Goal: Task Accomplishment & Management: Manage account settings

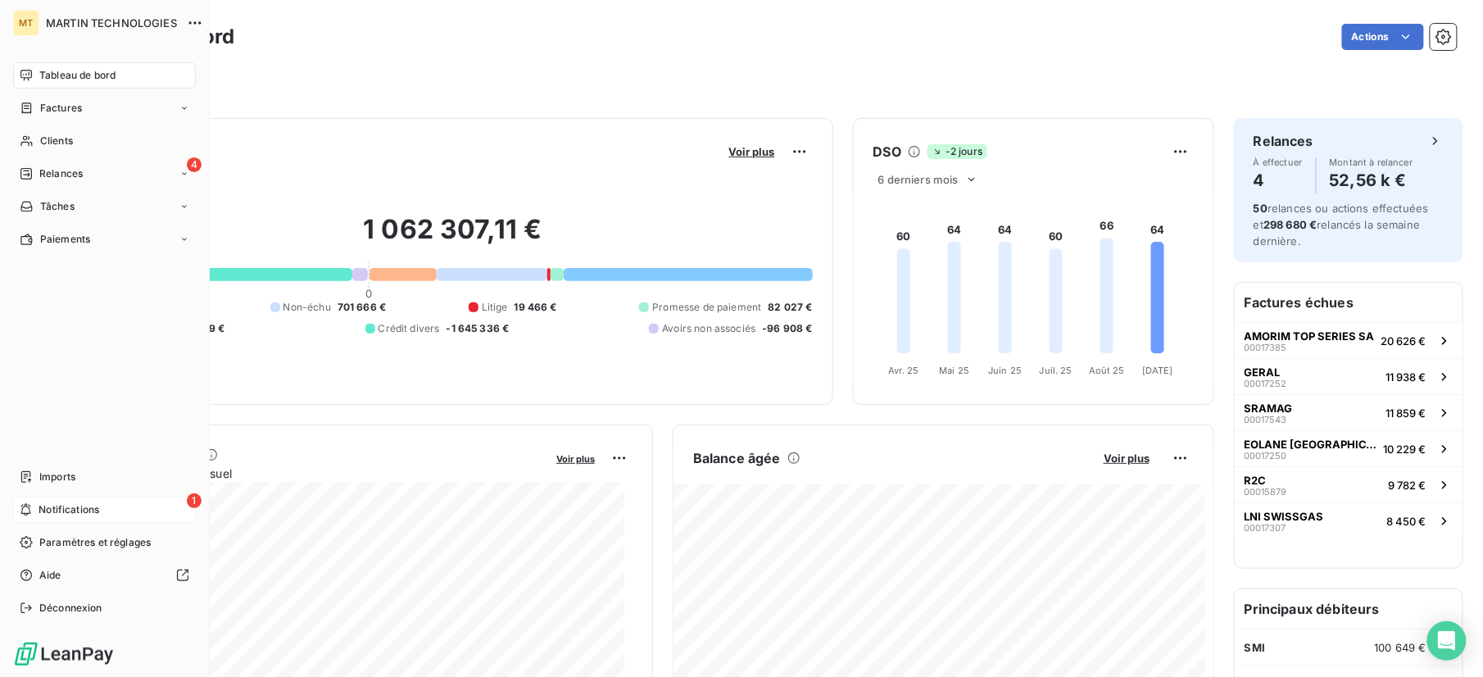
click at [98, 511] on span "Notifications" at bounding box center [69, 509] width 61 height 15
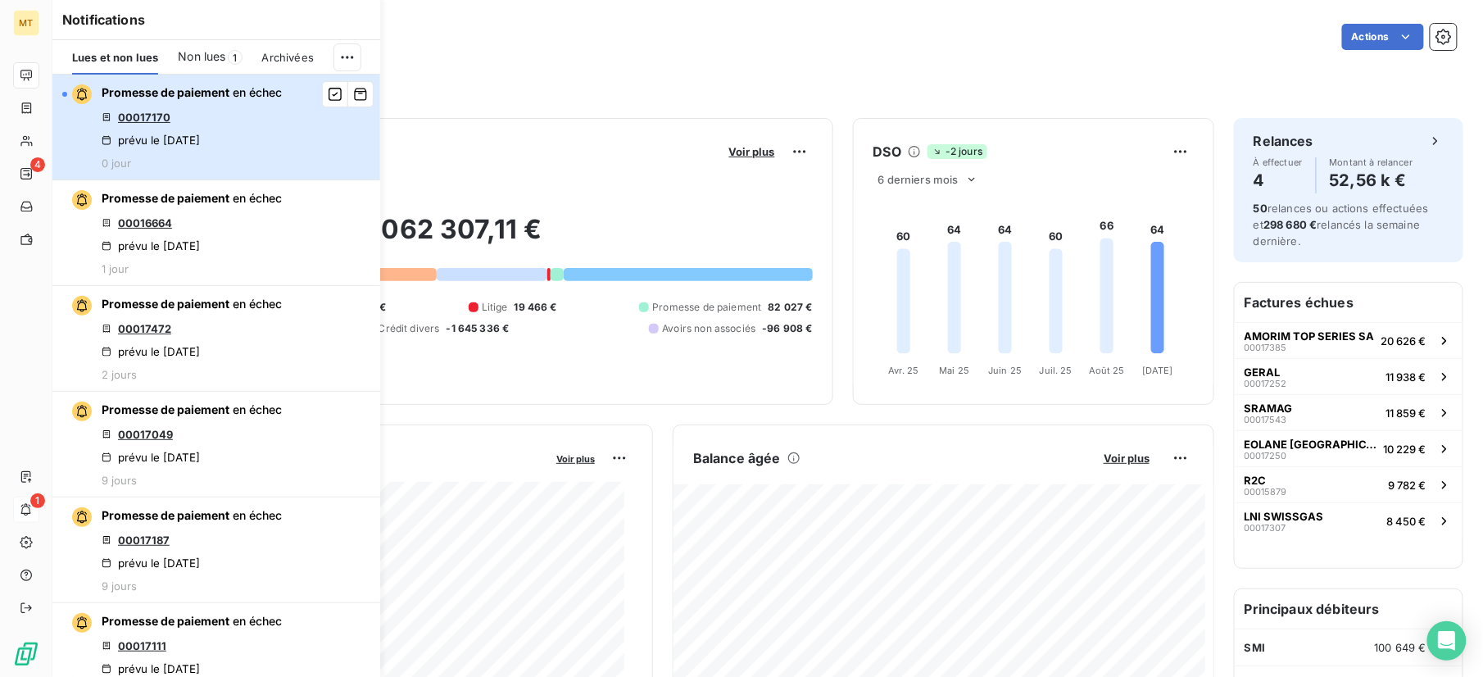
click at [211, 125] on div "Promesse de paiement en échec 00017170 prévu le [DATE] 0 jour" at bounding box center [192, 126] width 180 height 85
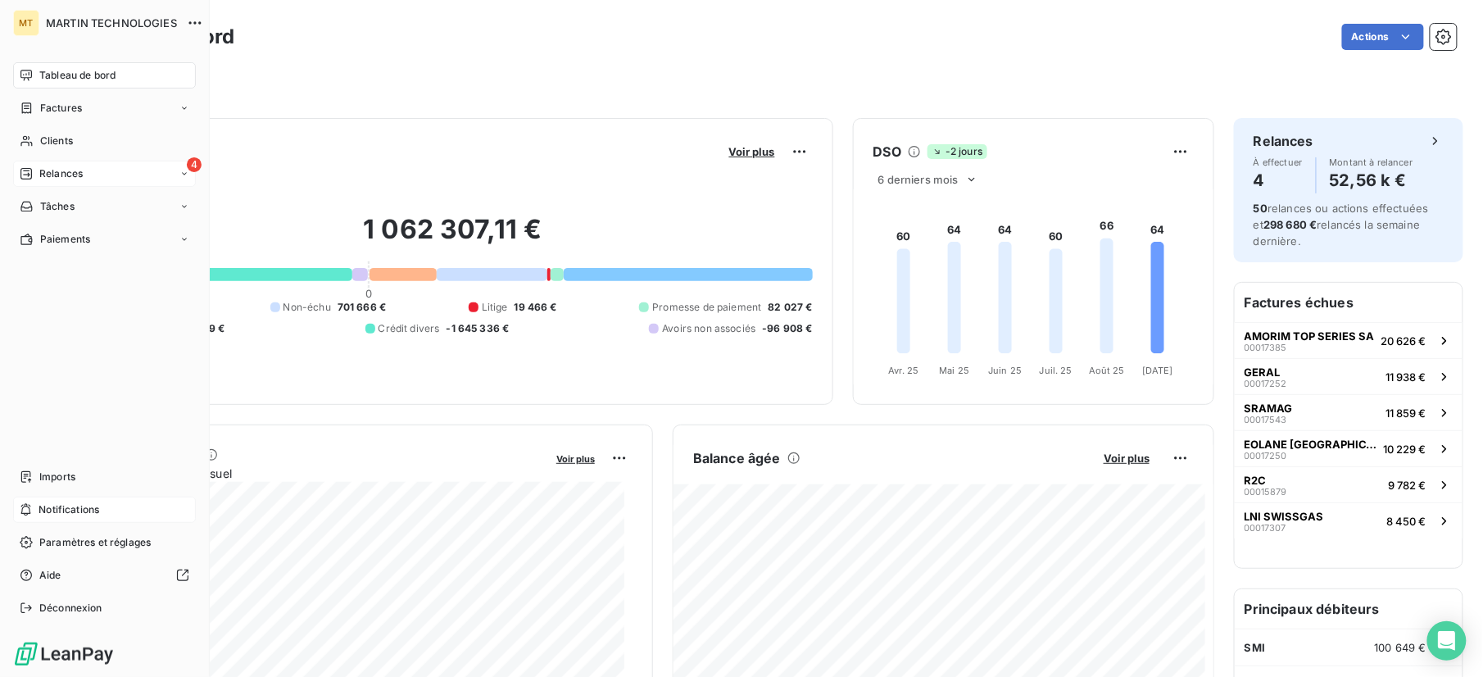
click at [66, 165] on div "4 Relances" at bounding box center [104, 174] width 183 height 26
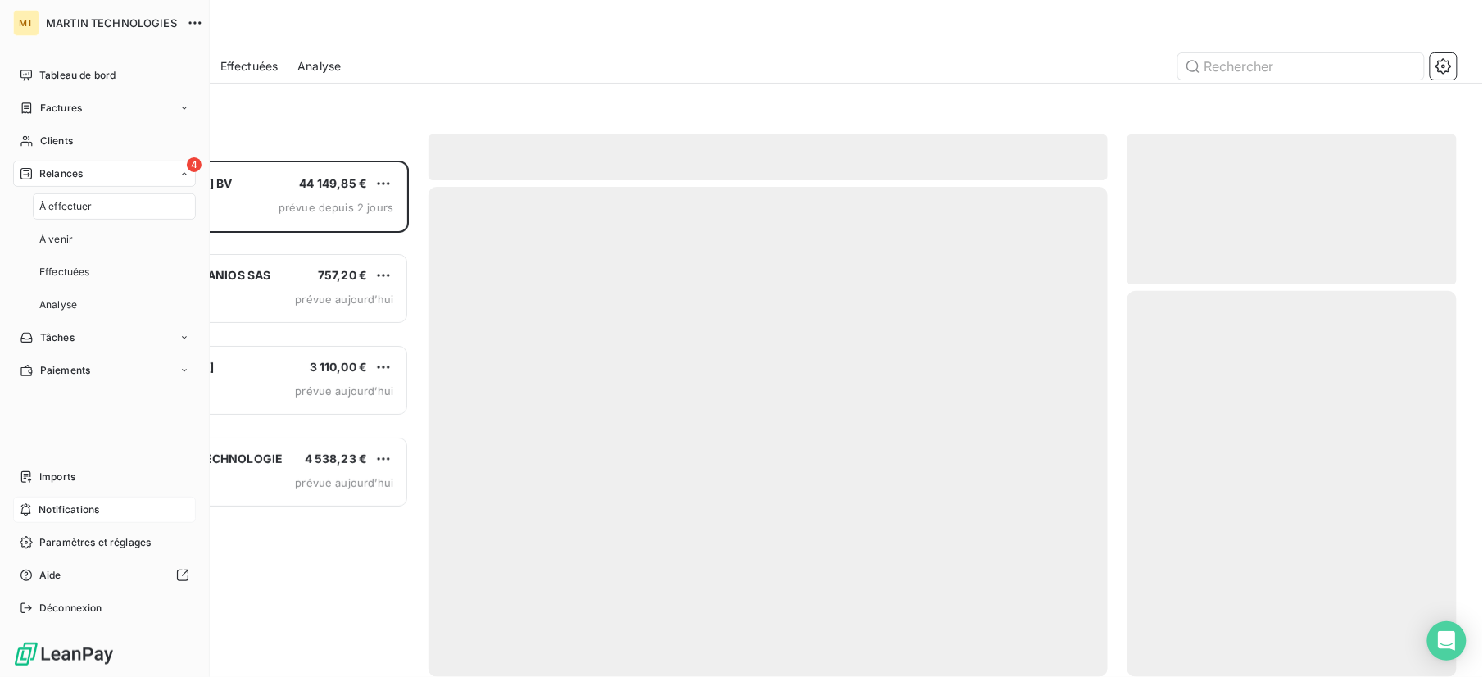
scroll to position [500, 313]
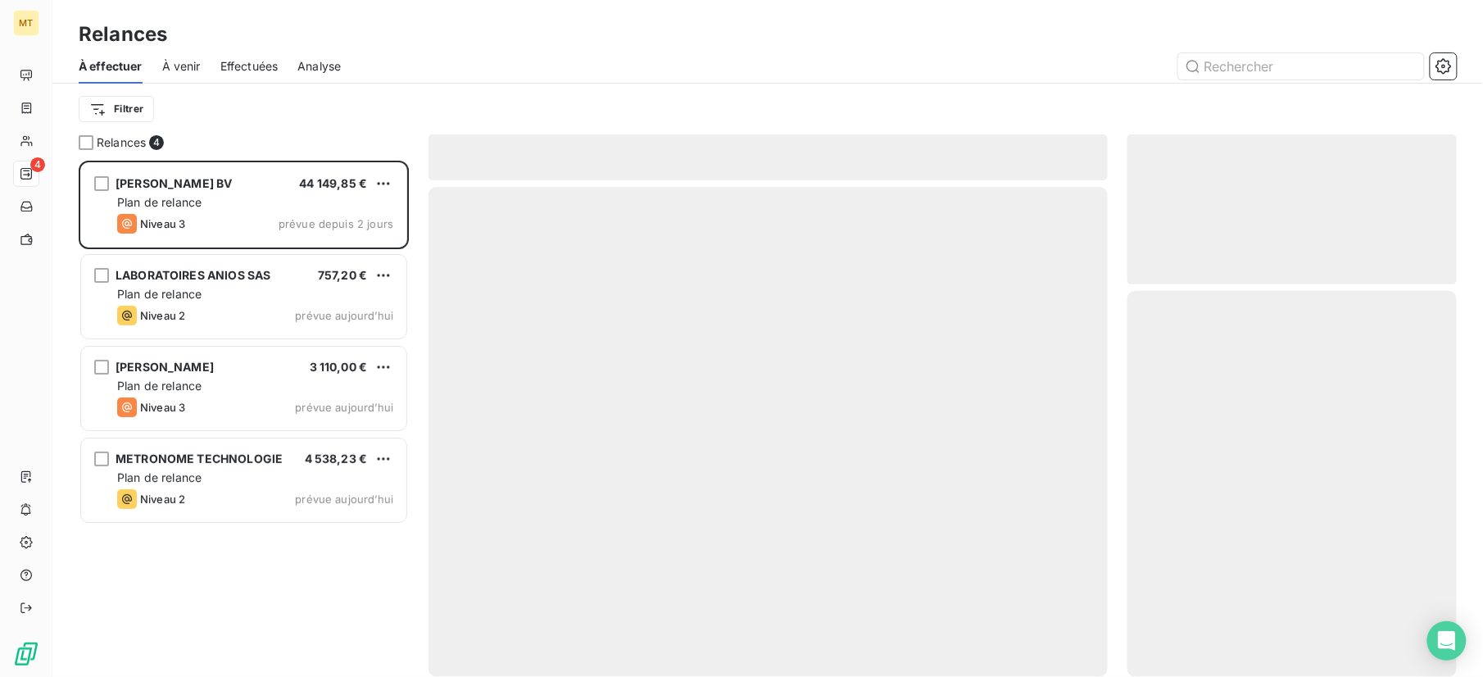
scroll to position [500, 313]
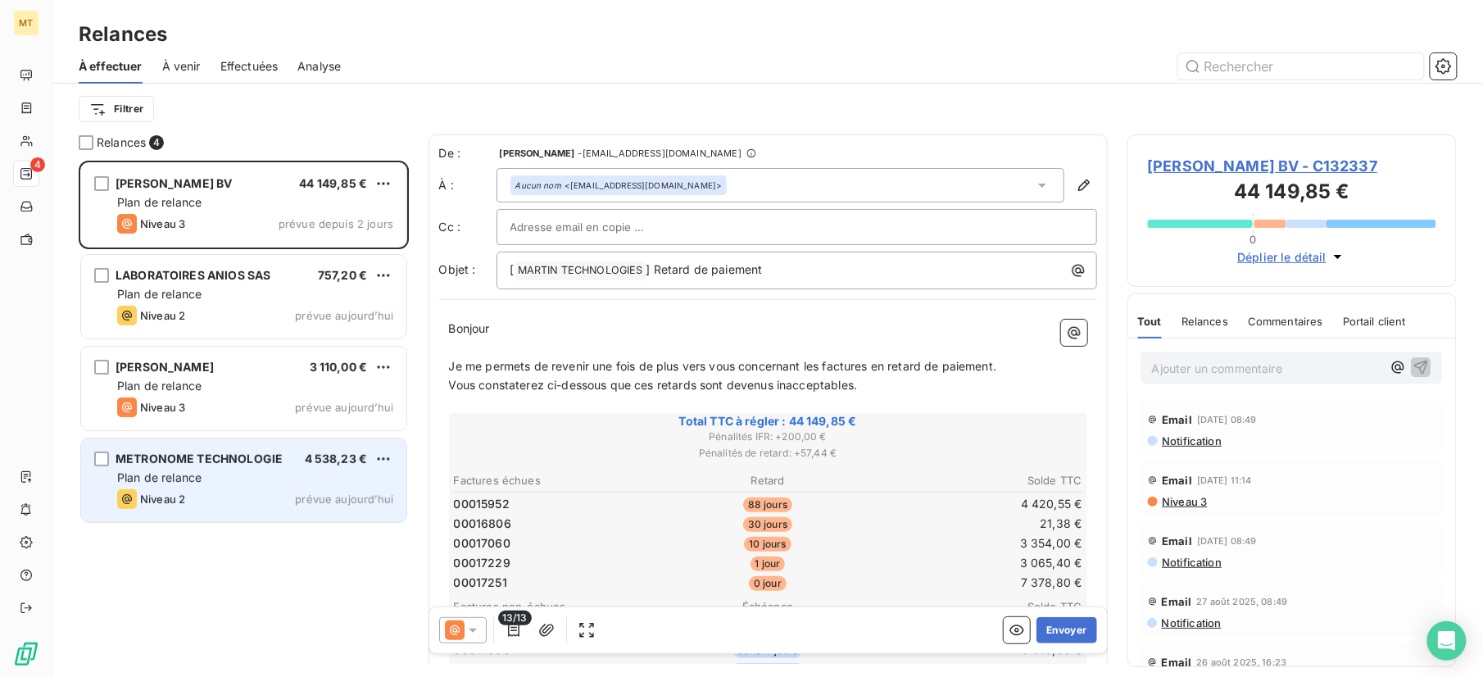
click at [207, 486] on div "METRONOME TECHNOLOGIE 4 538,23 € Plan de relance Niveau 2 prévue aujourd’hui" at bounding box center [243, 480] width 325 height 84
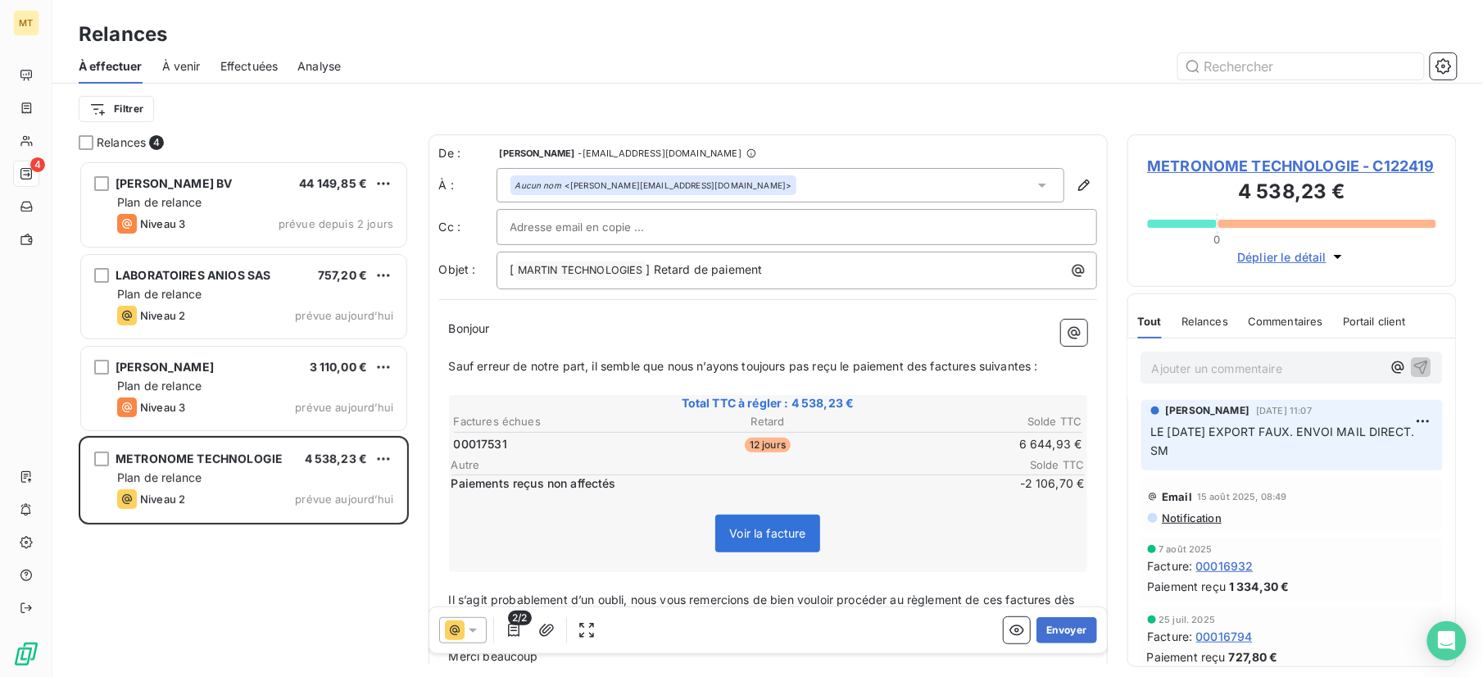
click at [1014, 483] on span "-2 106,70 €" at bounding box center [1036, 483] width 98 height 16
click at [1236, 367] on p "Ajouter un commentaire ﻿" at bounding box center [1268, 368] width 230 height 20
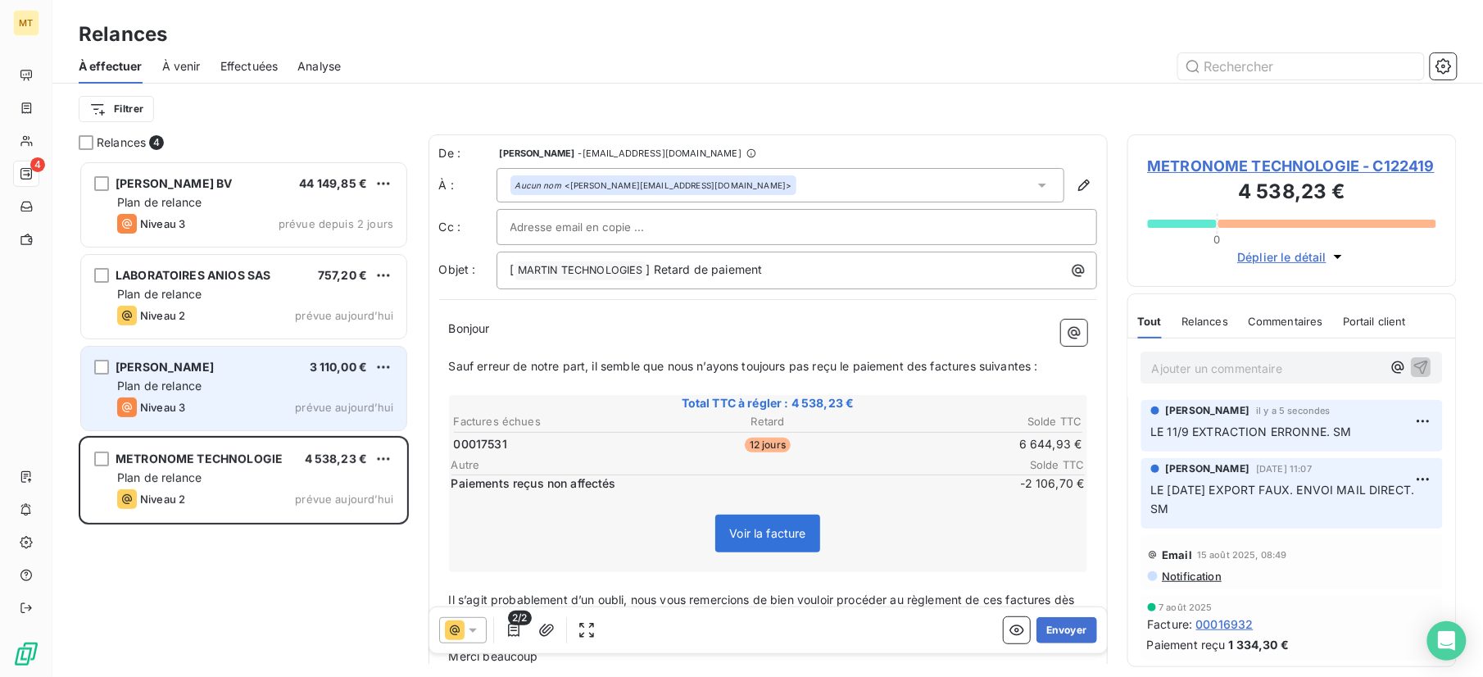
click at [234, 387] on div "Plan de relance" at bounding box center [255, 386] width 276 height 16
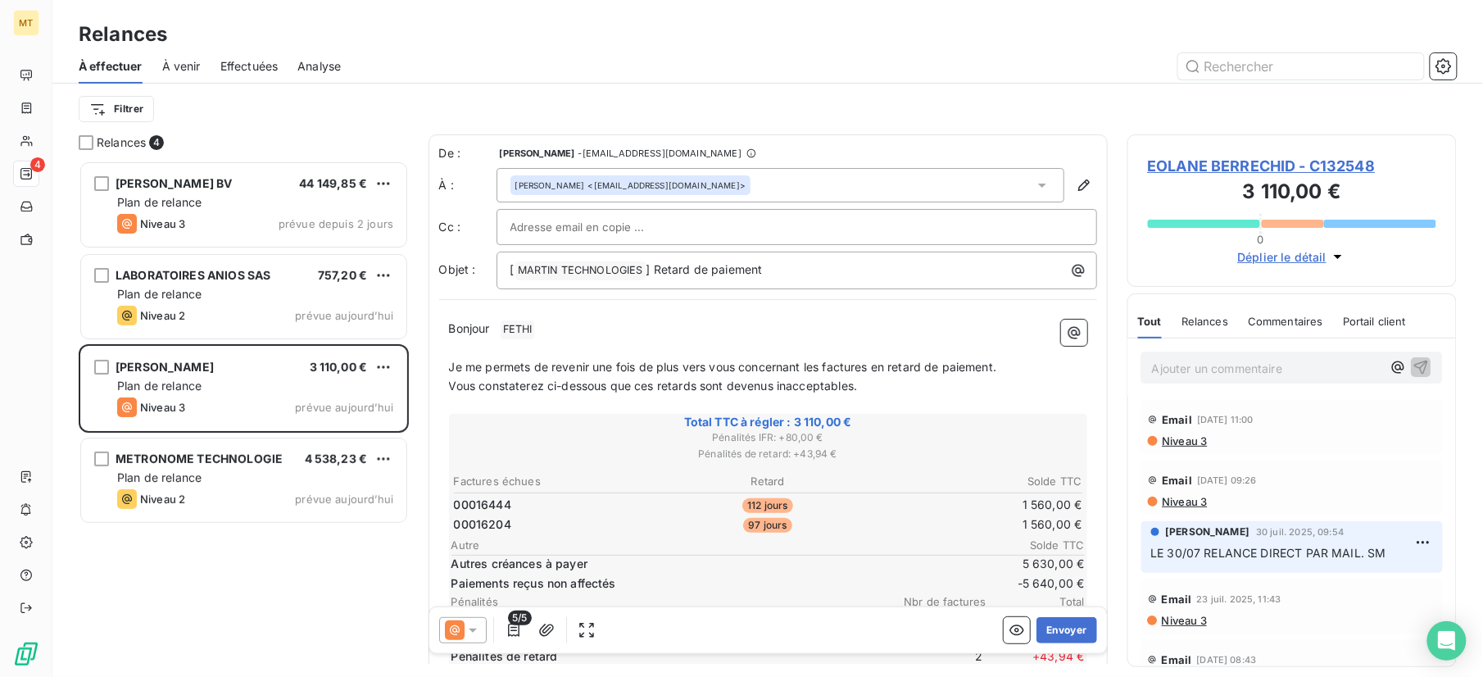
click at [584, 333] on p "Bonjour ﻿ FETHI ﻿ ﻿" at bounding box center [768, 330] width 638 height 20
click at [1056, 626] on button "Envoyer" at bounding box center [1067, 630] width 60 height 26
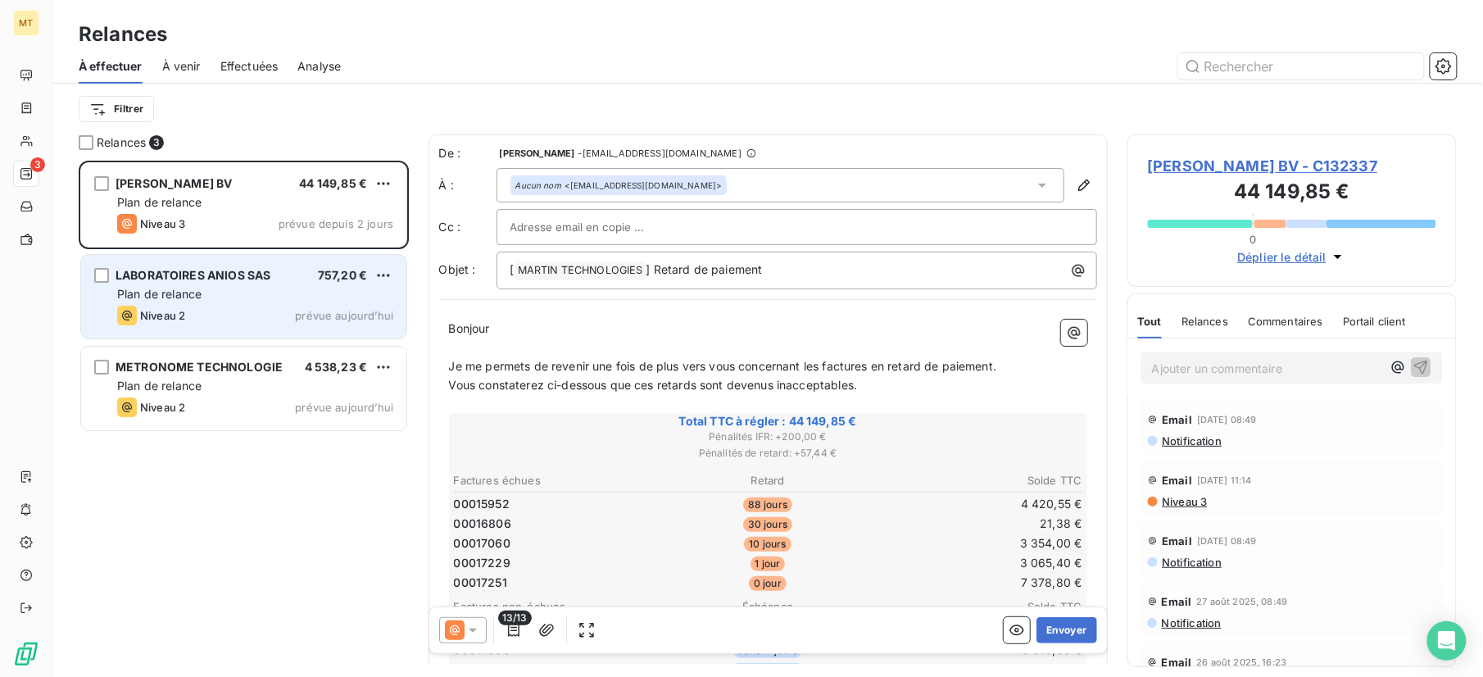
click at [207, 299] on div "Plan de relance" at bounding box center [255, 294] width 276 height 16
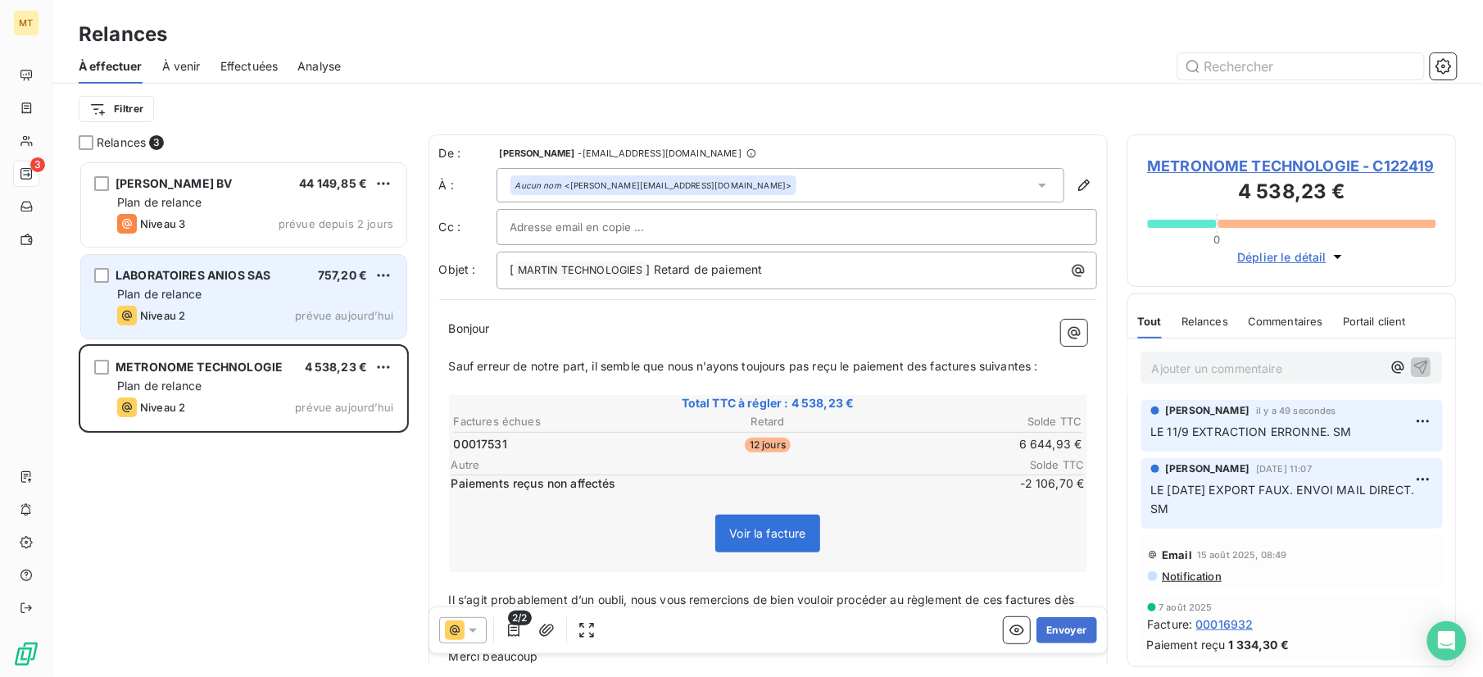
click at [214, 300] on div "Plan de relance" at bounding box center [255, 294] width 276 height 16
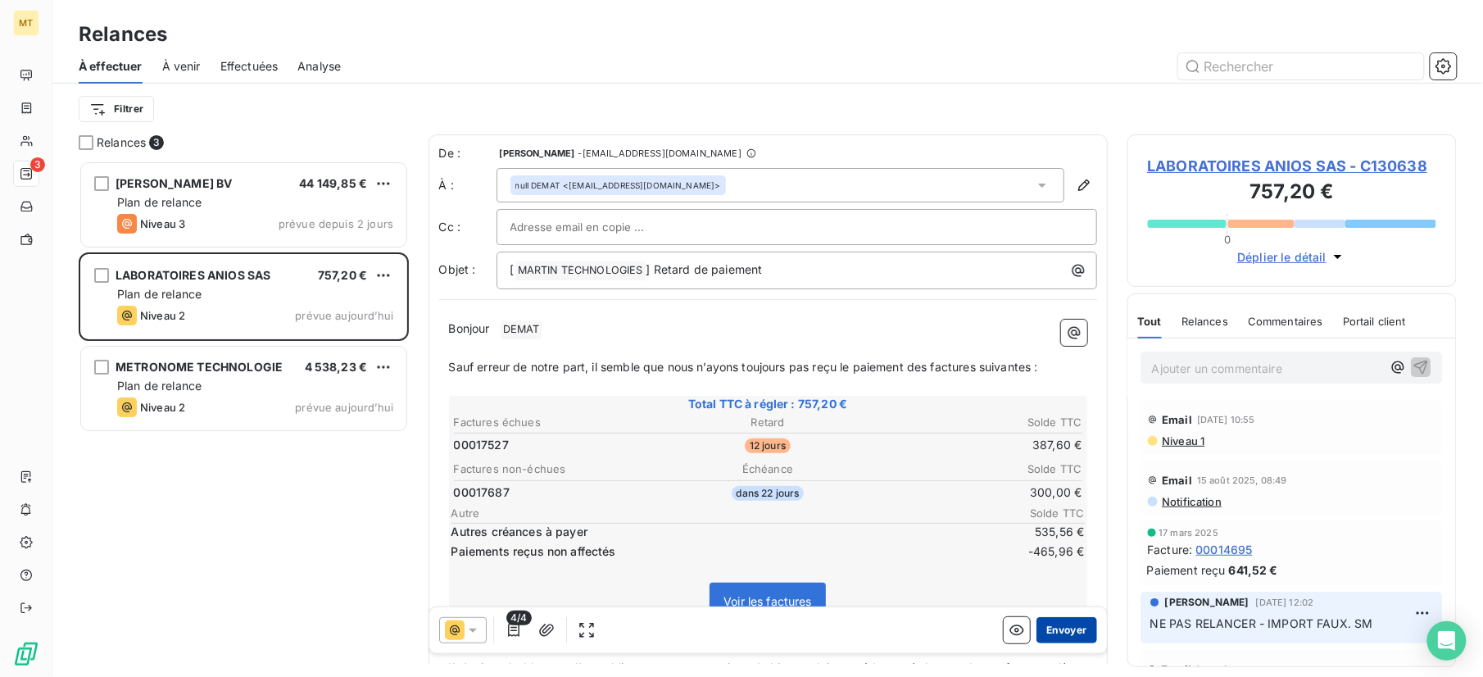
click at [1057, 637] on button "Envoyer" at bounding box center [1067, 630] width 60 height 26
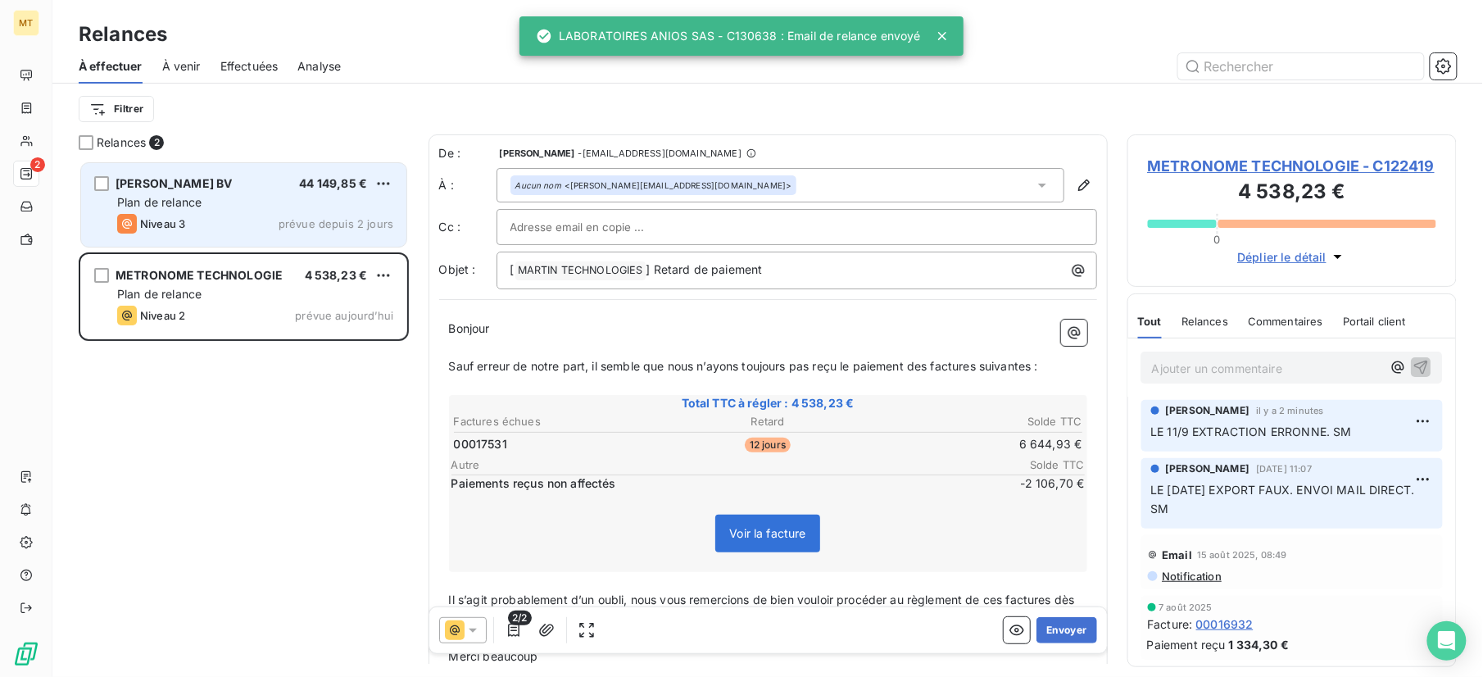
click at [207, 184] on span "[PERSON_NAME] BV" at bounding box center [174, 183] width 116 height 14
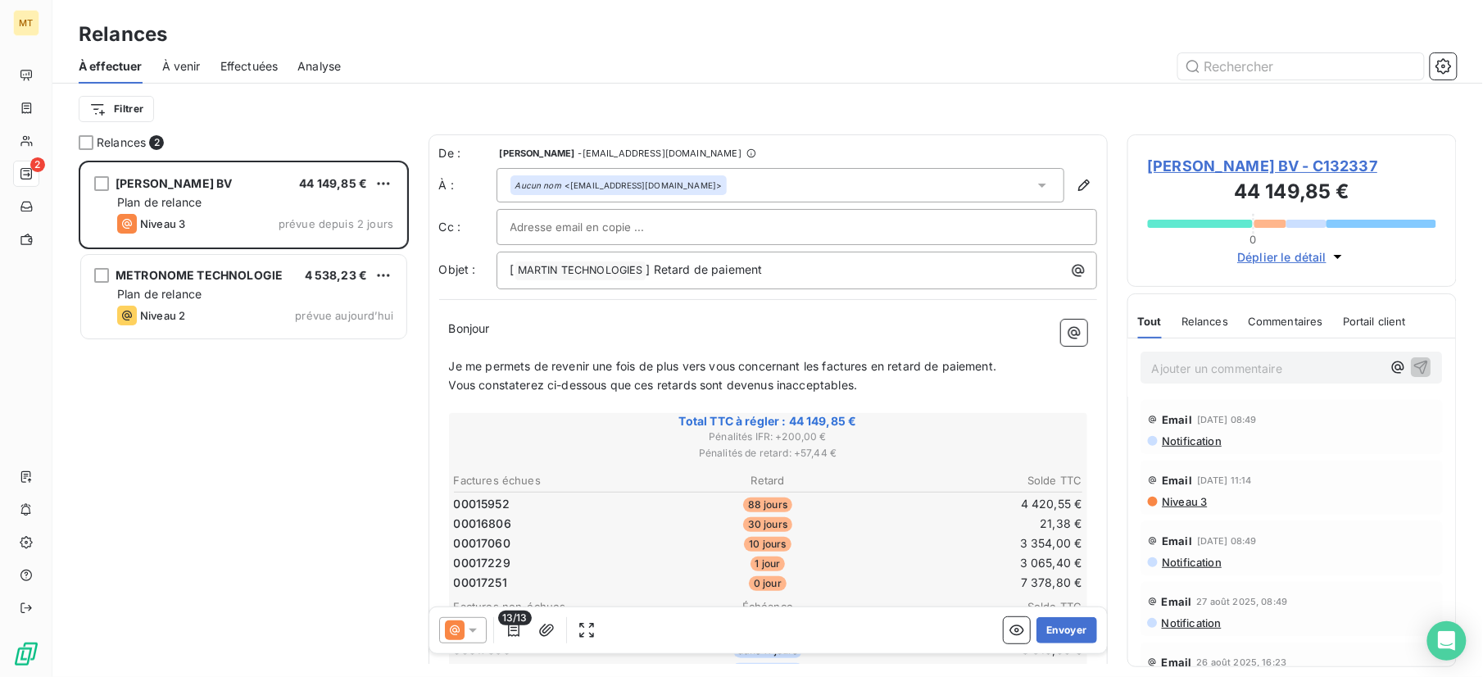
click at [1214, 161] on span "[PERSON_NAME] BV - C132337" at bounding box center [1292, 166] width 289 height 22
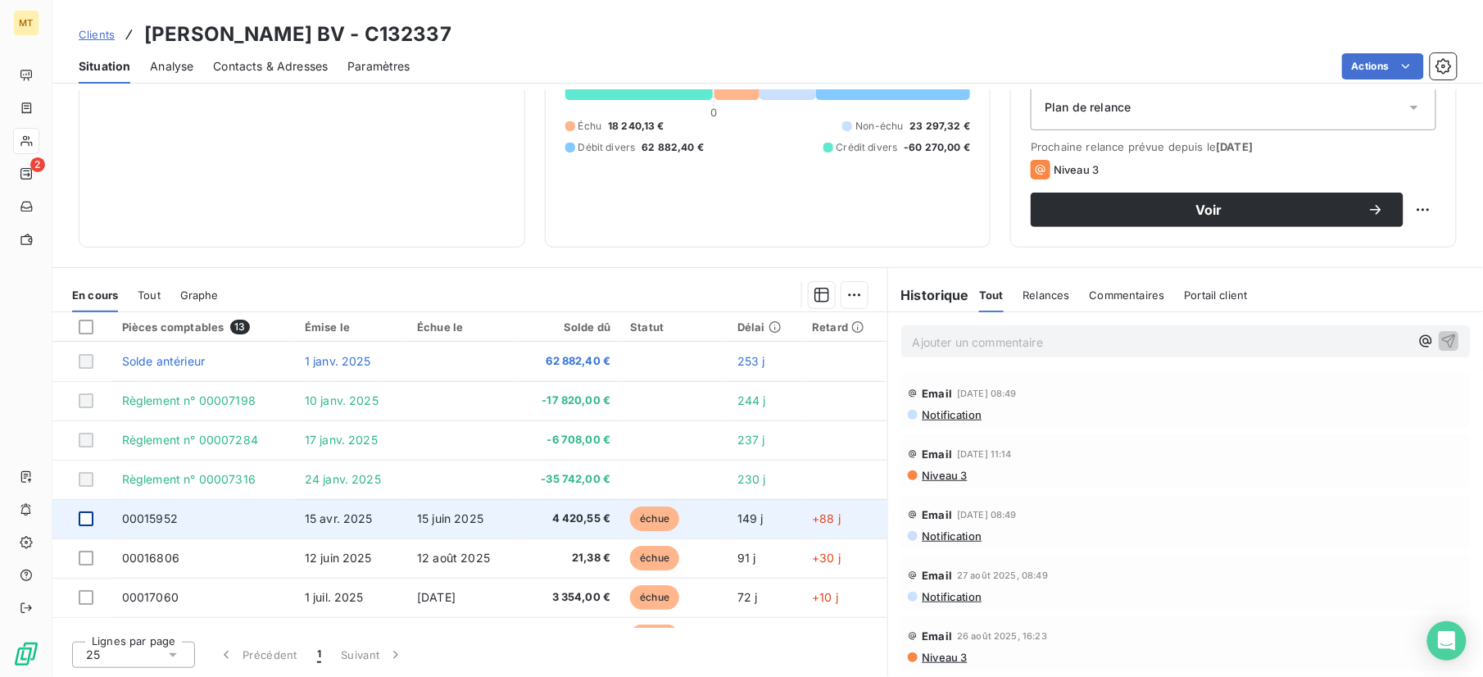
click at [89, 522] on div at bounding box center [86, 518] width 15 height 15
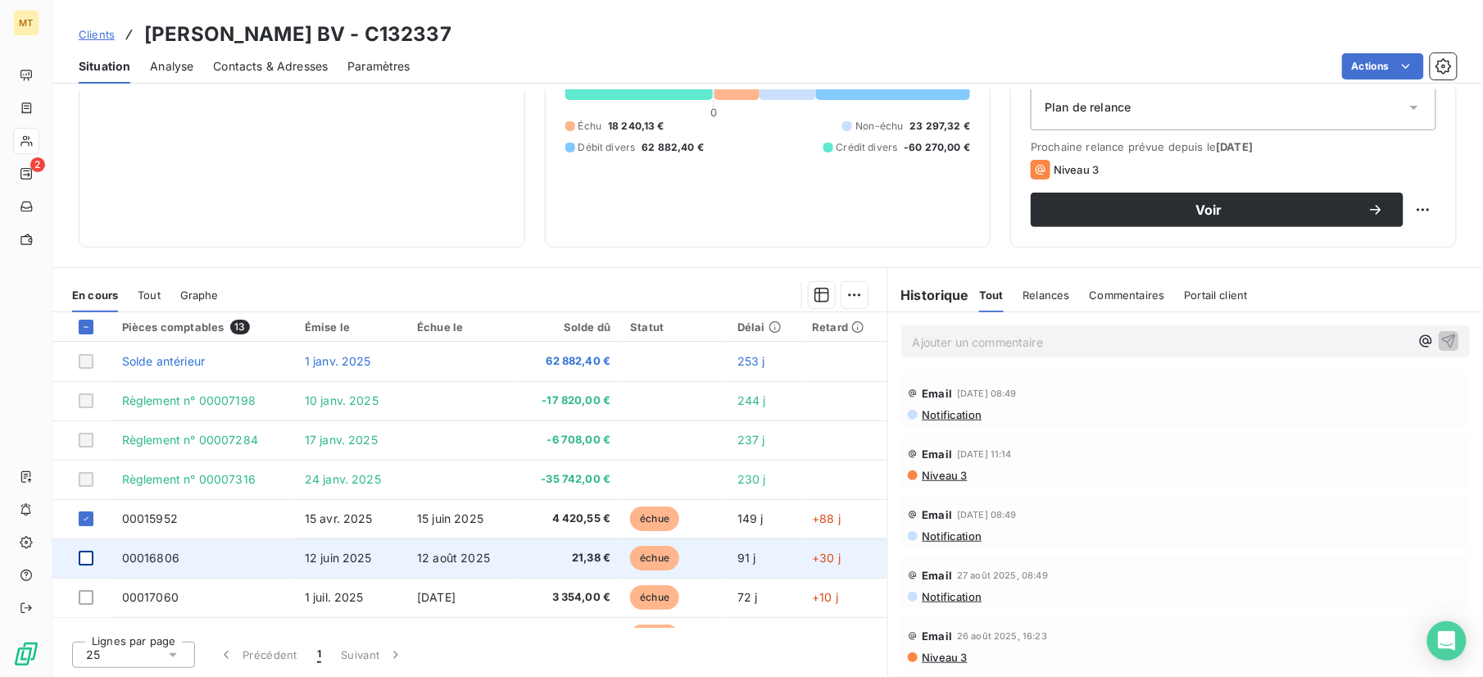
click at [85, 559] on div at bounding box center [86, 558] width 15 height 15
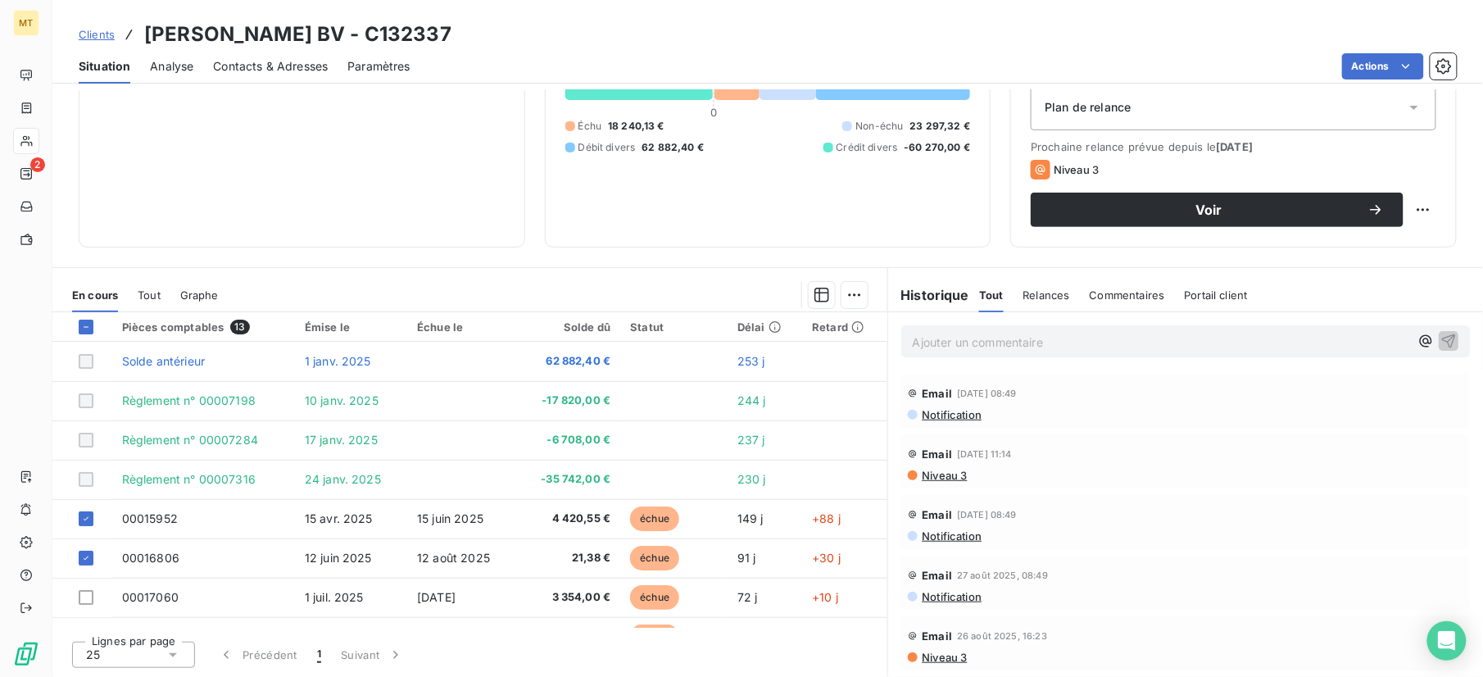
scroll to position [109, 0]
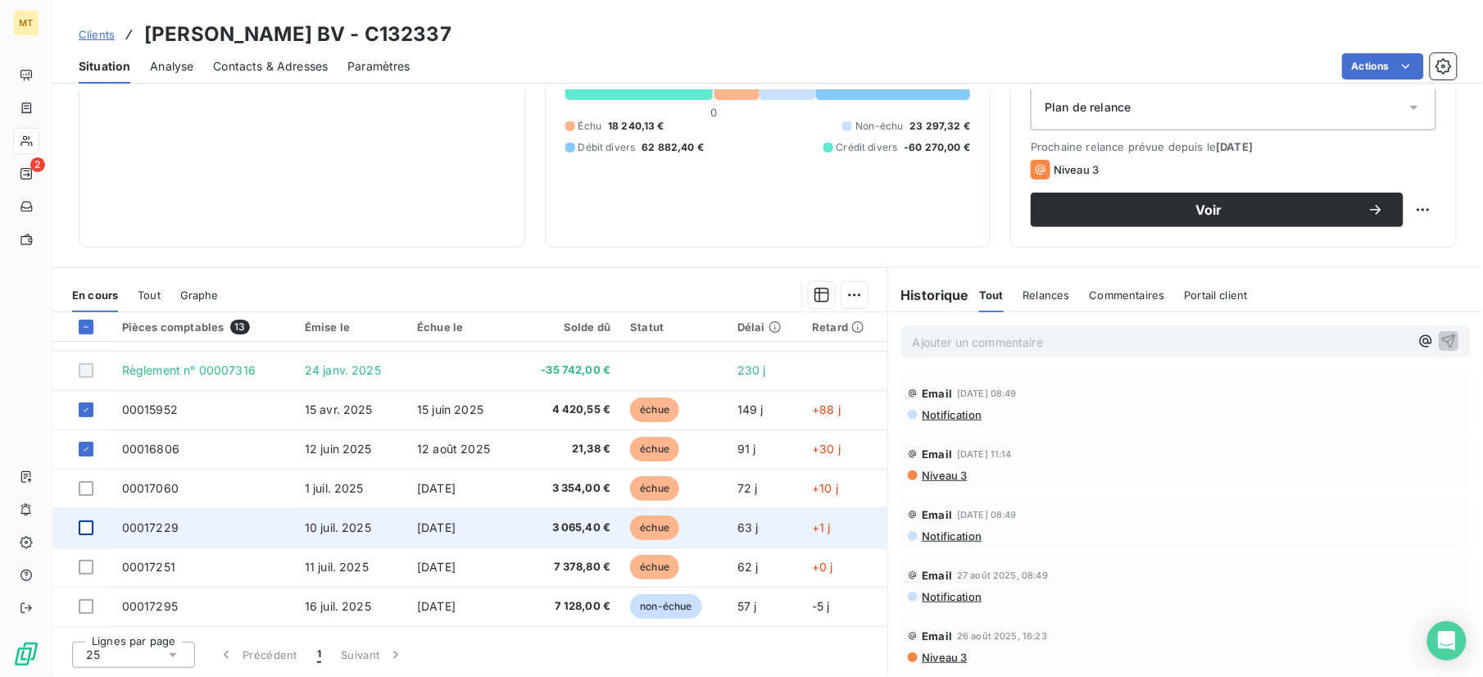
click at [79, 529] on div at bounding box center [86, 527] width 15 height 15
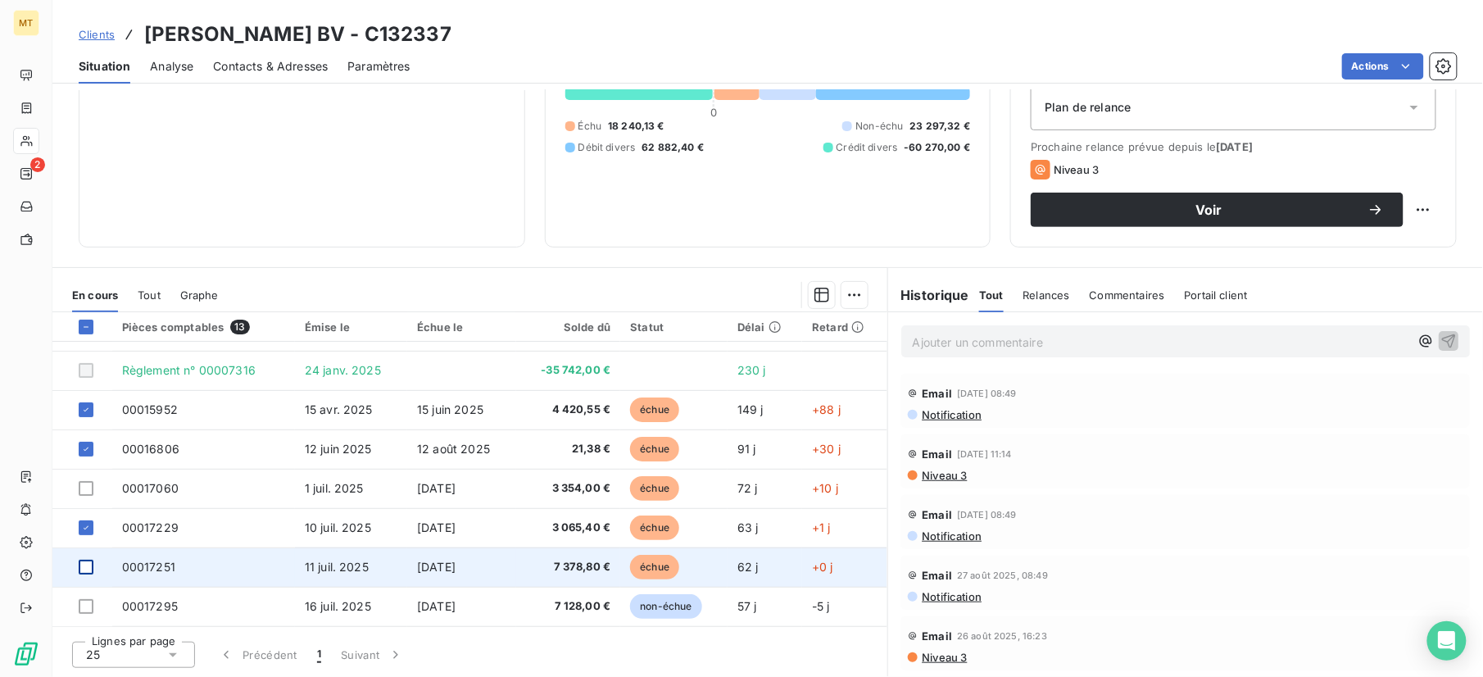
click at [90, 565] on div at bounding box center [86, 567] width 15 height 15
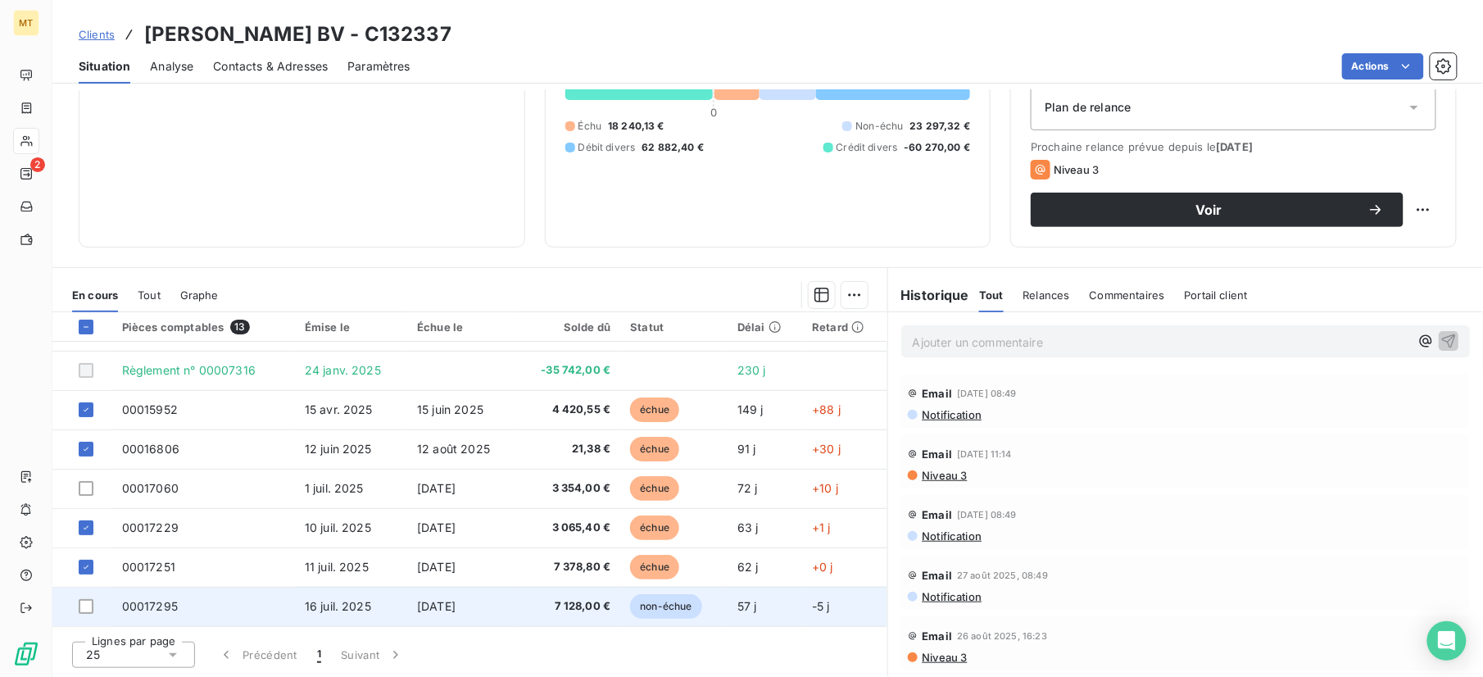
scroll to position [0, 0]
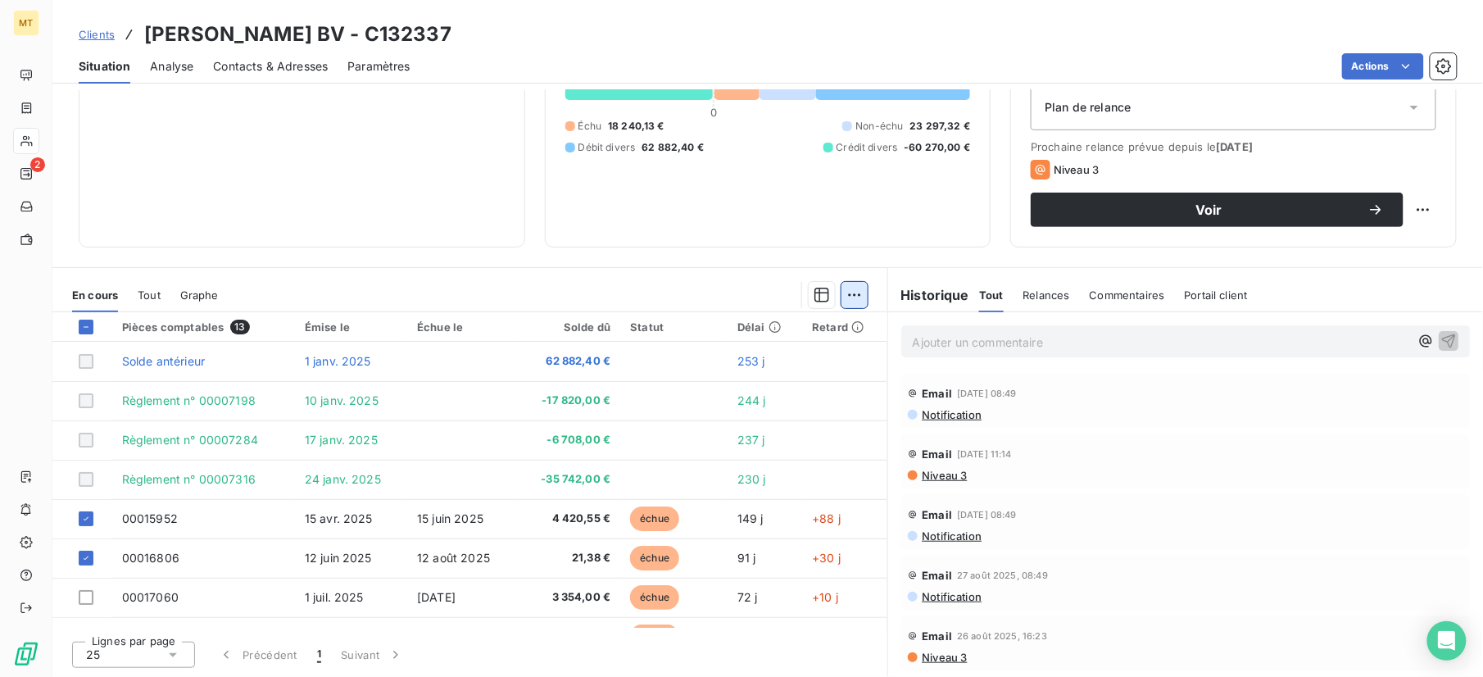
click at [844, 296] on html "MT 2 Clients ESTEE LAUDER BV - C132337 Situation Analyse Contacts & Adresses Pa…" at bounding box center [741, 338] width 1483 height 677
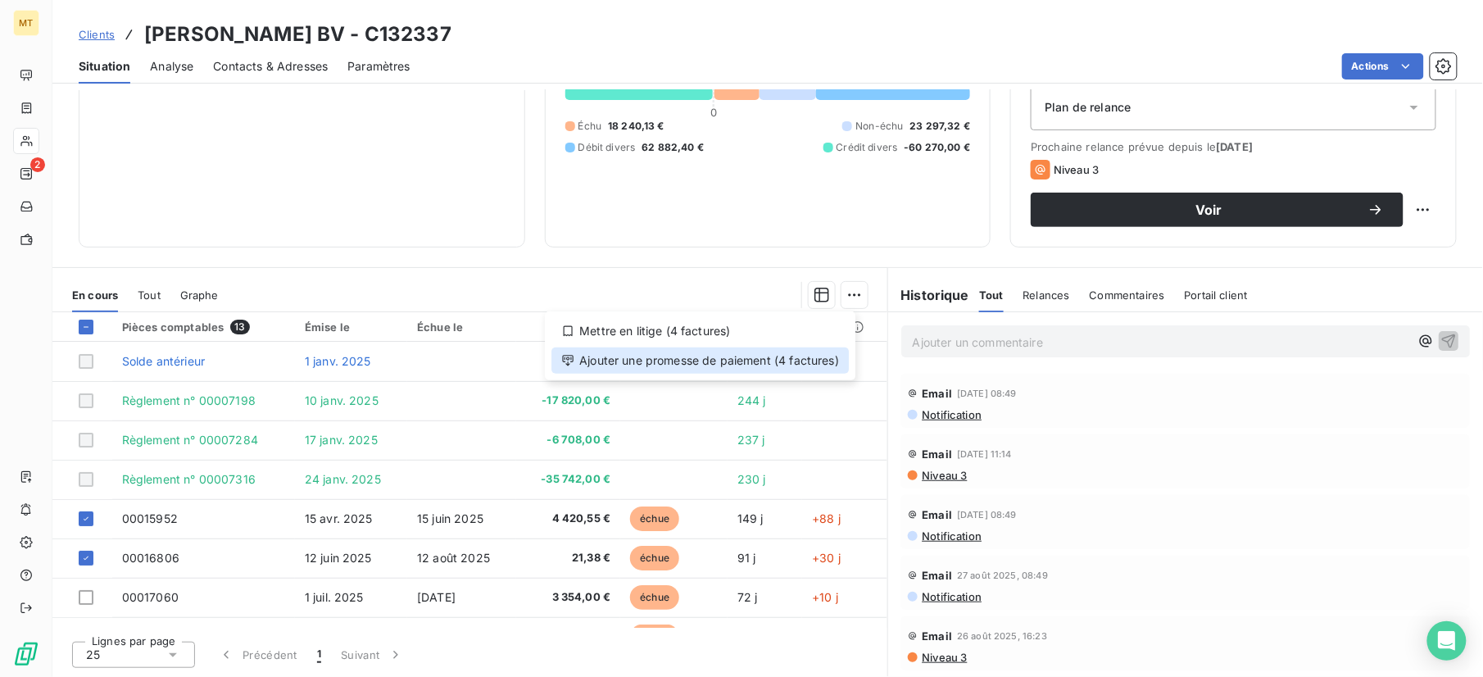
click at [660, 367] on div "Ajouter une promesse de paiement (4 factures)" at bounding box center [701, 361] width 298 height 26
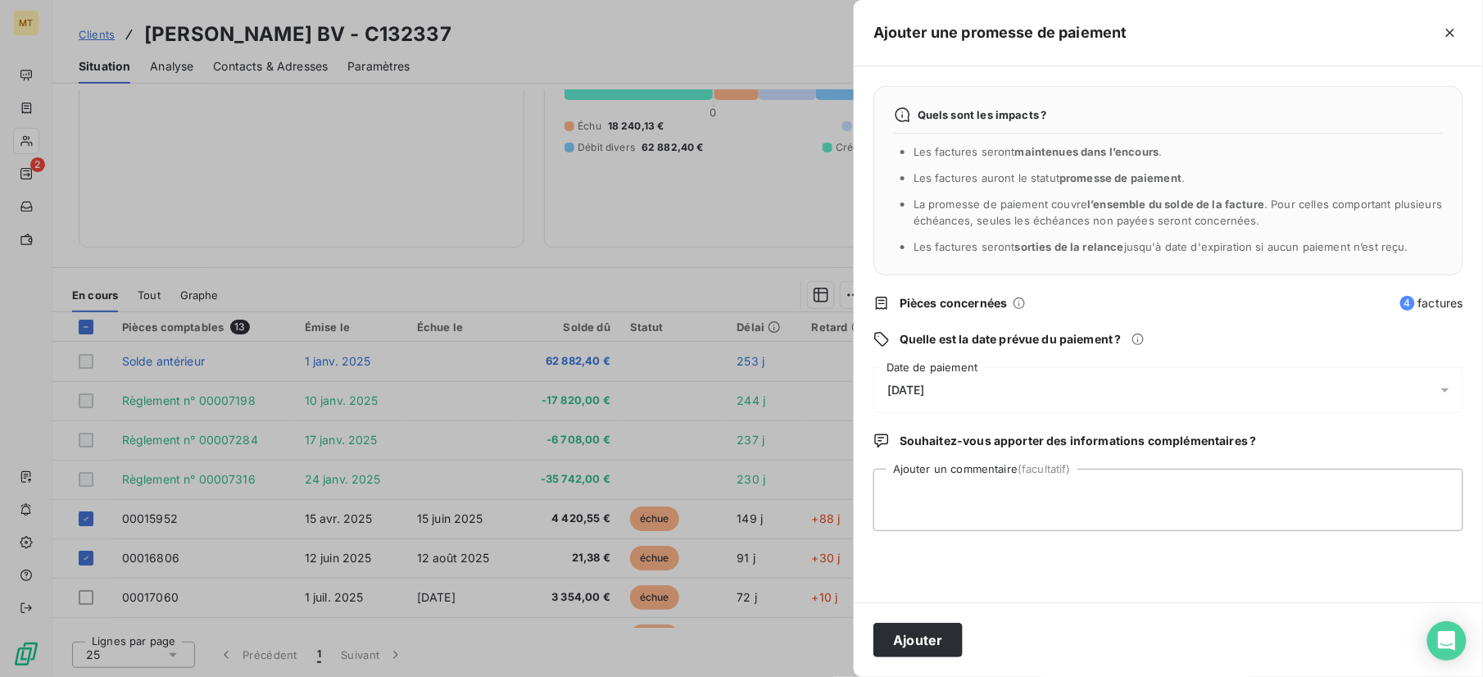
click at [925, 388] on span "12/09/2025" at bounding box center [907, 390] width 38 height 13
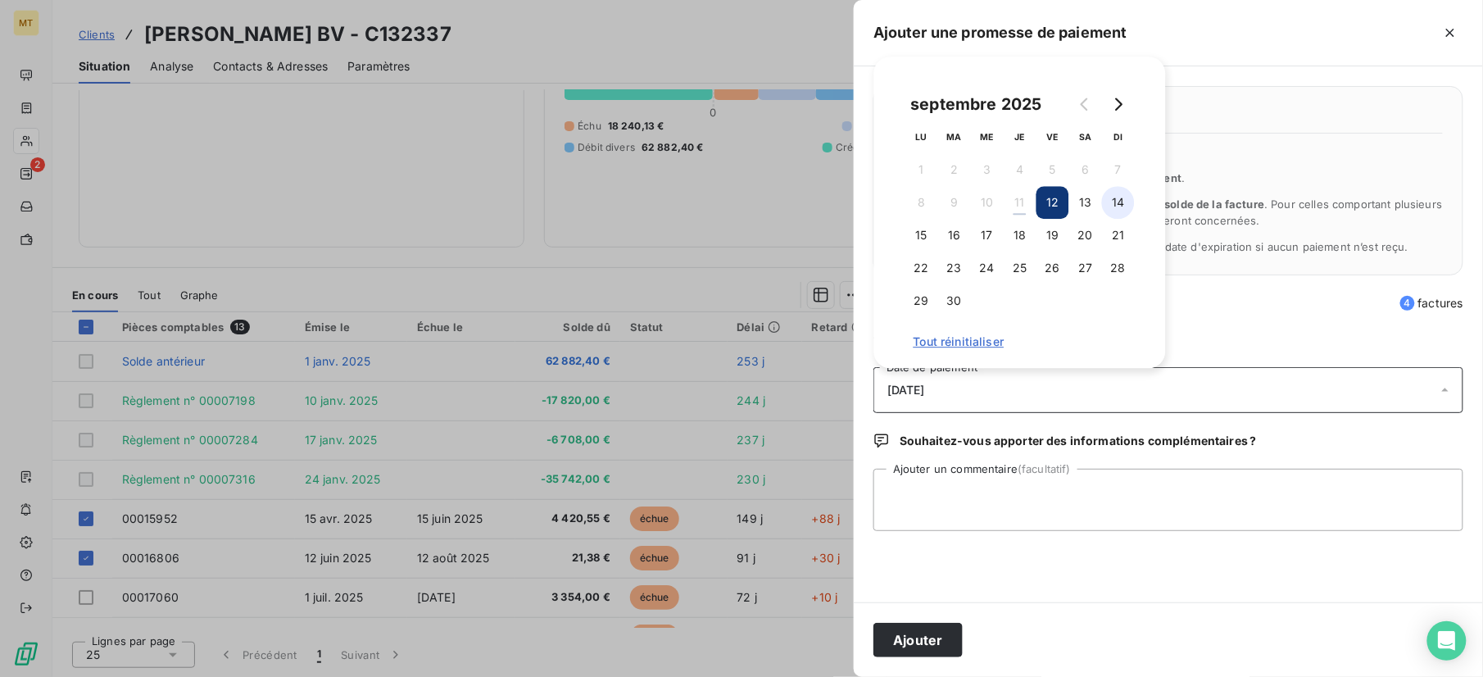
click at [1115, 204] on button "14" at bounding box center [1118, 202] width 33 height 33
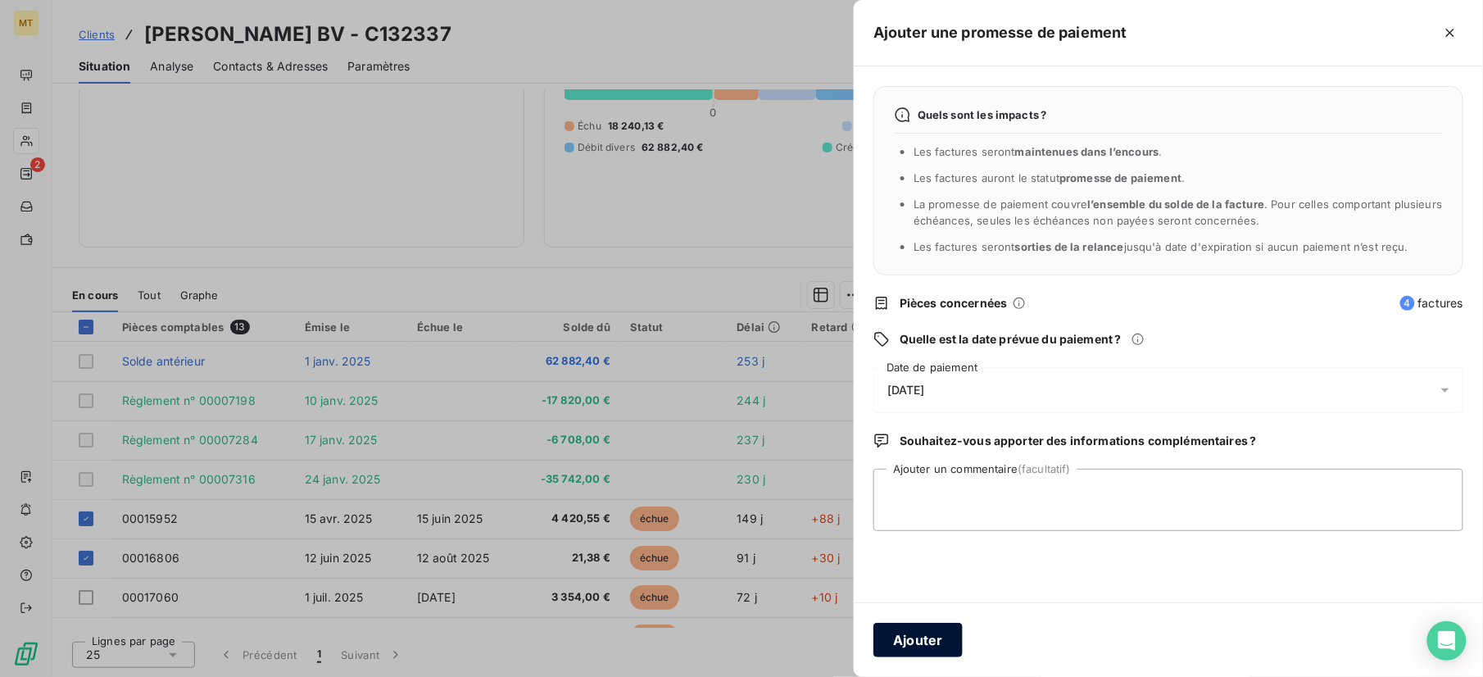
click at [906, 647] on button "Ajouter" at bounding box center [918, 640] width 89 height 34
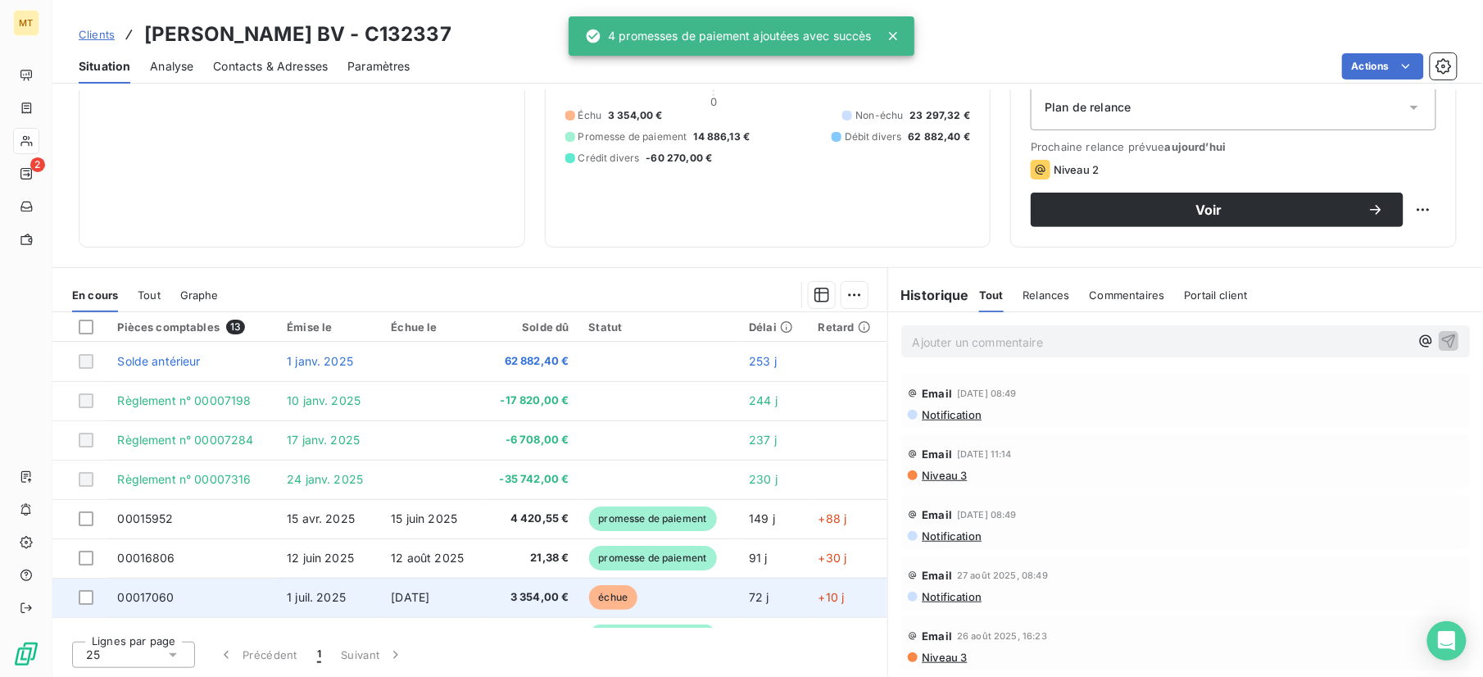
scroll to position [218, 0]
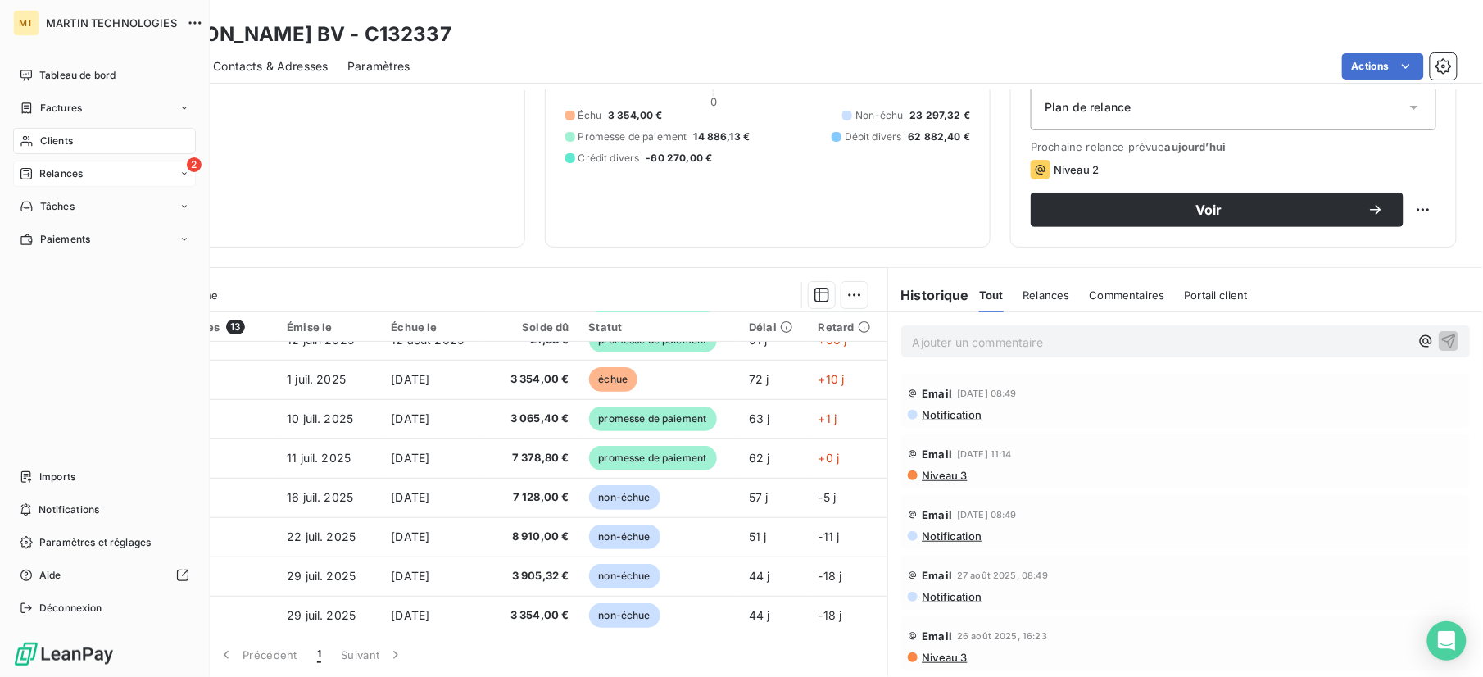
click at [41, 174] on span "Relances" at bounding box center [60, 173] width 43 height 15
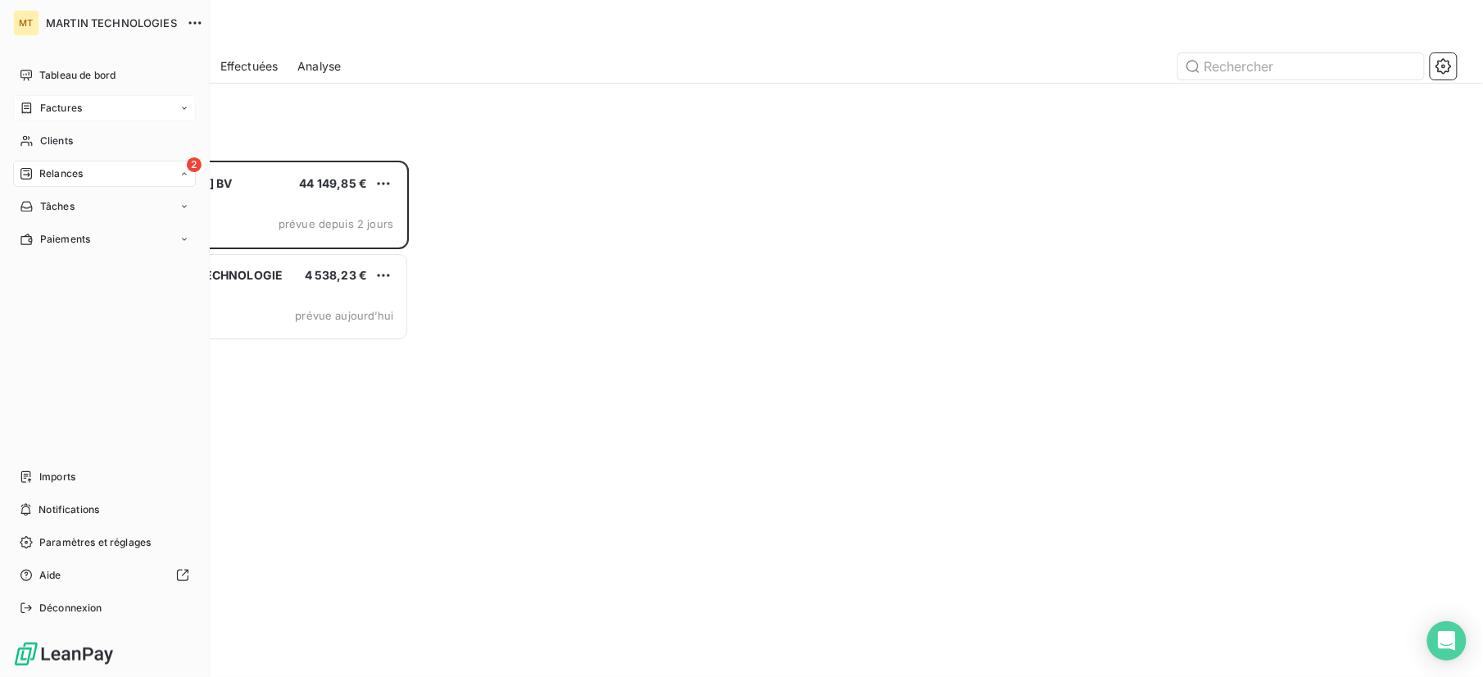
scroll to position [500, 313]
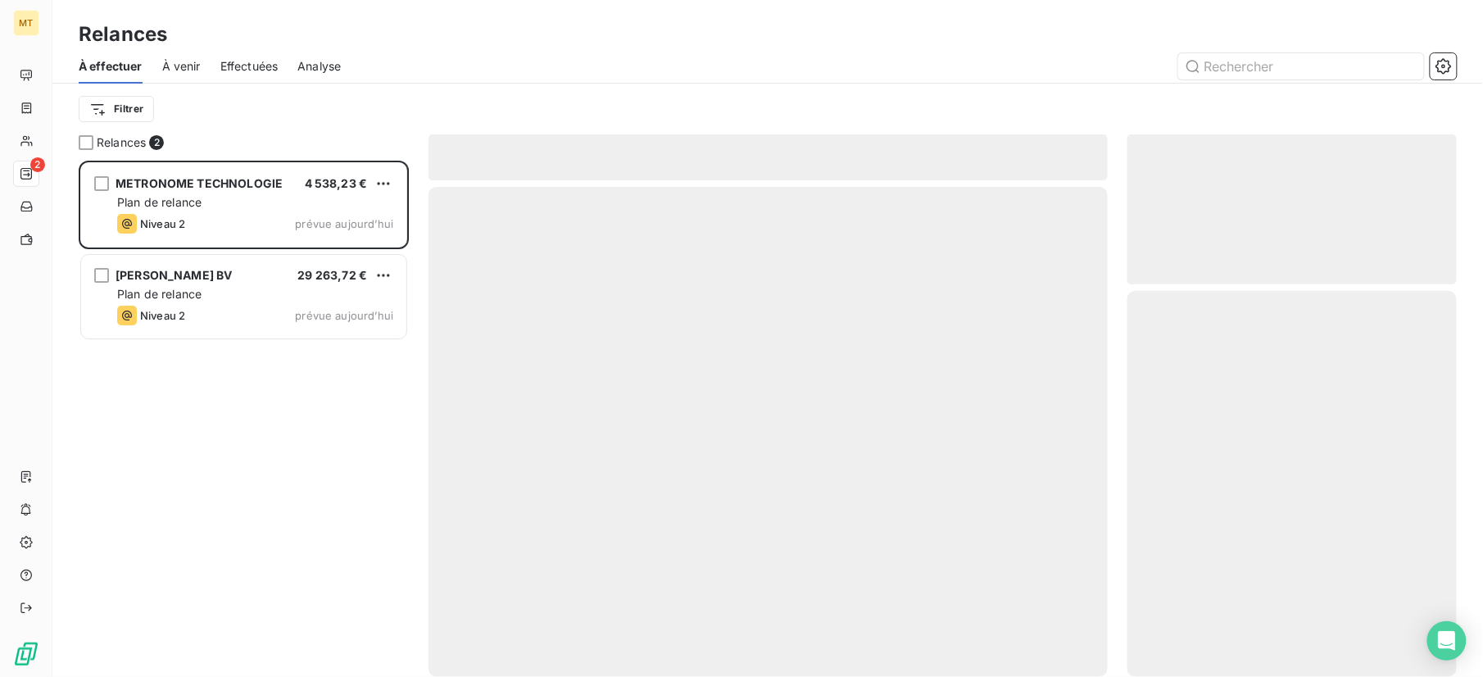
scroll to position [500, 313]
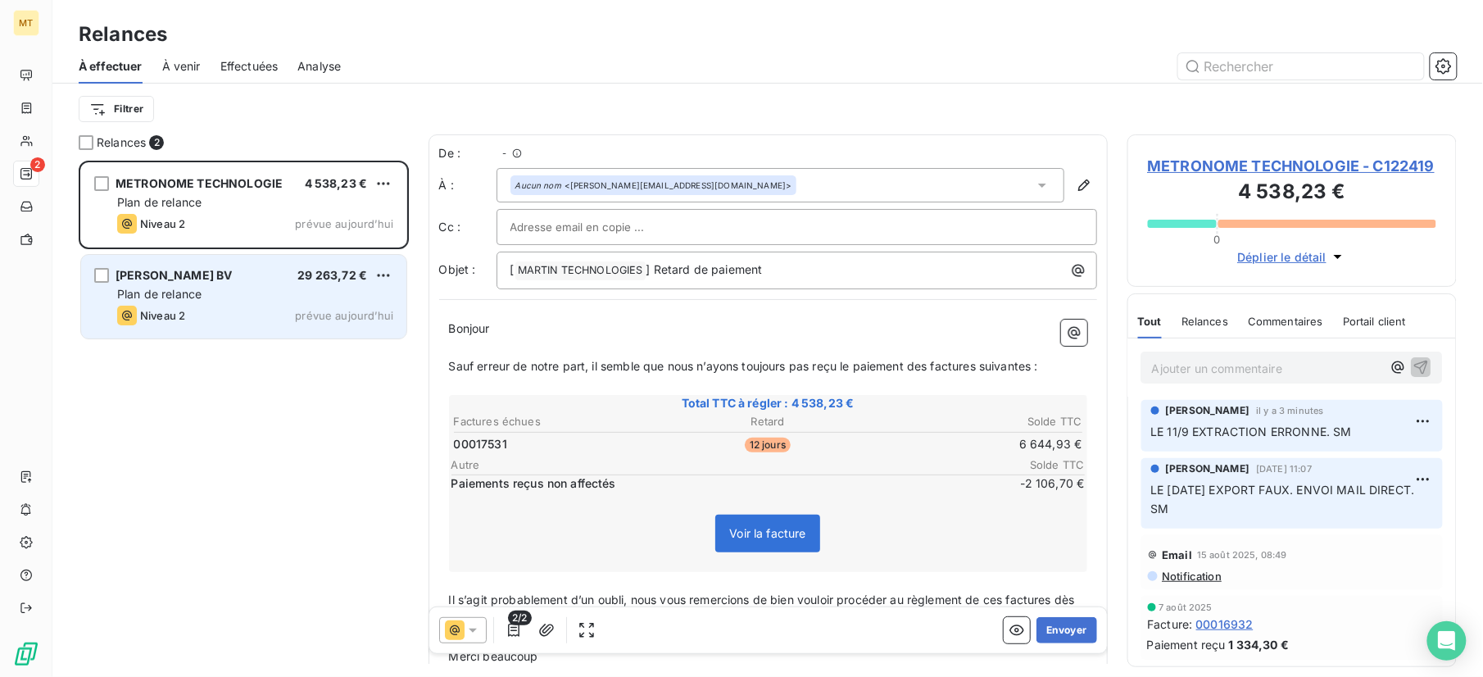
click at [243, 290] on div "Plan de relance" at bounding box center [255, 294] width 276 height 16
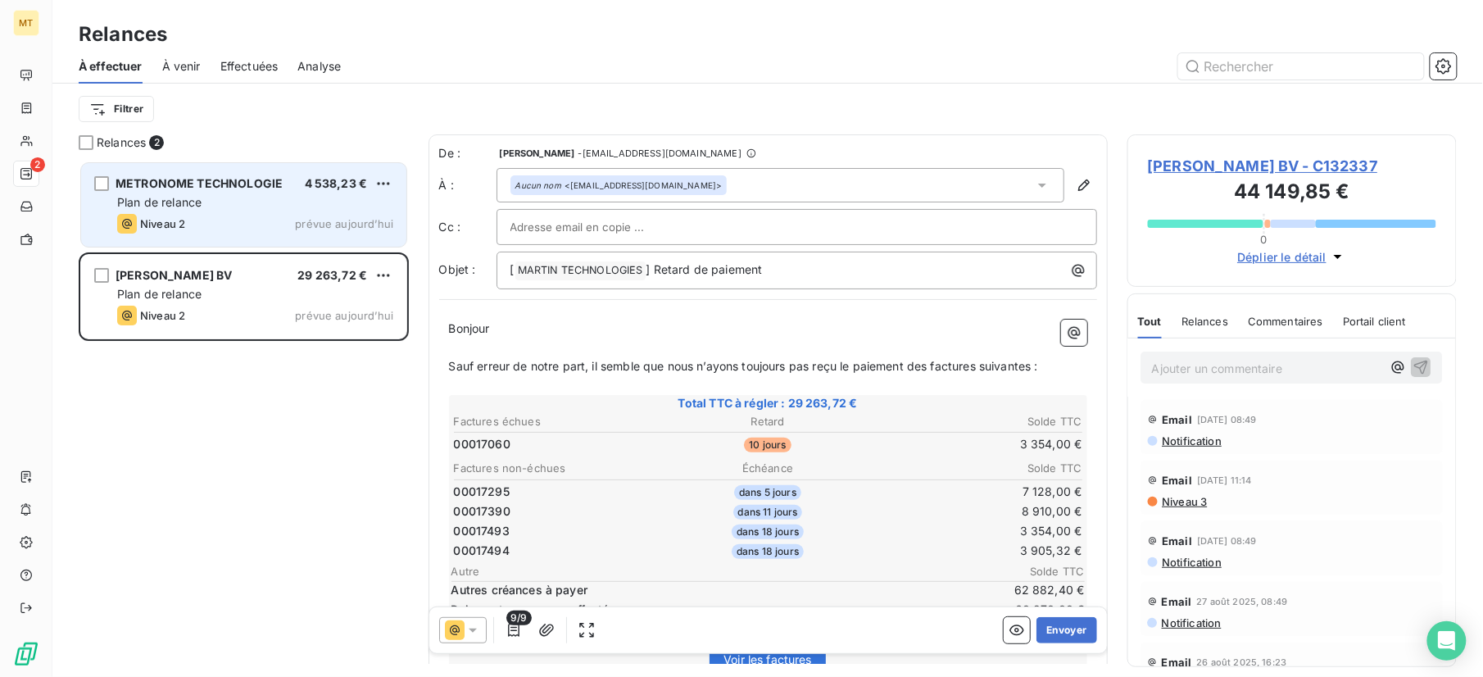
click at [276, 230] on div "Niveau 2 prévue aujourd’hui" at bounding box center [255, 224] width 276 height 20
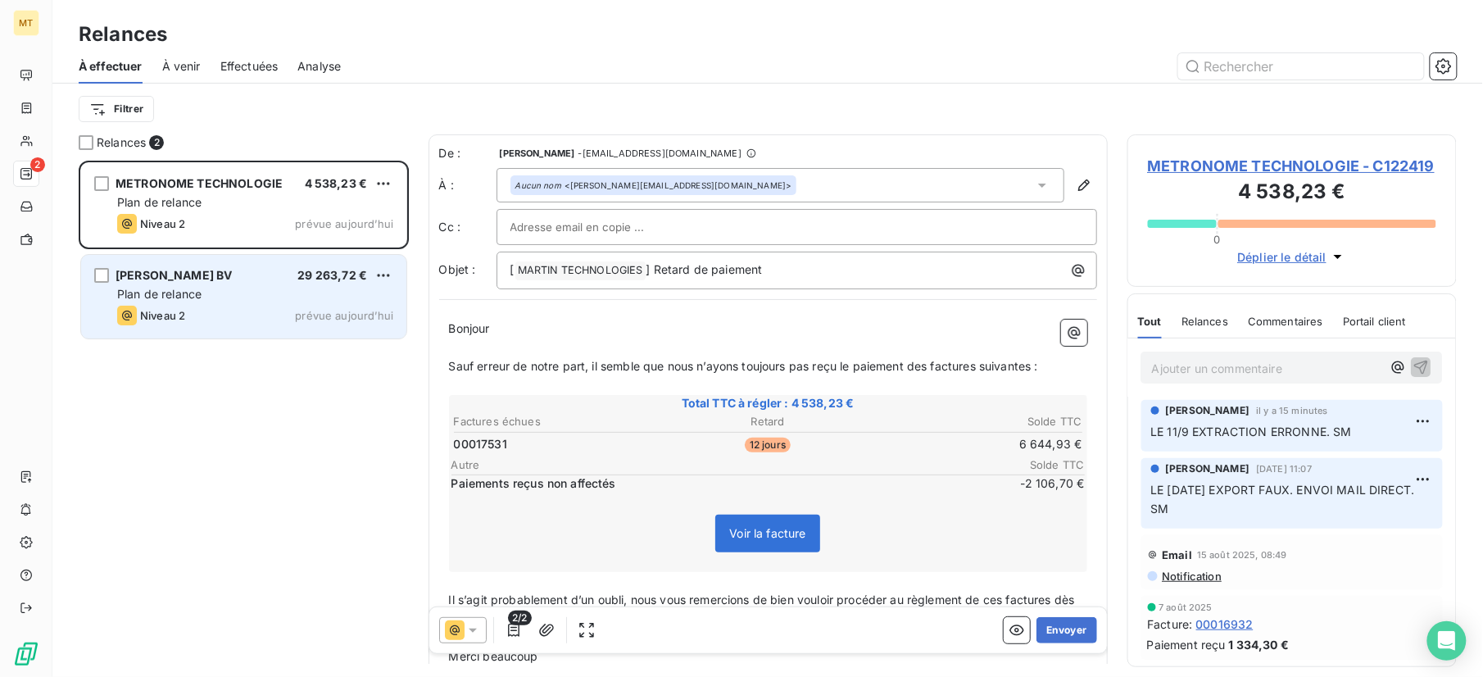
click at [251, 293] on div "Plan de relance" at bounding box center [255, 294] width 276 height 16
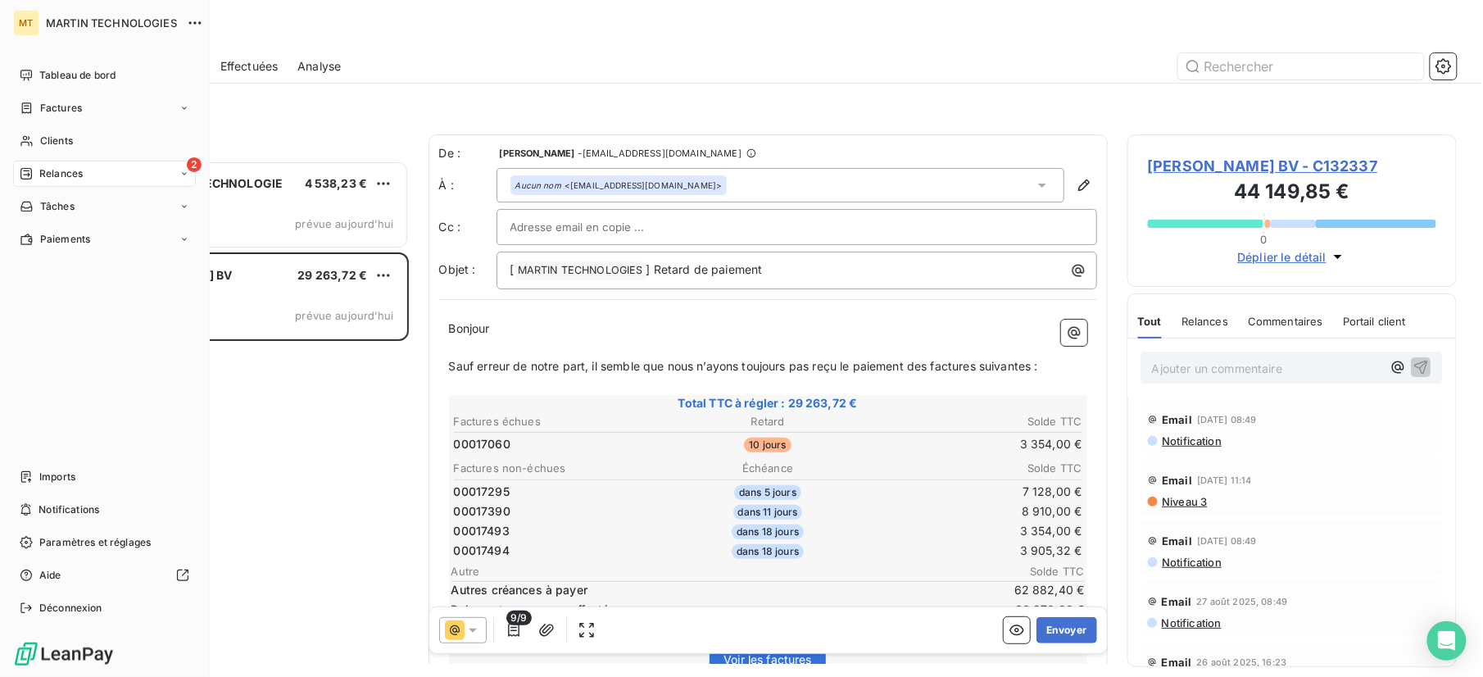
click at [83, 177] on span "Relances" at bounding box center [60, 173] width 43 height 15
click at [85, 139] on div "Clients" at bounding box center [104, 141] width 183 height 26
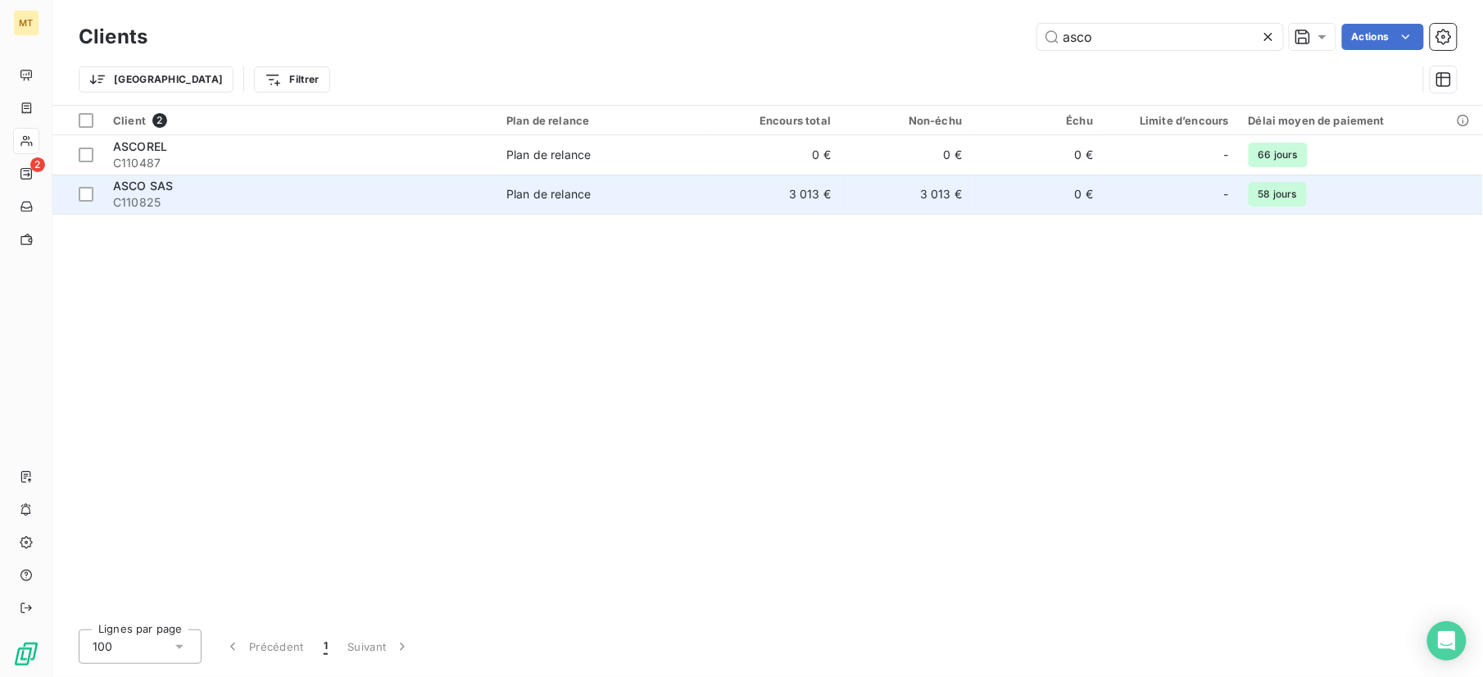
type input "asco"
click at [146, 188] on span "ASCO SAS" at bounding box center [143, 186] width 60 height 14
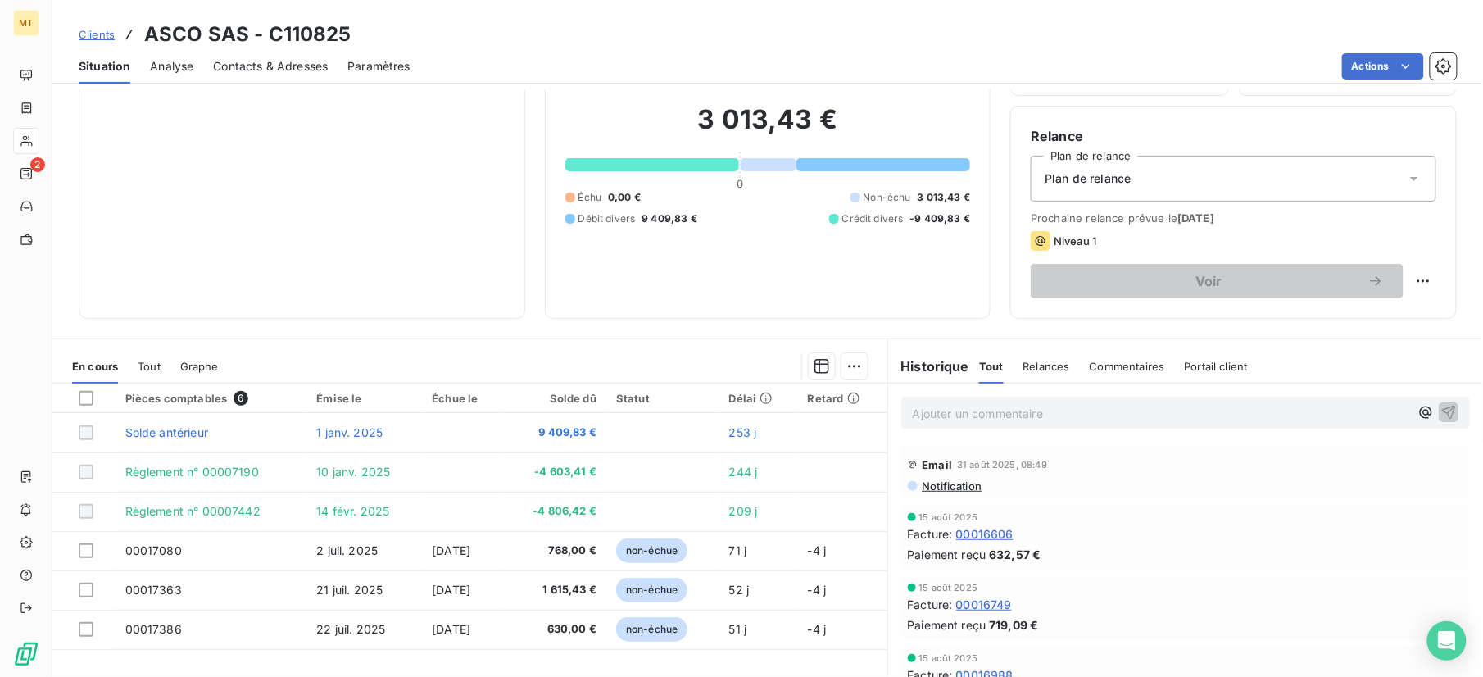
scroll to position [180, 0]
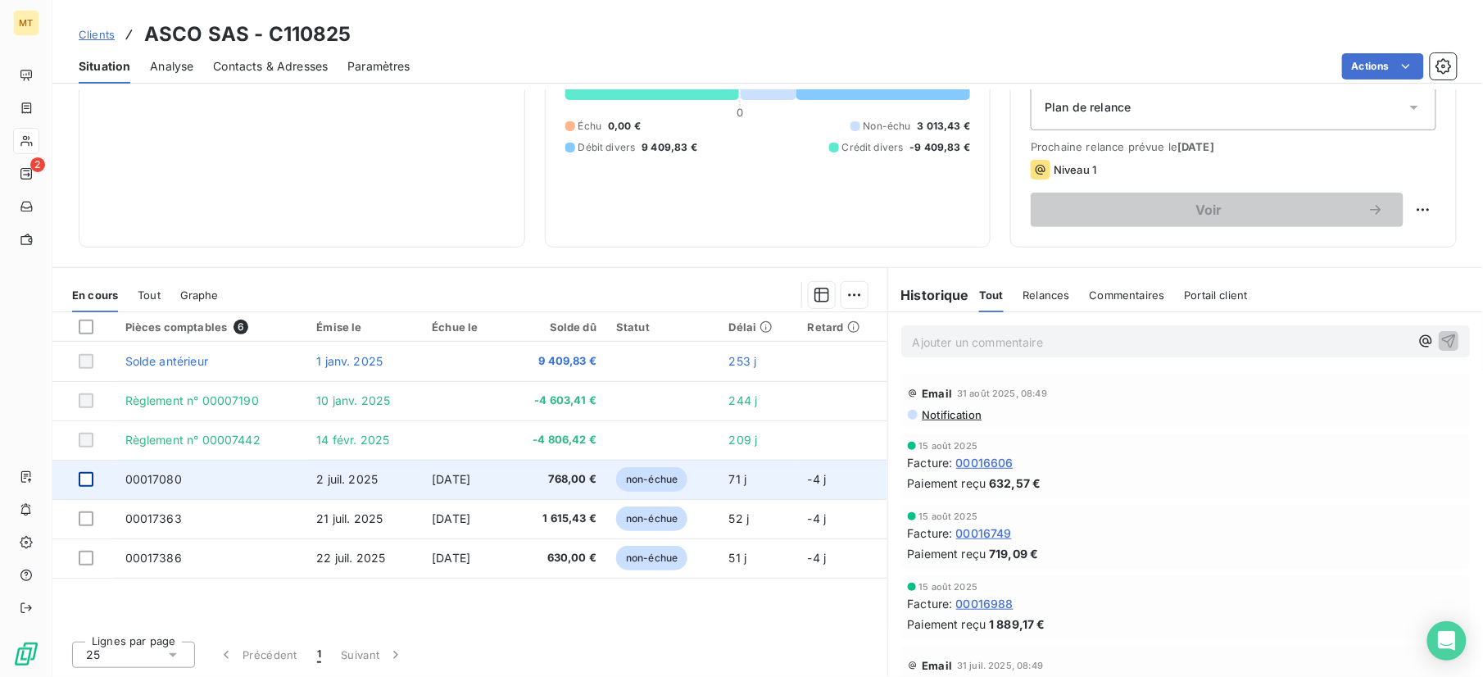
click at [89, 480] on div at bounding box center [86, 479] width 15 height 15
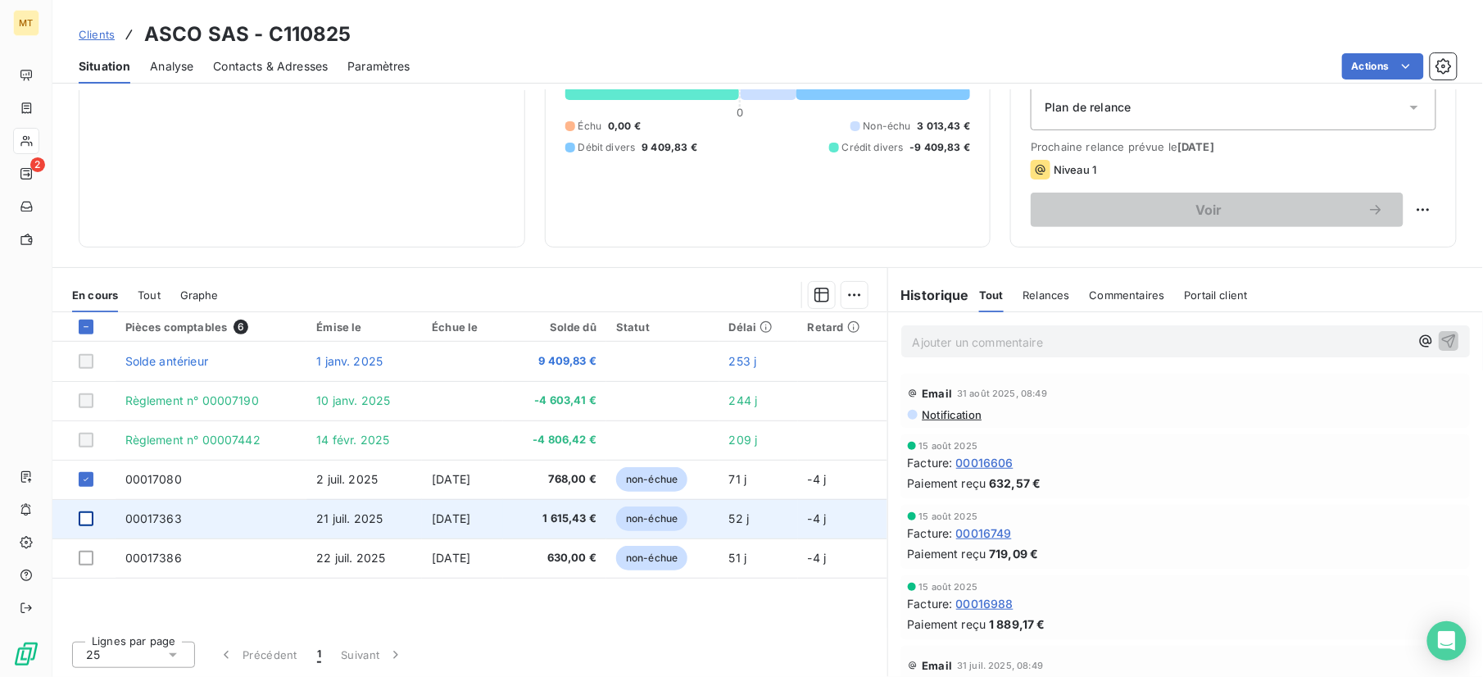
click at [86, 522] on div at bounding box center [86, 518] width 15 height 15
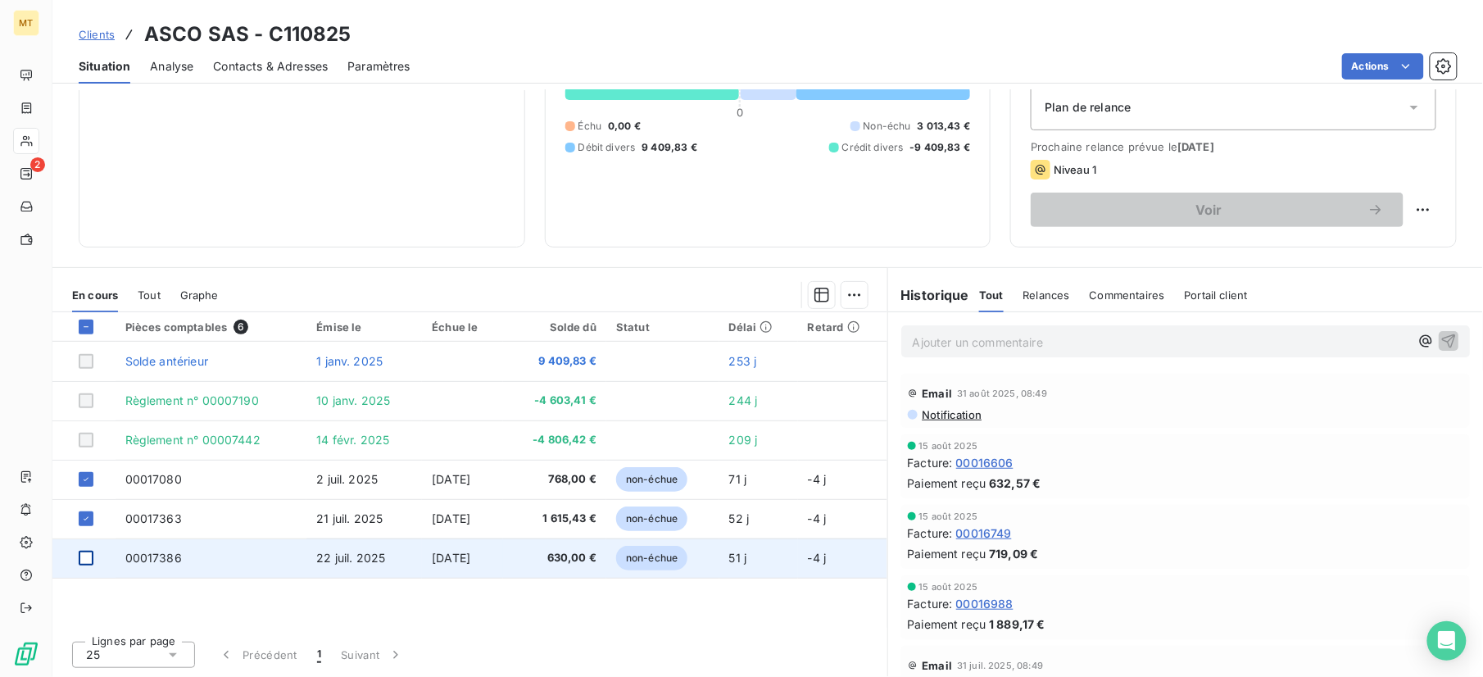
click at [85, 561] on div at bounding box center [86, 558] width 15 height 15
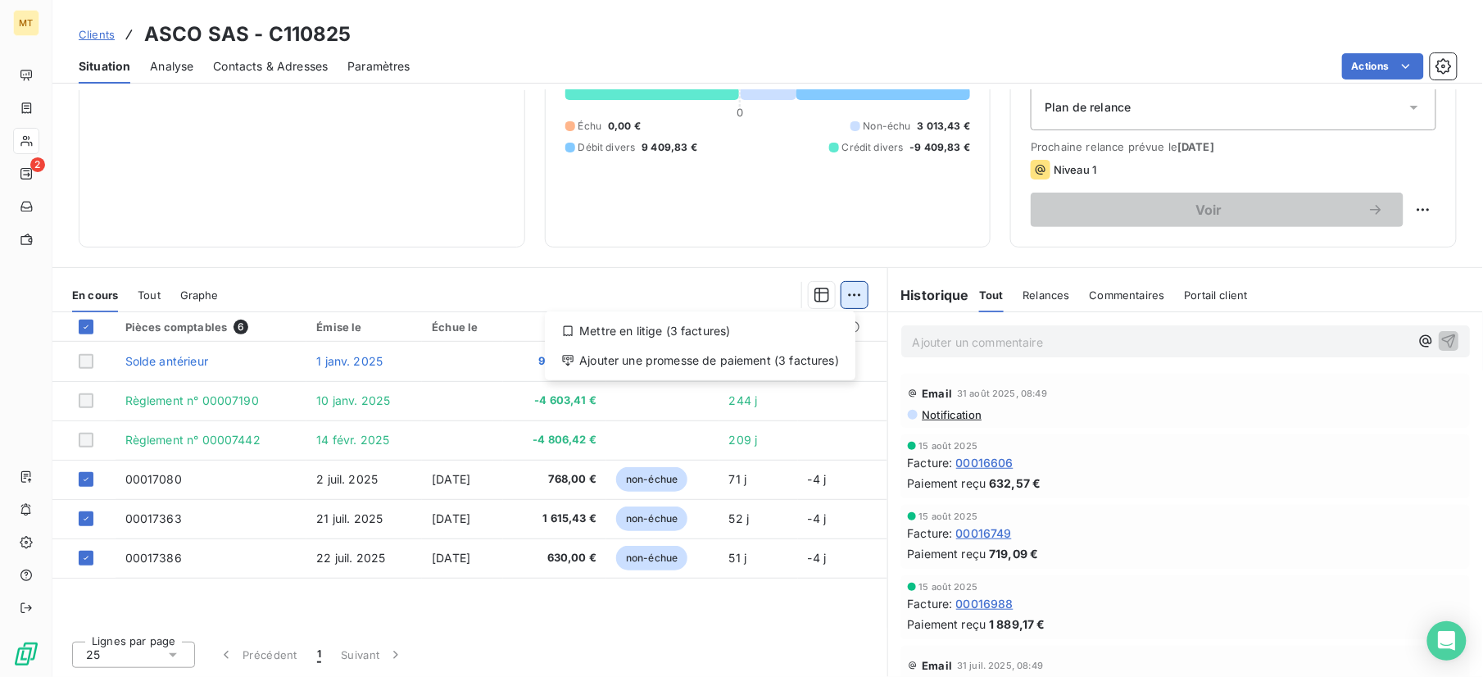
click at [843, 286] on html "MT 2 Clients ASCO SAS - C110825 Situation Analyse Contacts & Adresses Paramètre…" at bounding box center [741, 338] width 1483 height 677
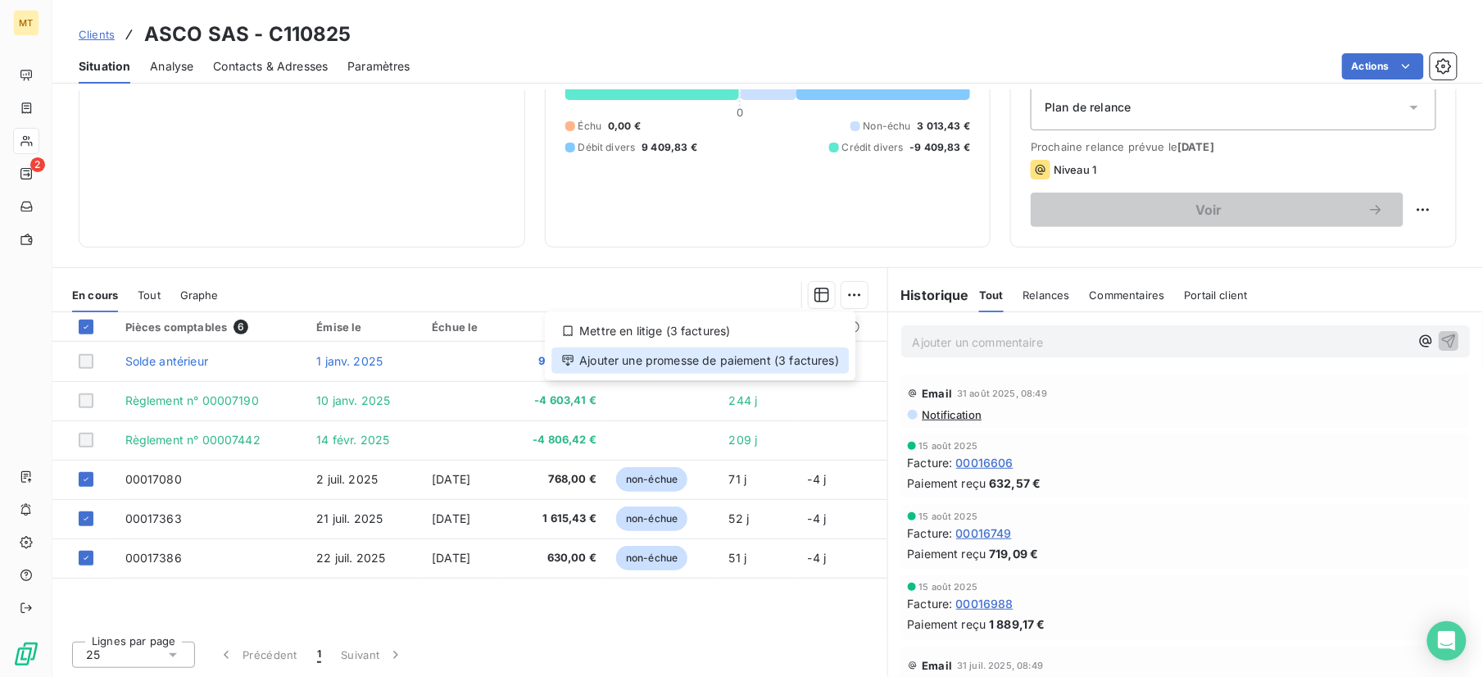
click at [709, 352] on div "Ajouter une promesse de paiement (3 factures)" at bounding box center [701, 361] width 298 height 26
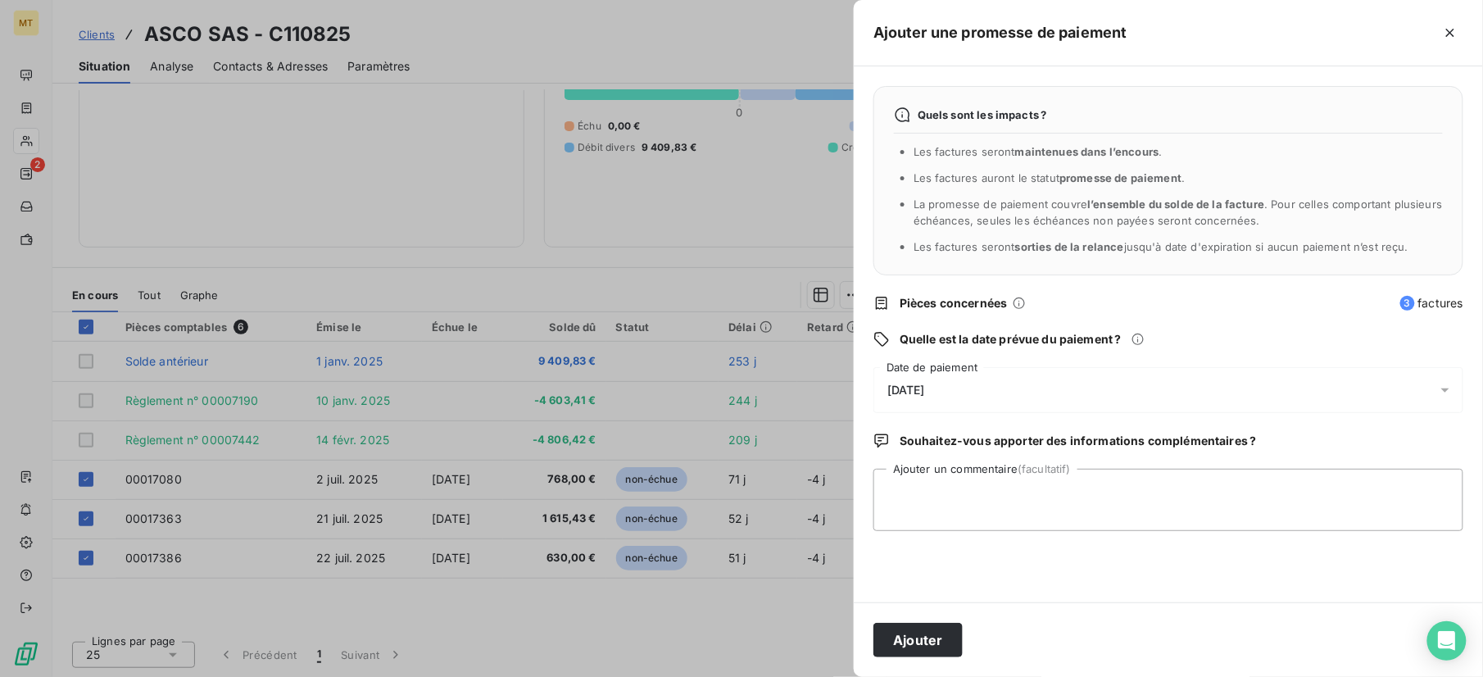
click at [975, 388] on div "12/09/2025" at bounding box center [1169, 390] width 590 height 46
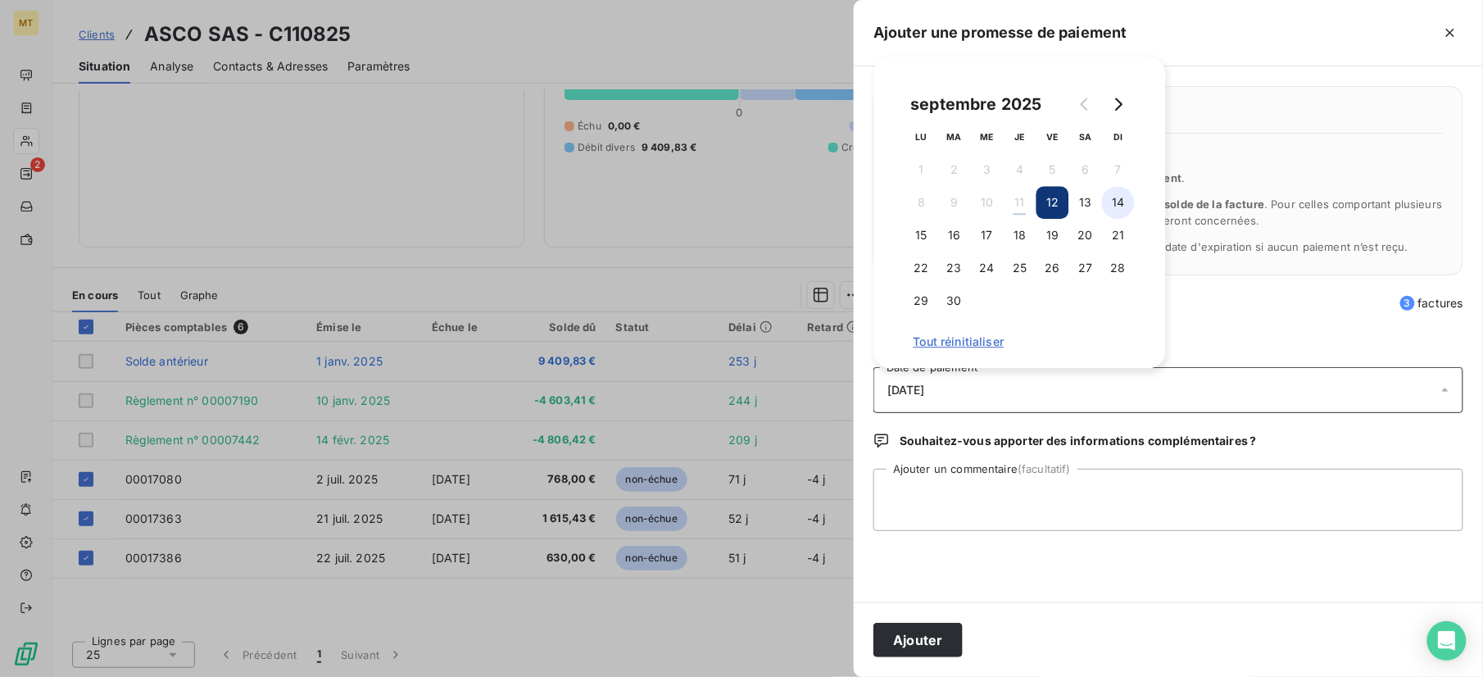
click at [1113, 201] on button "14" at bounding box center [1118, 202] width 33 height 33
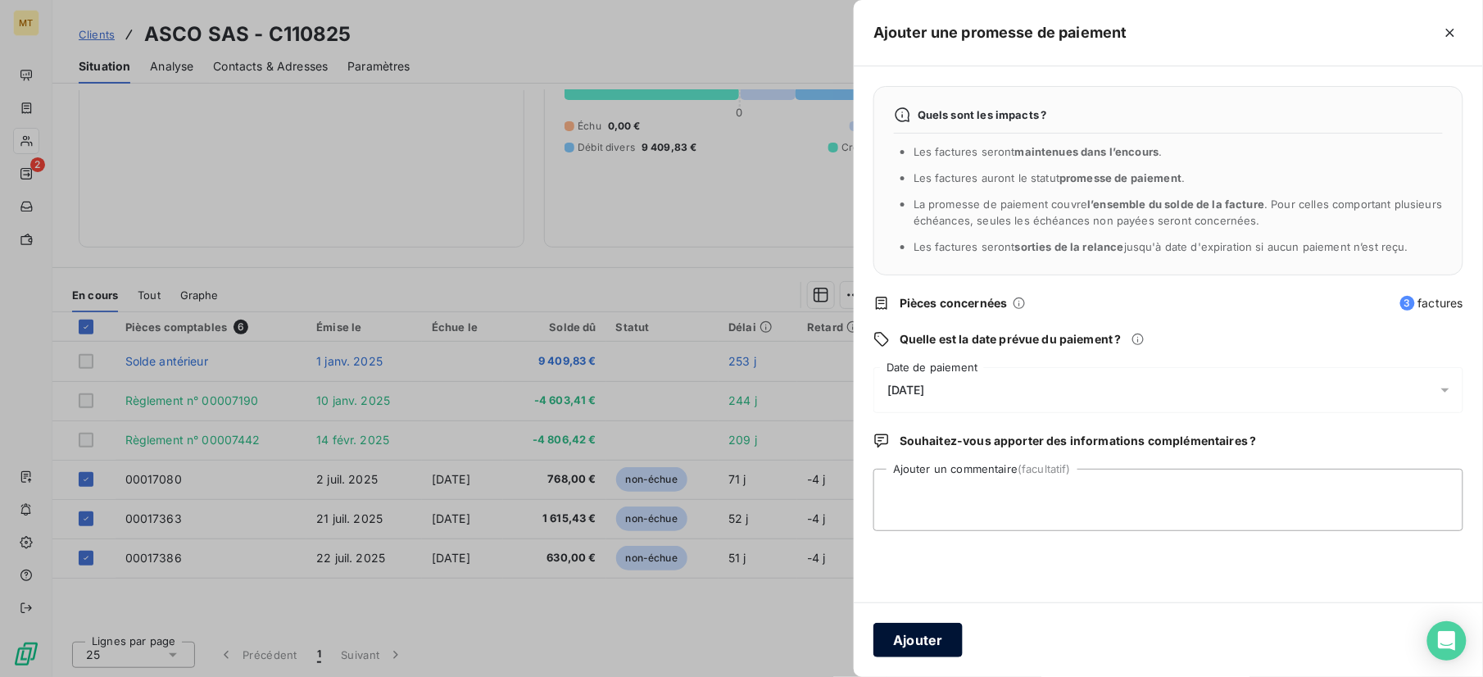
click at [946, 631] on button "Ajouter" at bounding box center [918, 640] width 89 height 34
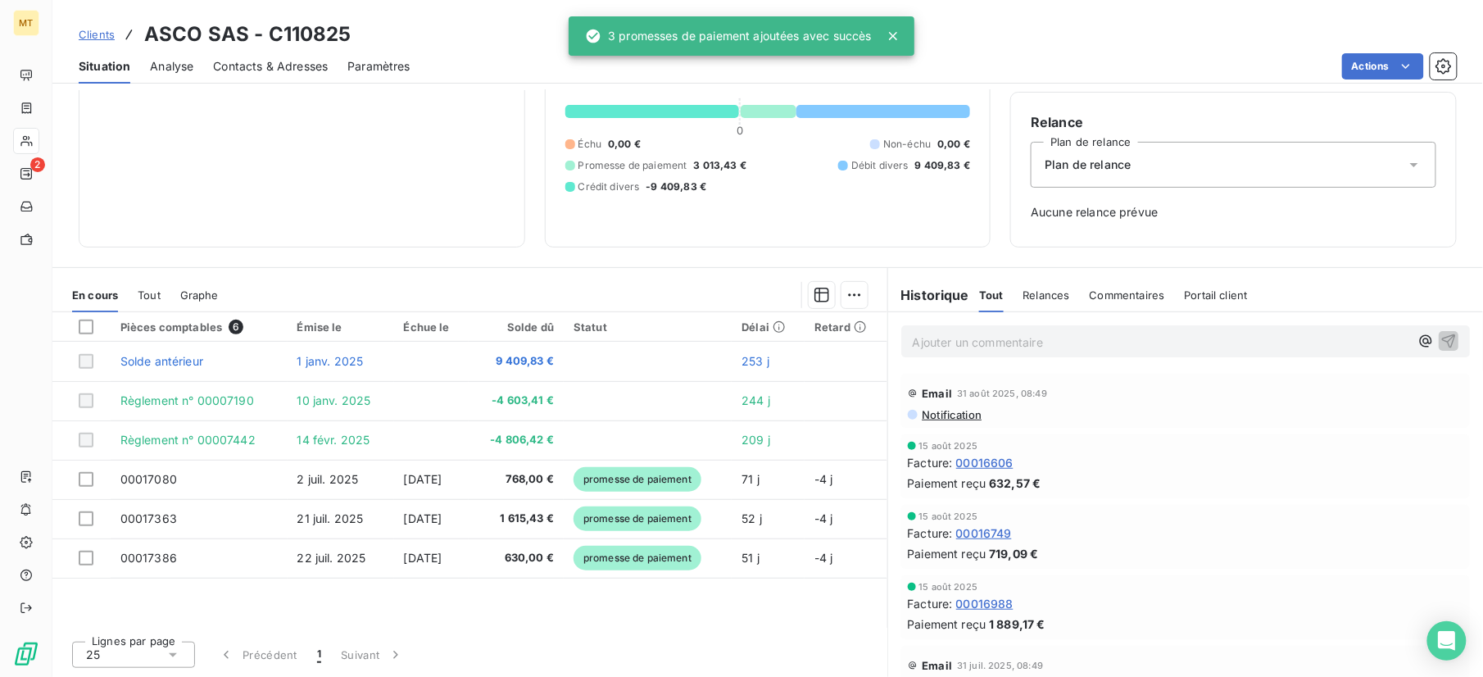
scroll to position [122, 0]
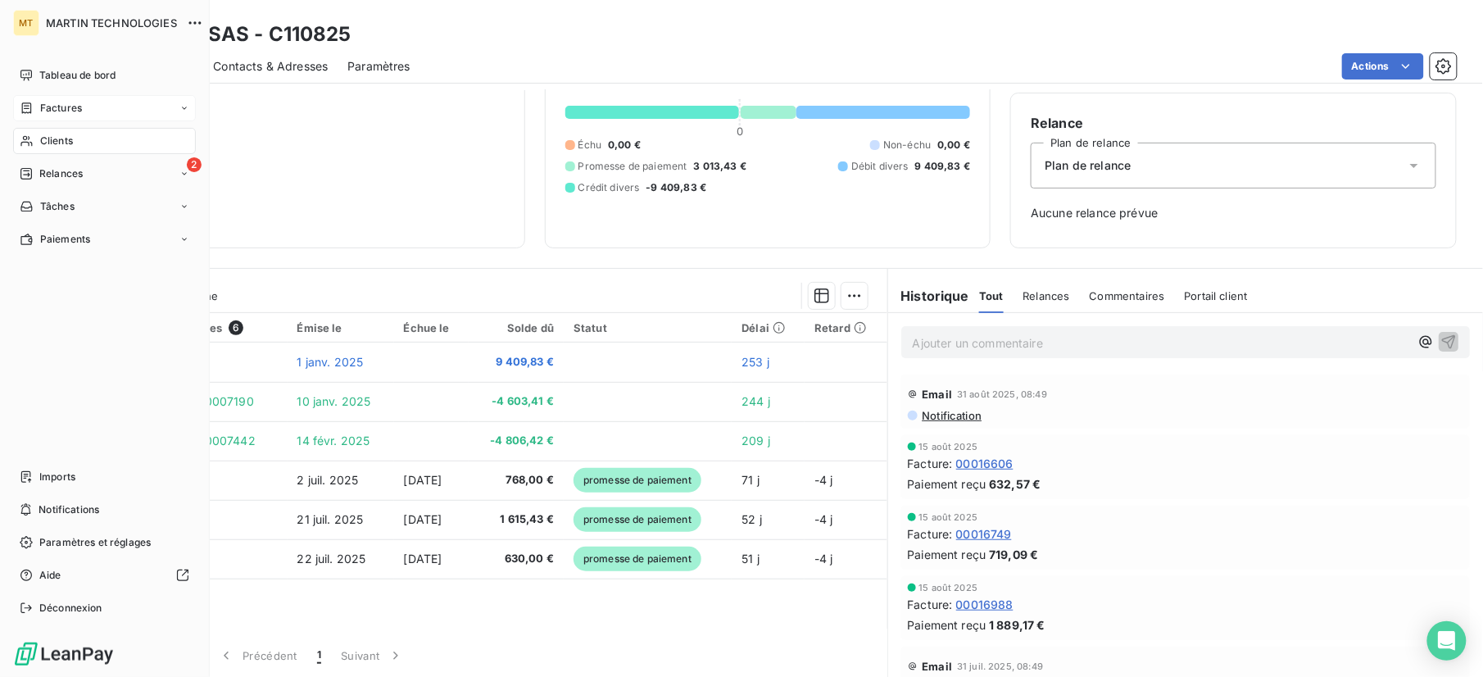
click at [49, 98] on div "Factures" at bounding box center [104, 108] width 183 height 26
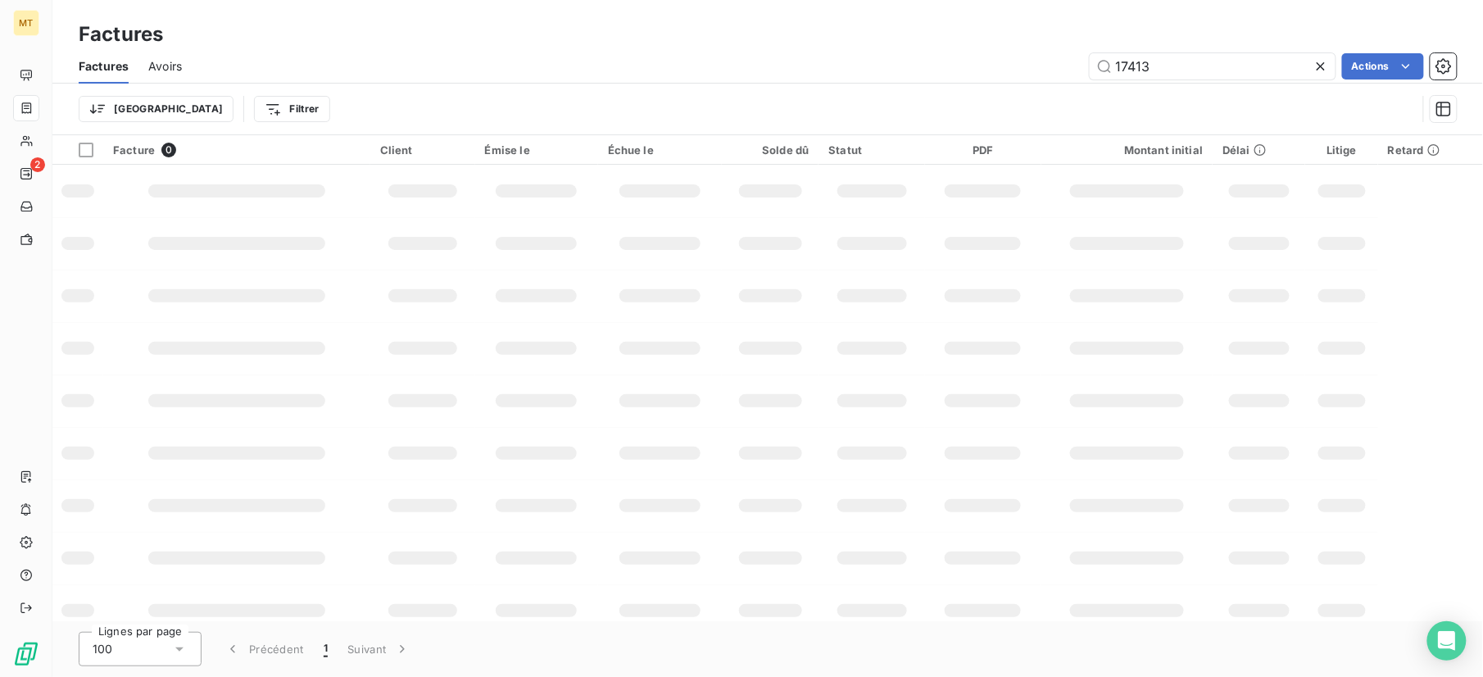
drag, startPoint x: 1178, startPoint y: 73, endPoint x: 867, endPoint y: 74, distance: 310.6
click at [867, 74] on div "17413 Actions" at bounding box center [830, 66] width 1256 height 26
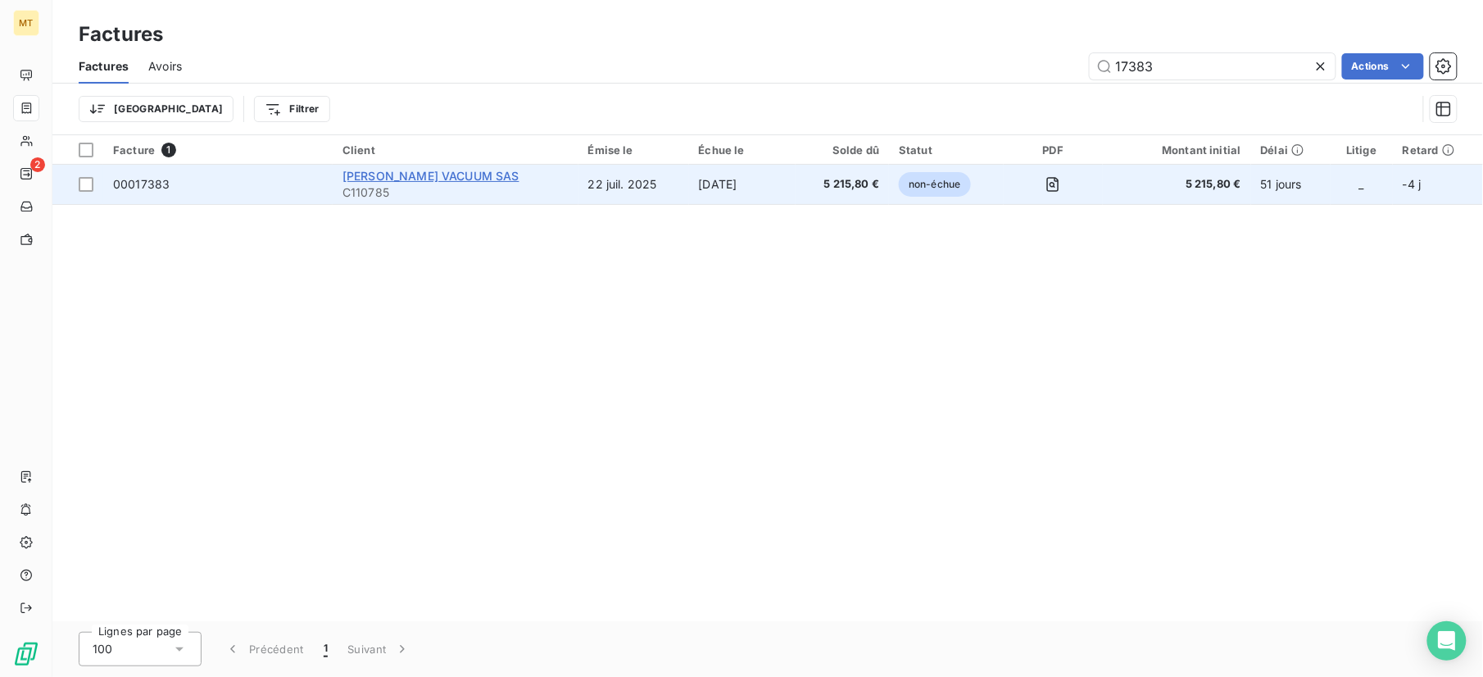
type input "17383"
click at [410, 171] on span "PFEIFFER VACUUM SAS" at bounding box center [431, 176] width 177 height 14
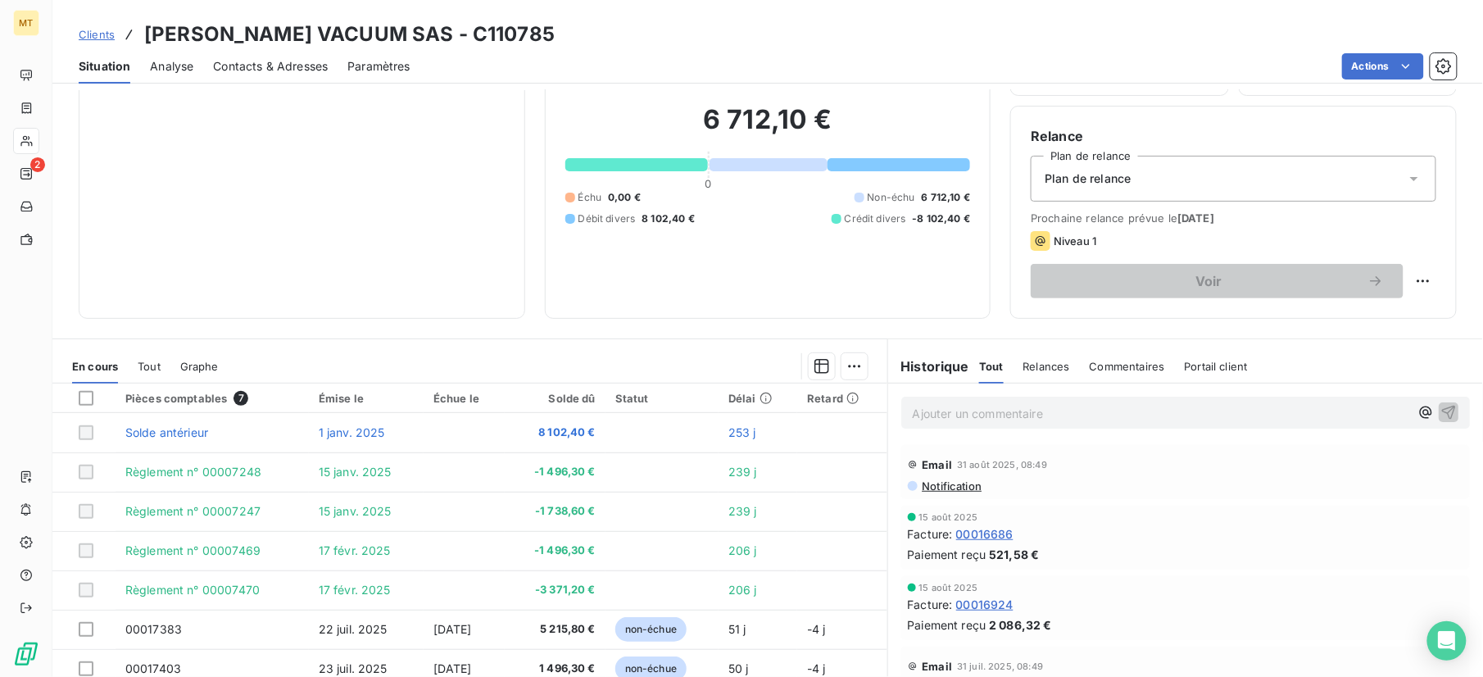
scroll to position [180, 0]
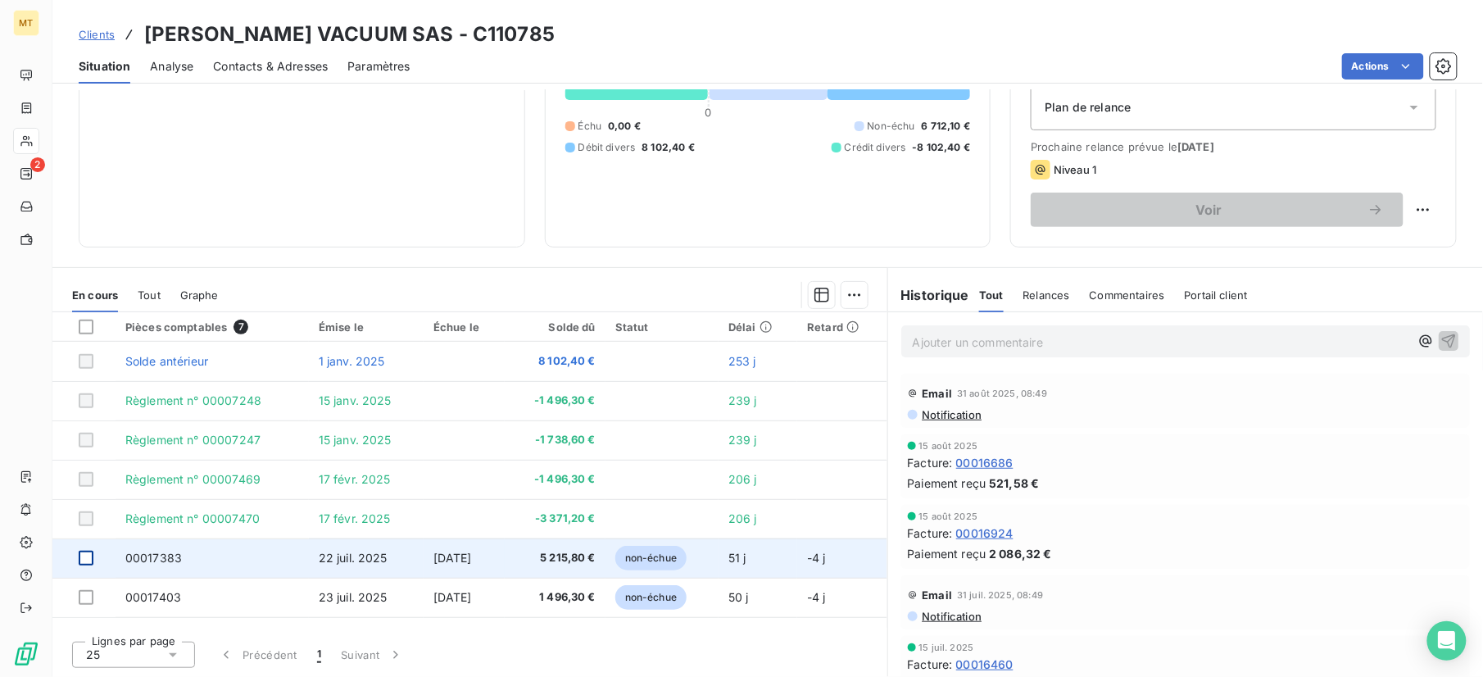
click at [87, 559] on div at bounding box center [86, 558] width 15 height 15
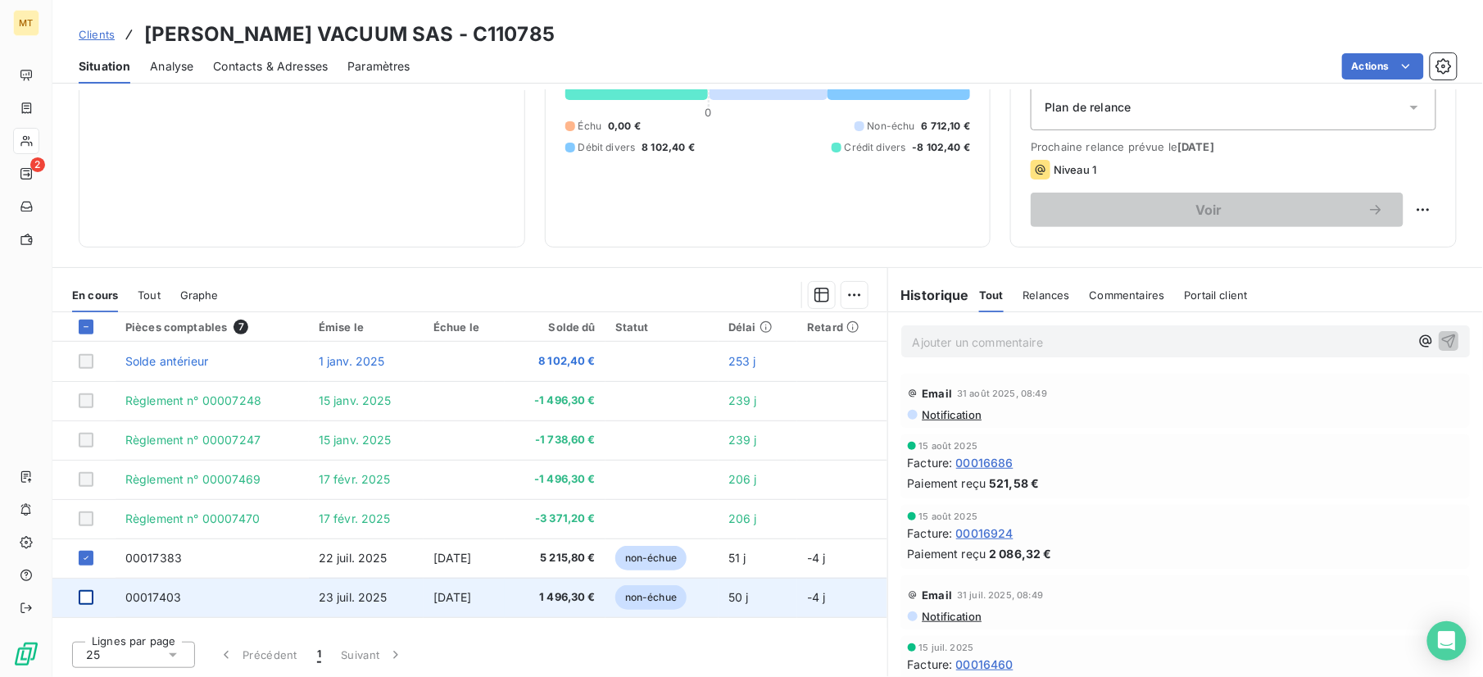
click at [86, 597] on div at bounding box center [86, 597] width 15 height 15
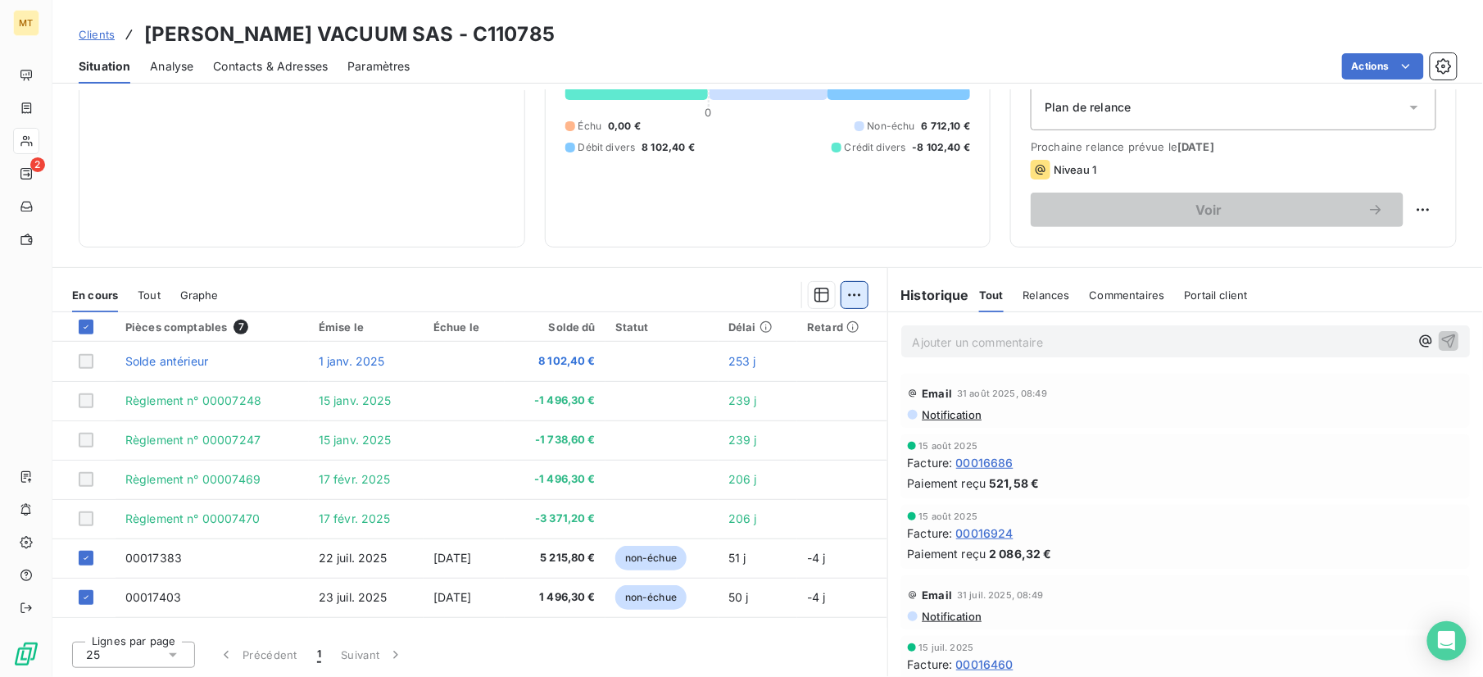
click at [847, 293] on html "MT 2 Clients PFEIFFER VACUUM SAS - C110785 Situation Analyse Contacts & Adresse…" at bounding box center [741, 338] width 1483 height 677
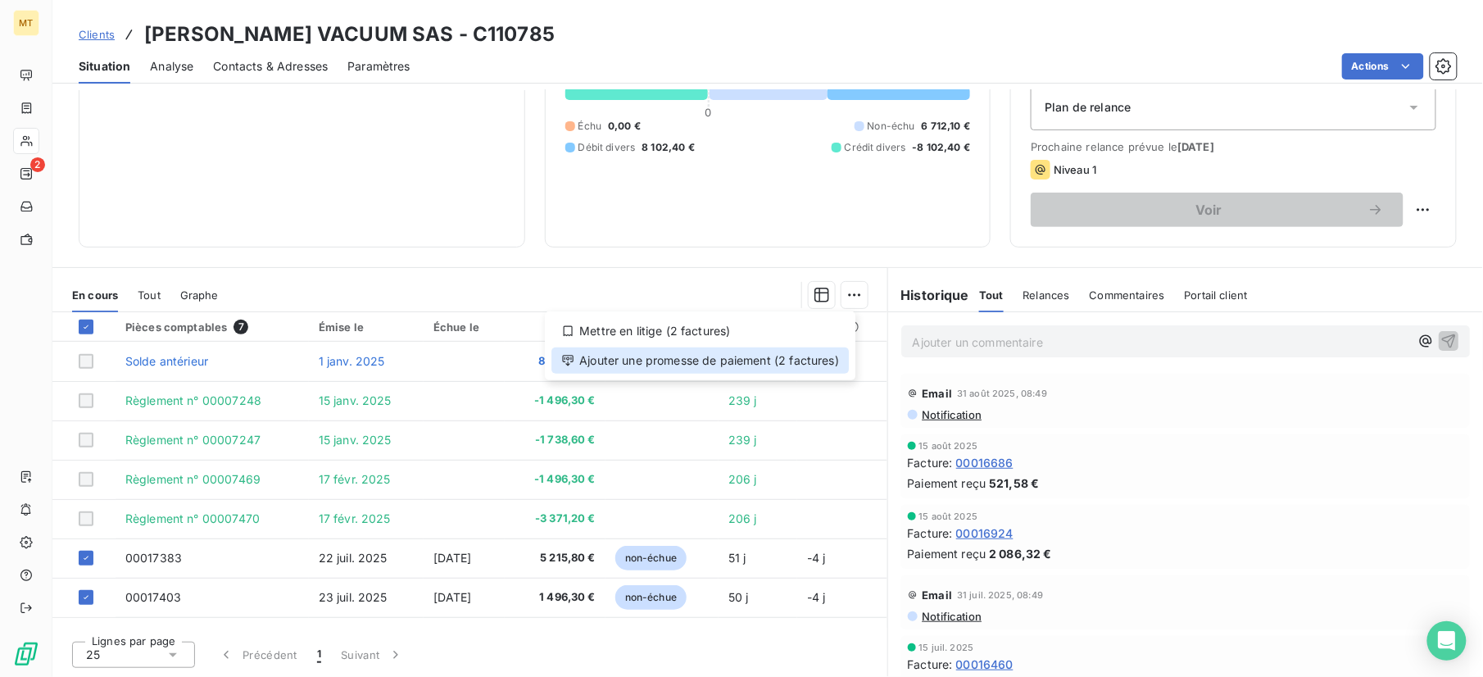
click at [806, 352] on div "Ajouter une promesse de paiement (2 factures)" at bounding box center [701, 361] width 298 height 26
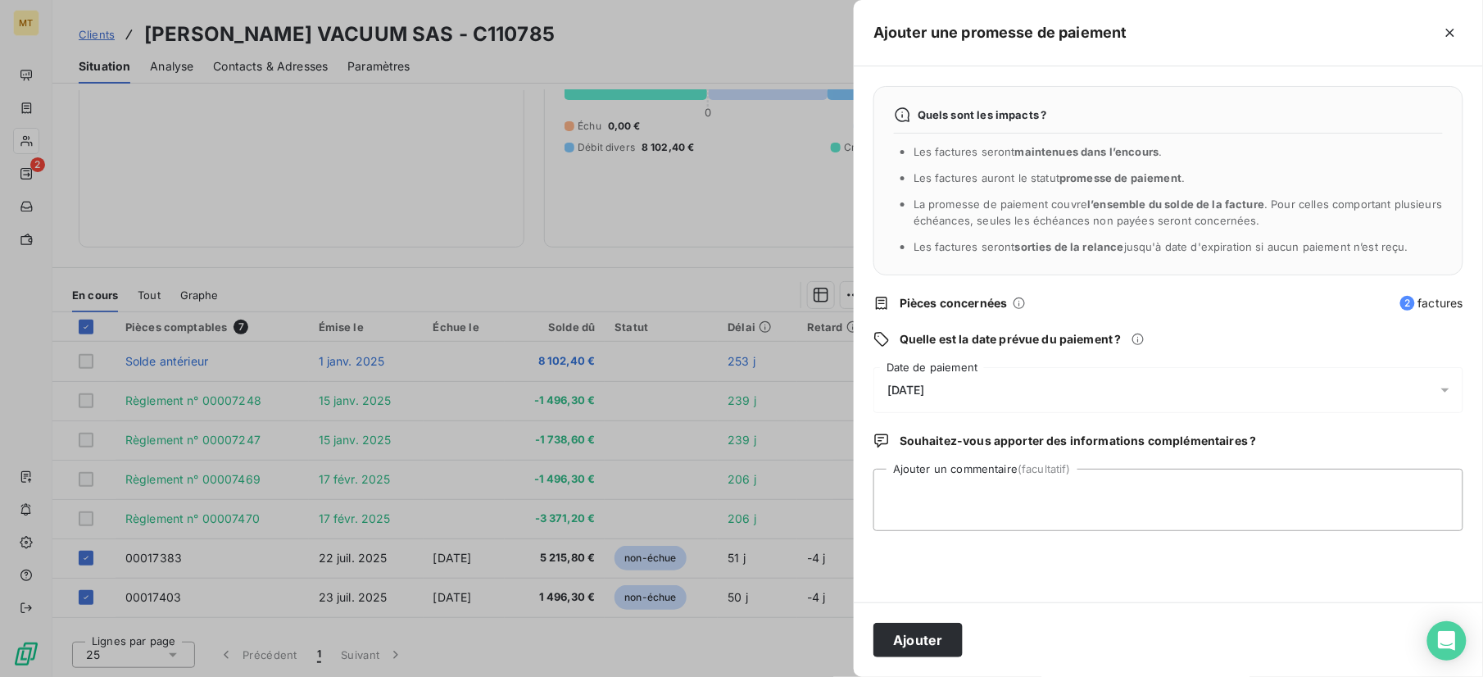
click at [984, 384] on div "12/09/2025" at bounding box center [1169, 390] width 590 height 46
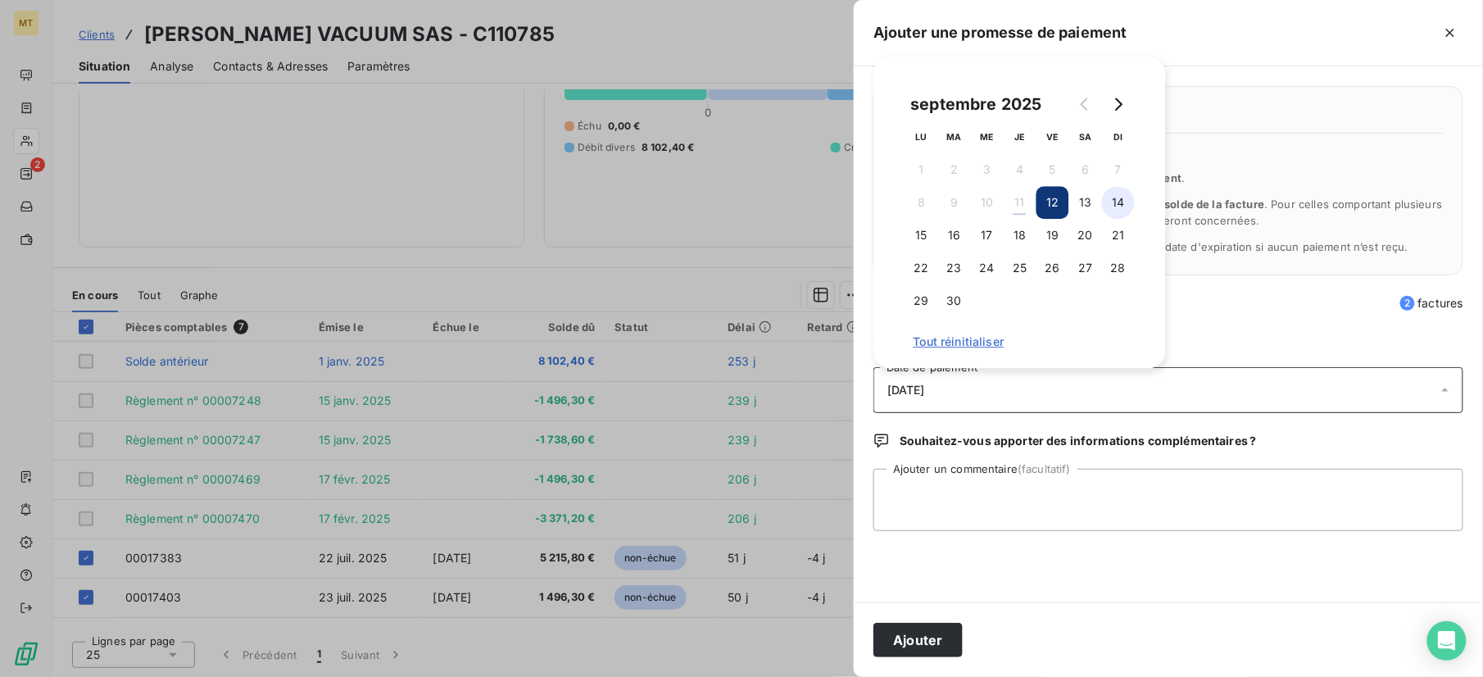
click at [1123, 207] on button "14" at bounding box center [1118, 202] width 33 height 33
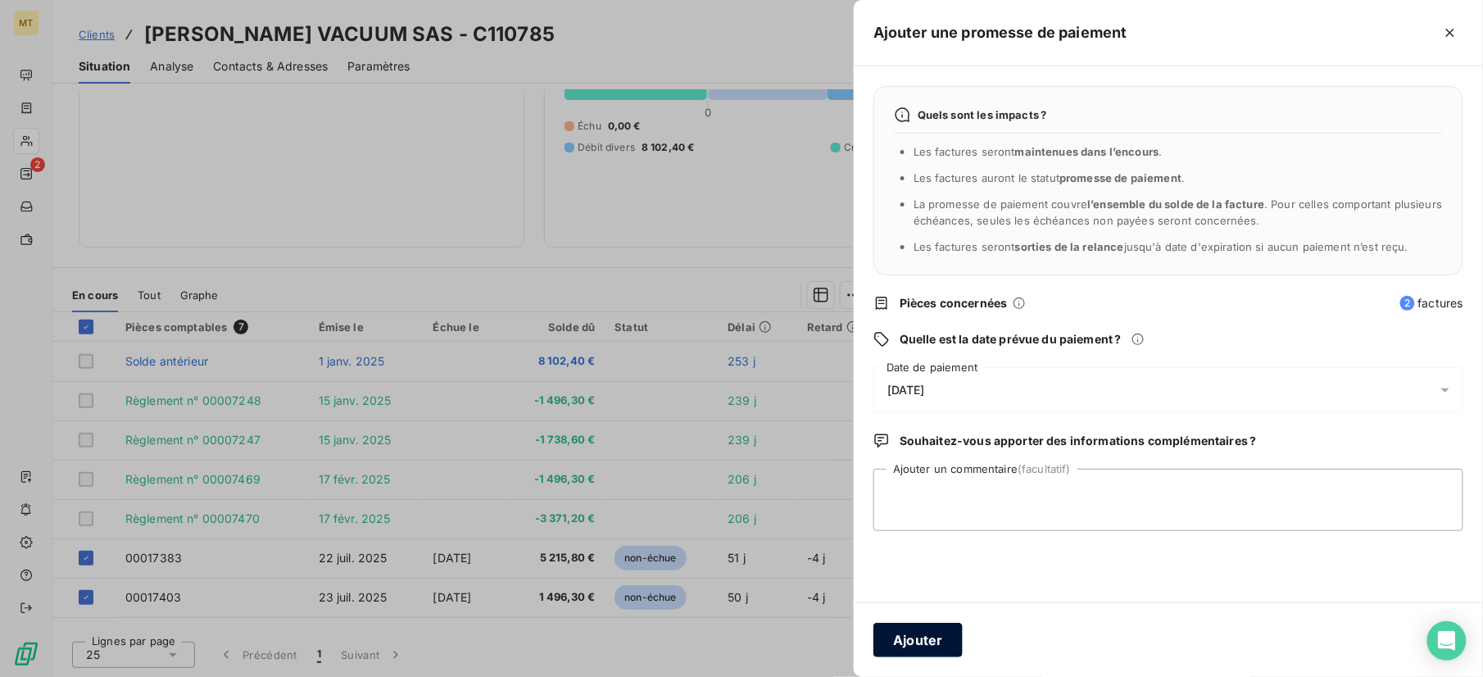
click at [942, 640] on button "Ajouter" at bounding box center [918, 640] width 89 height 34
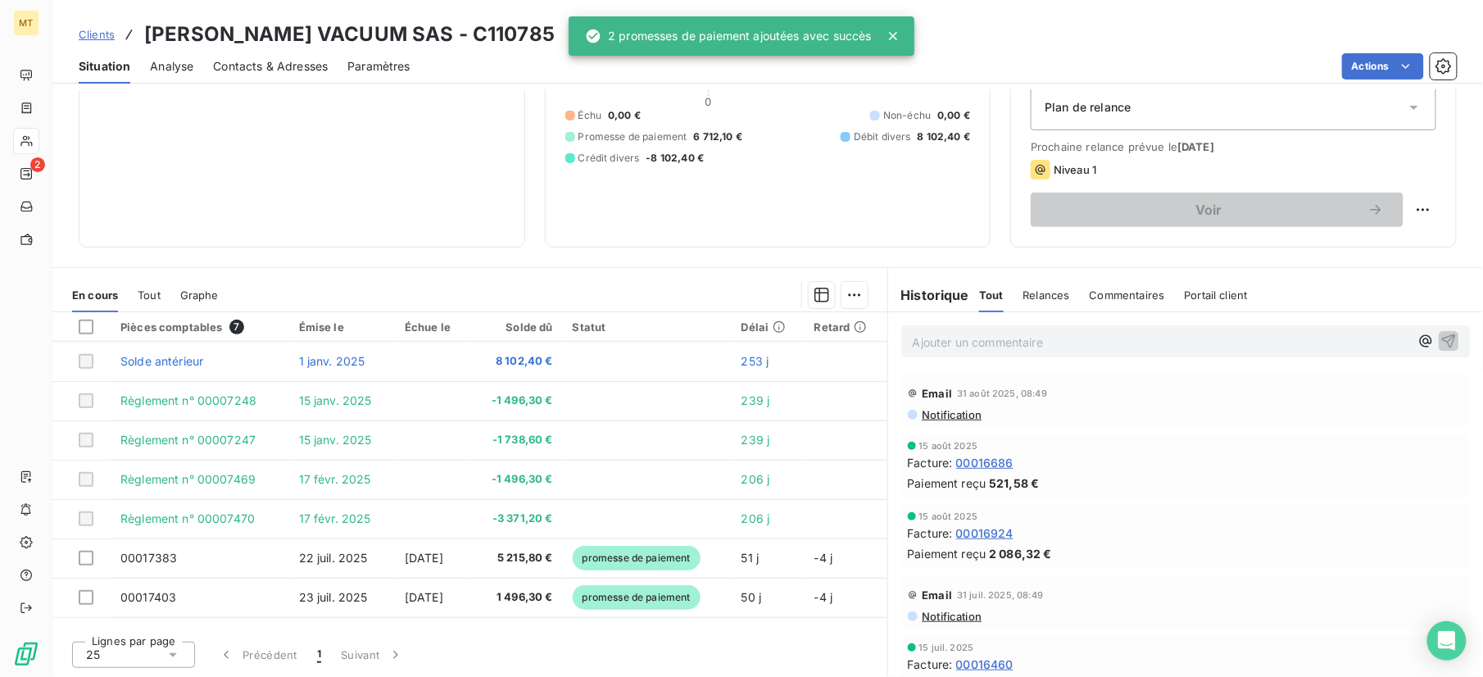
scroll to position [122, 0]
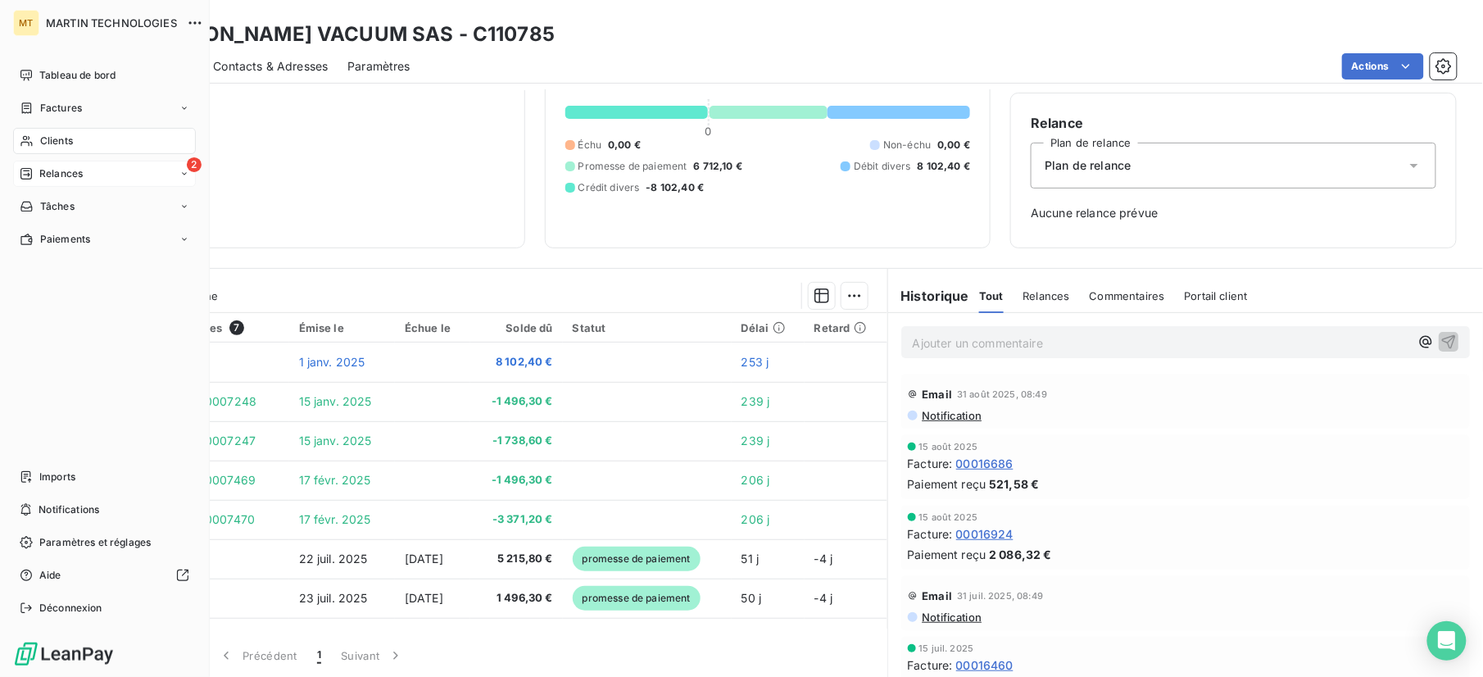
click at [44, 177] on span "Relances" at bounding box center [60, 173] width 43 height 15
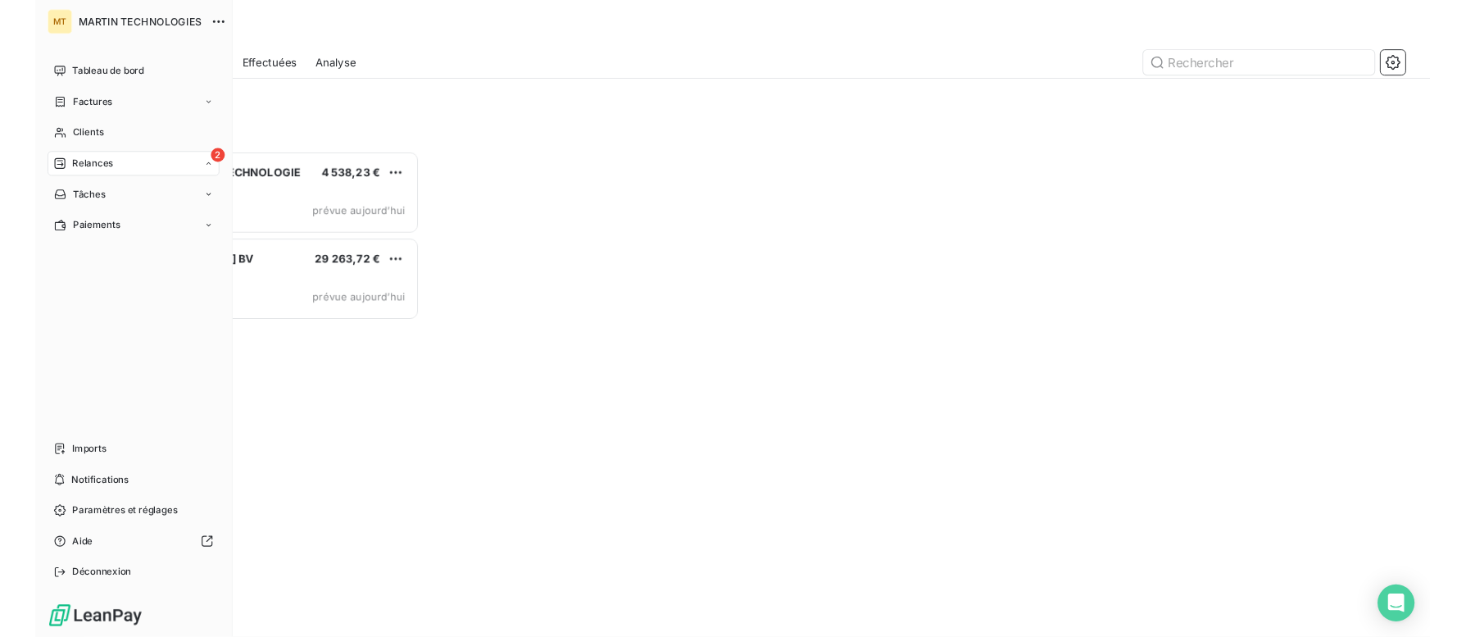
scroll to position [500, 313]
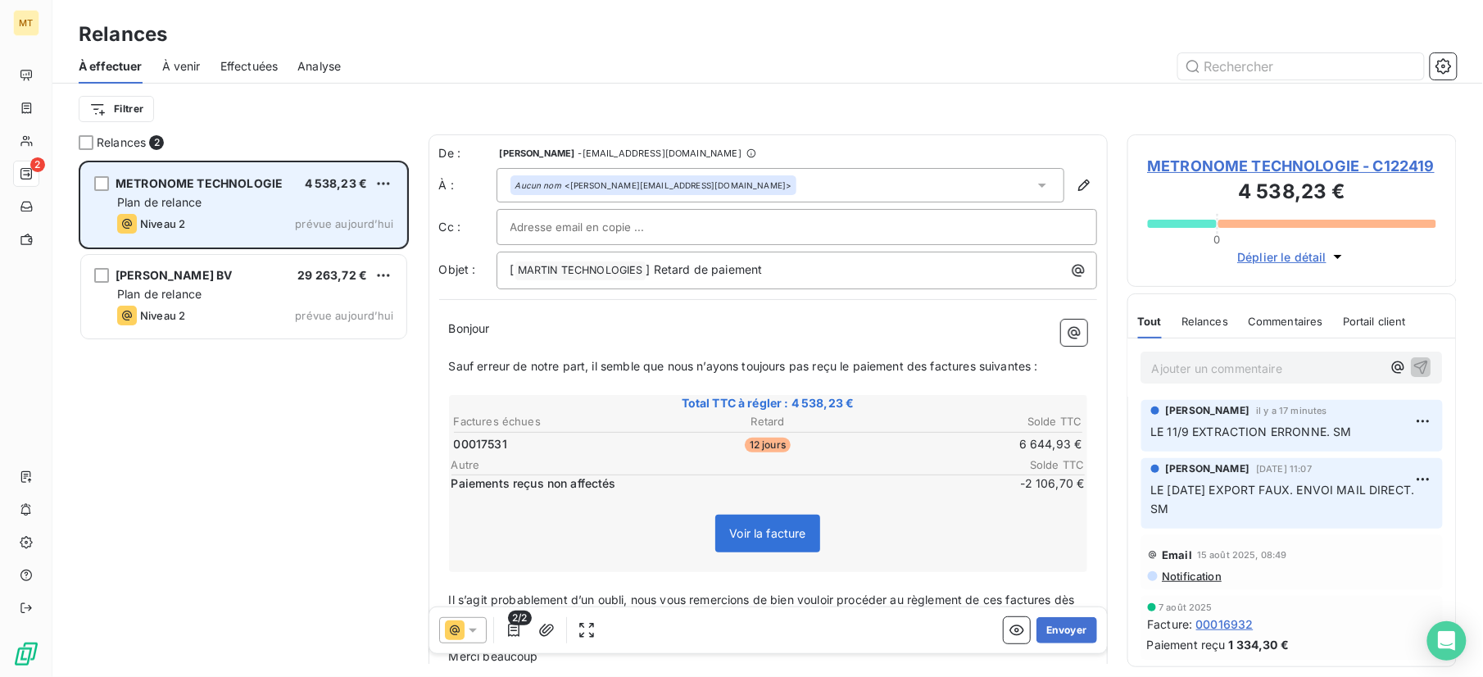
click at [231, 190] on span "METRONOME TECHNOLOGIE" at bounding box center [199, 183] width 167 height 14
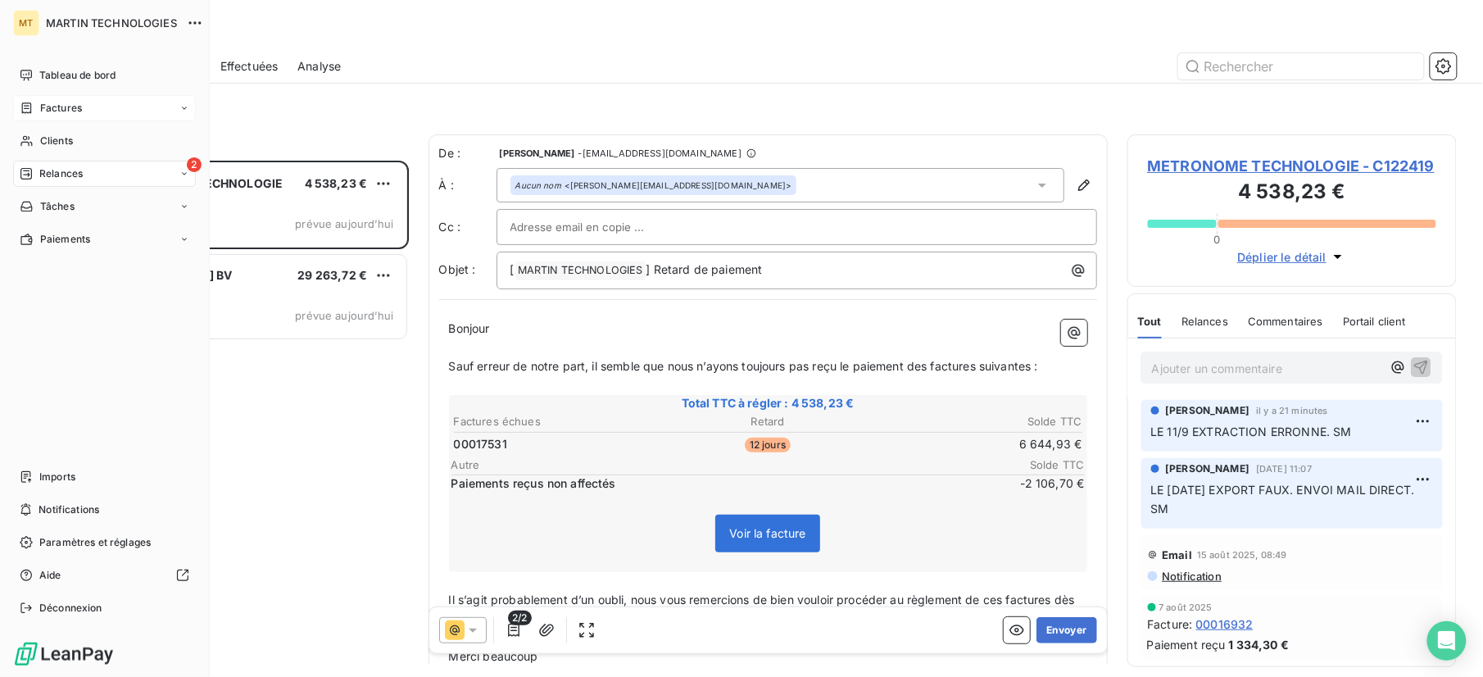
click at [50, 111] on span "Factures" at bounding box center [61, 108] width 42 height 15
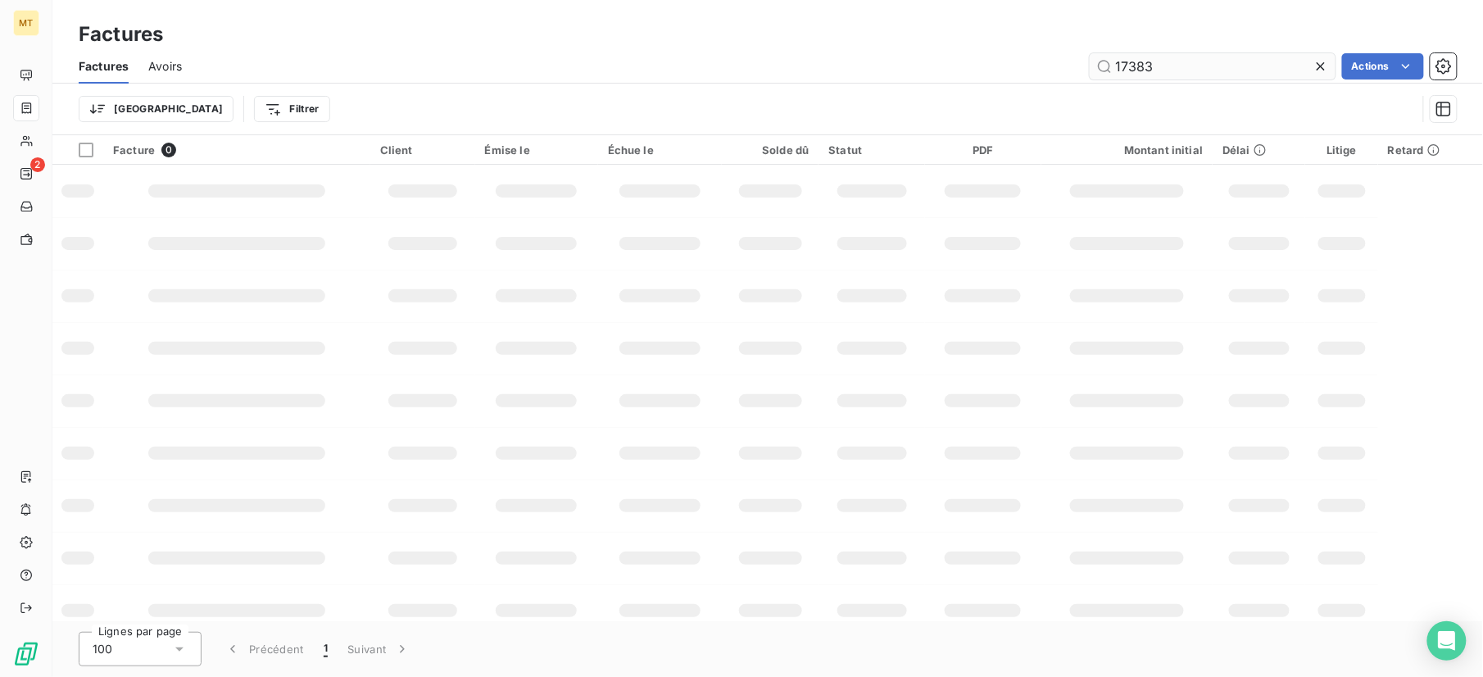
click at [1192, 76] on input "17383" at bounding box center [1213, 66] width 246 height 26
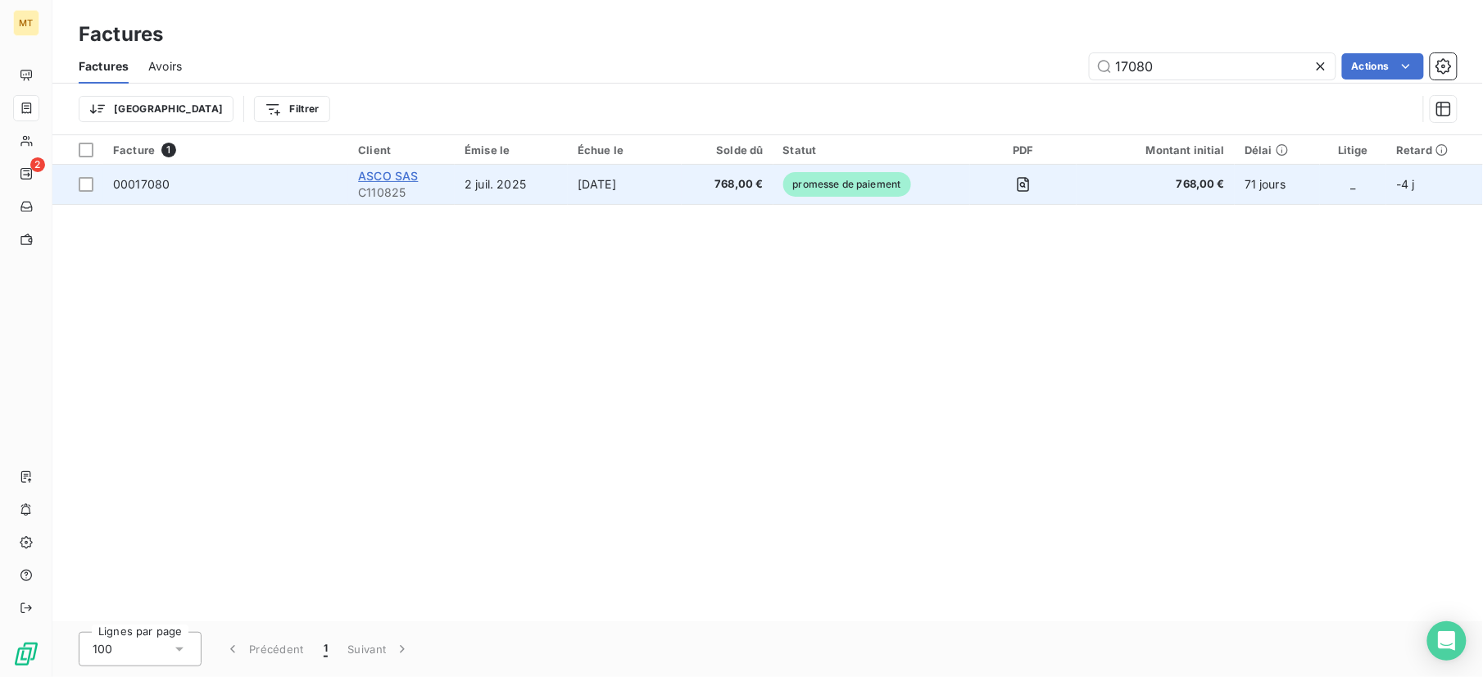
type input "17080"
click at [393, 170] on span "ASCO SAS" at bounding box center [388, 176] width 60 height 14
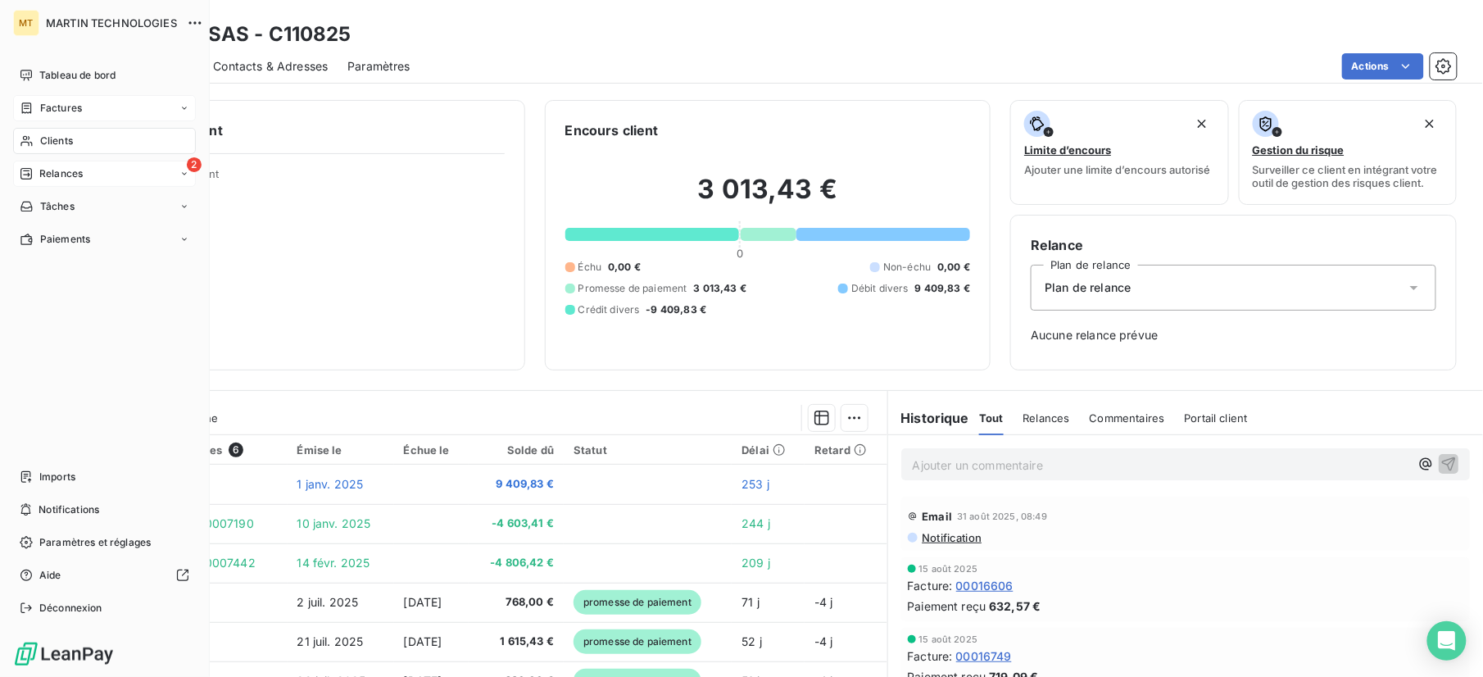
click at [47, 172] on span "Relances" at bounding box center [60, 173] width 43 height 15
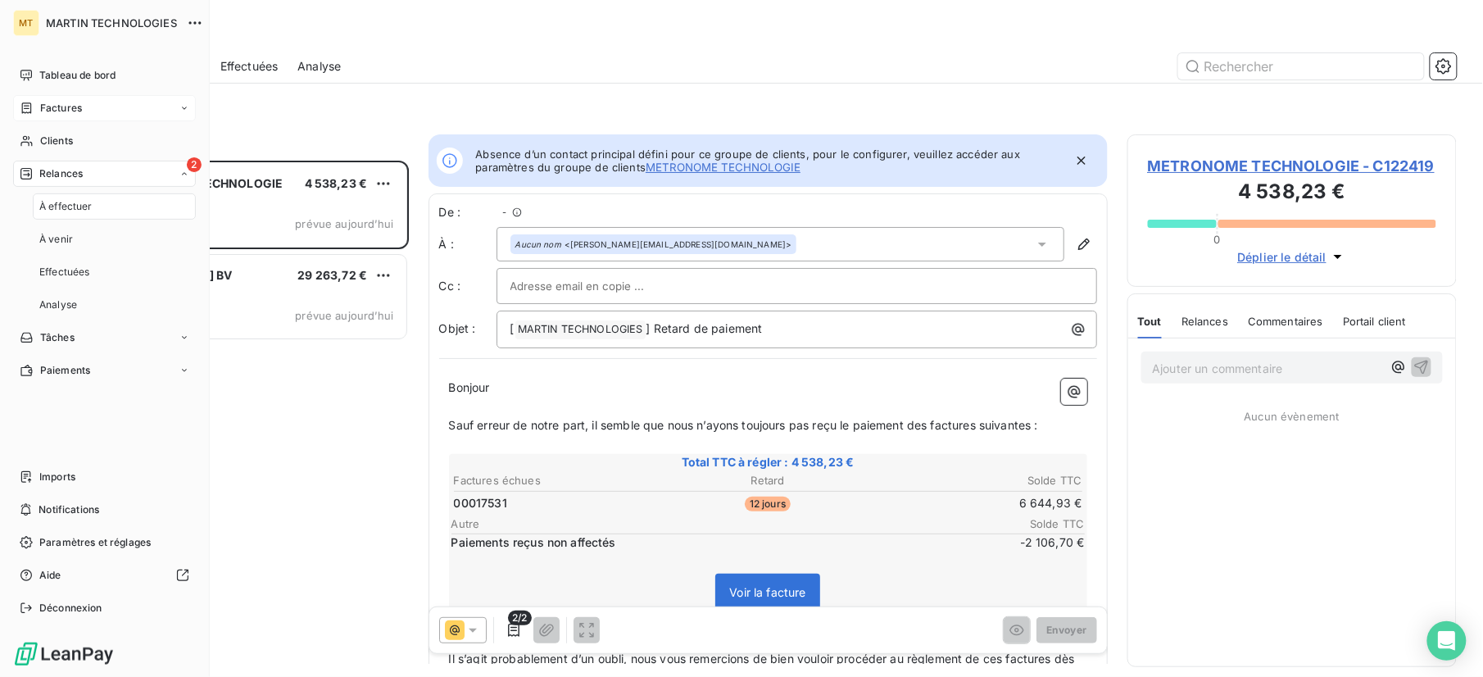
scroll to position [17, 17]
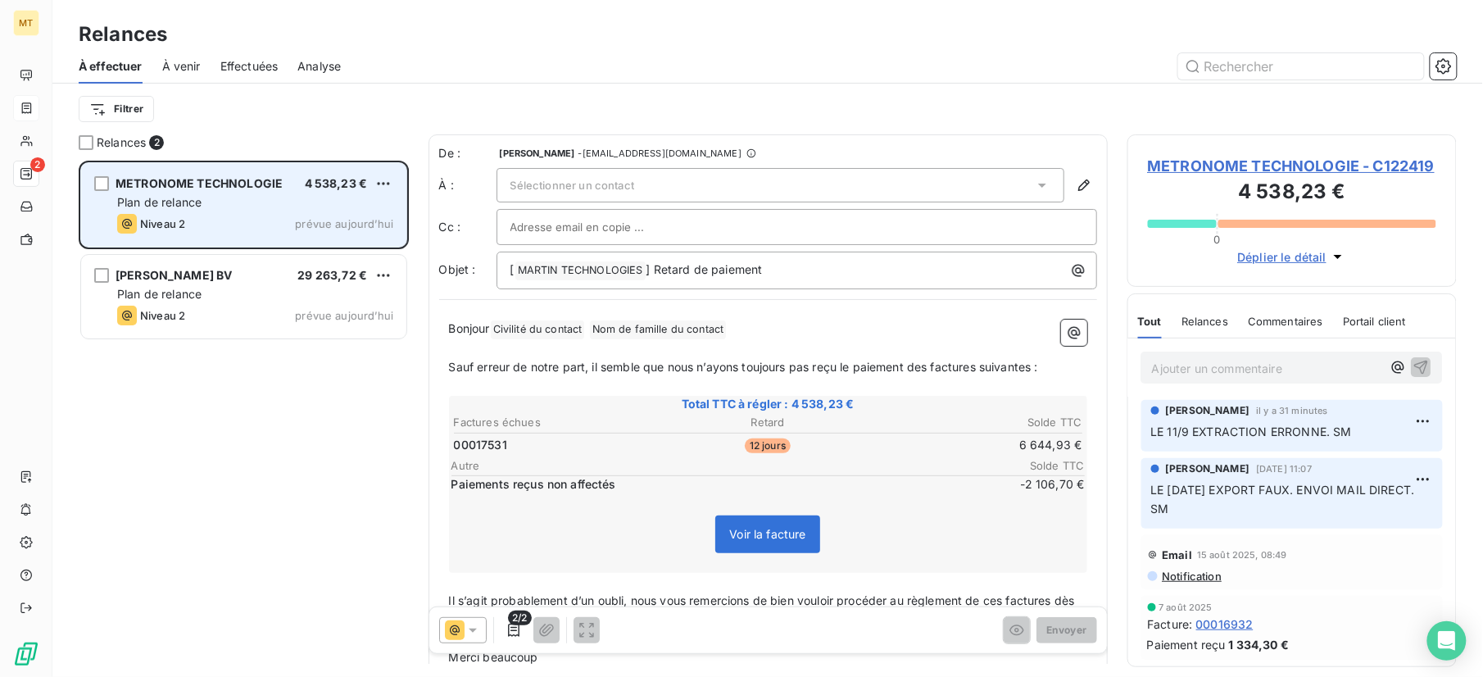
click at [204, 197] on div "Plan de relance" at bounding box center [255, 202] width 276 height 16
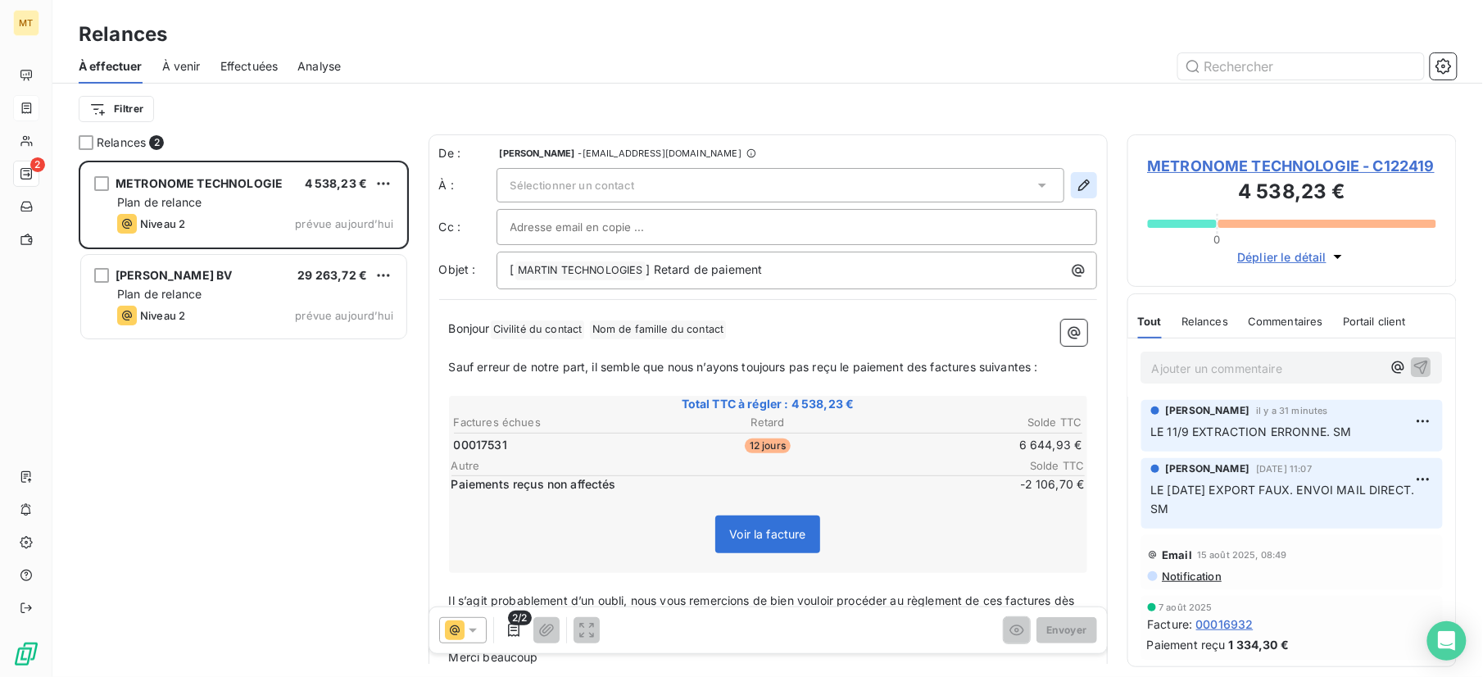
click at [1076, 188] on icon "button" at bounding box center [1084, 185] width 16 height 16
click at [1076, 177] on icon "button" at bounding box center [1084, 185] width 16 height 16
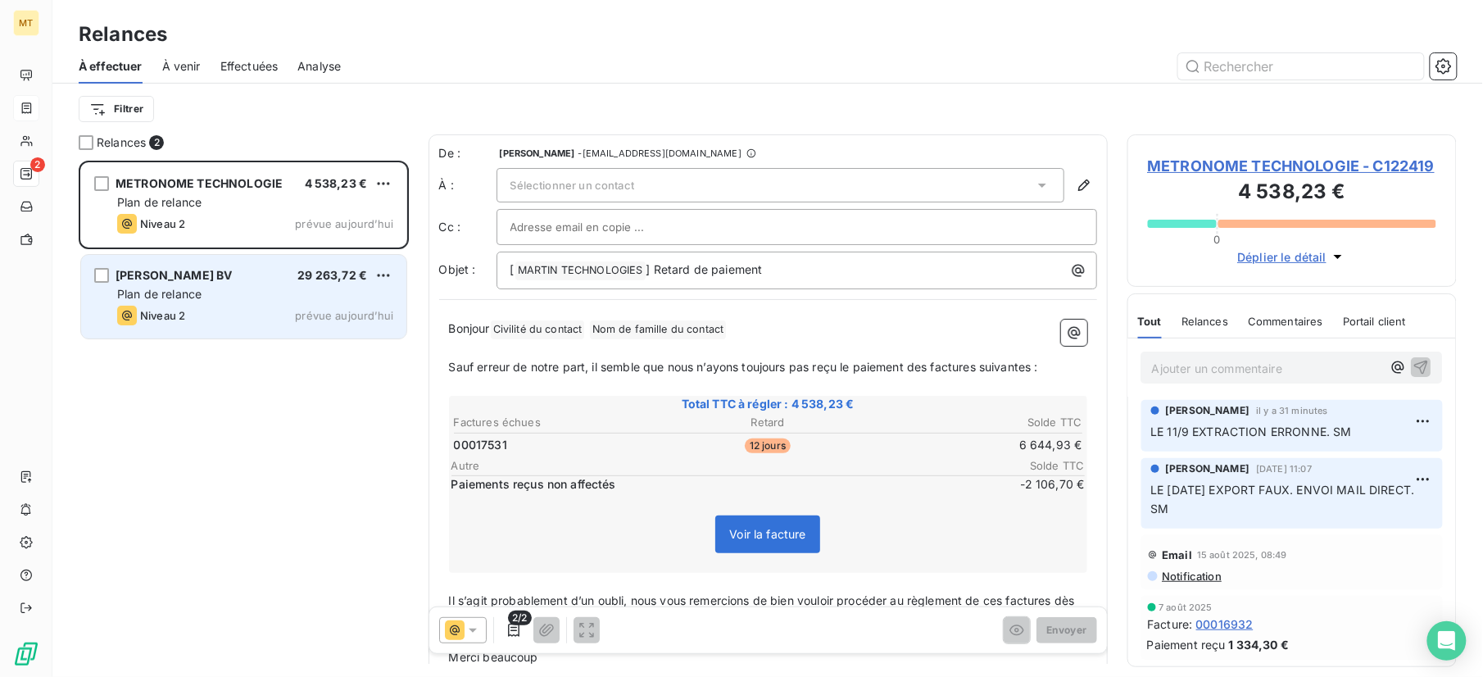
click at [253, 293] on div "Plan de relance" at bounding box center [255, 294] width 276 height 16
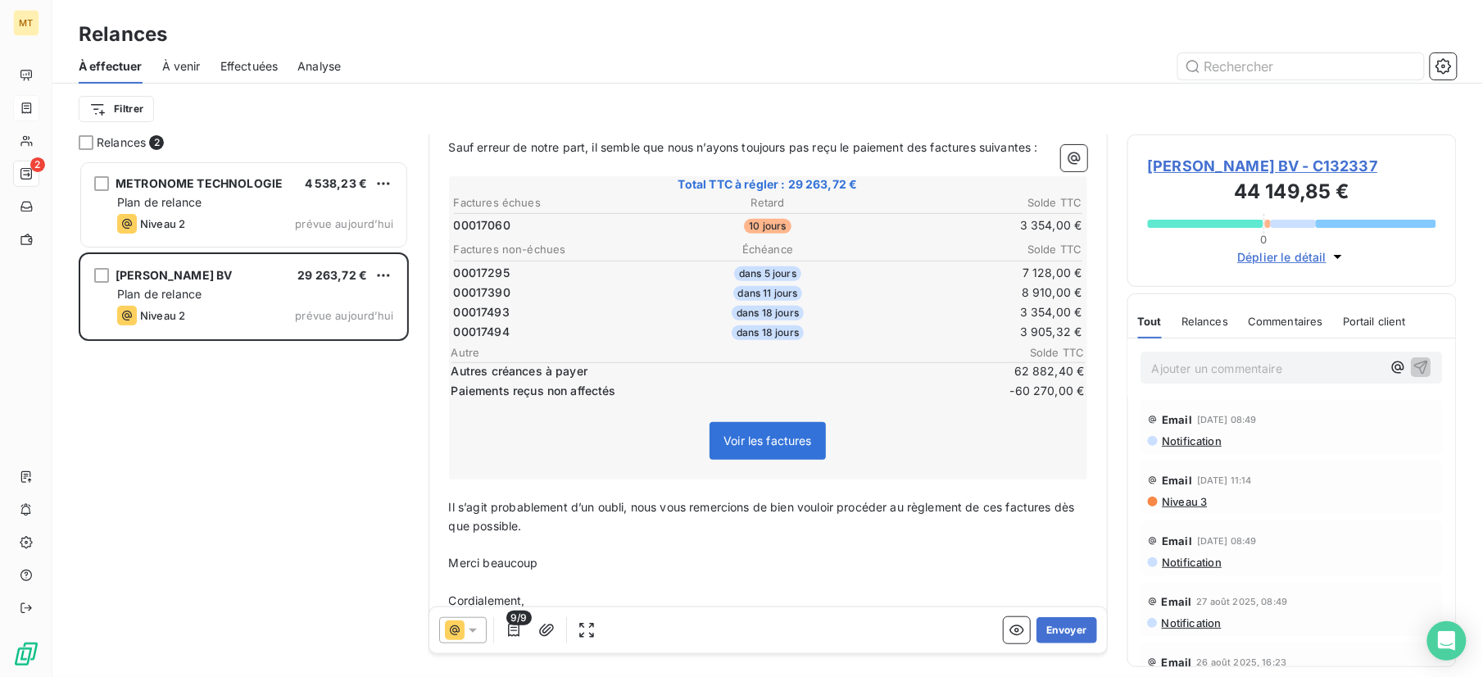
scroll to position [1, 0]
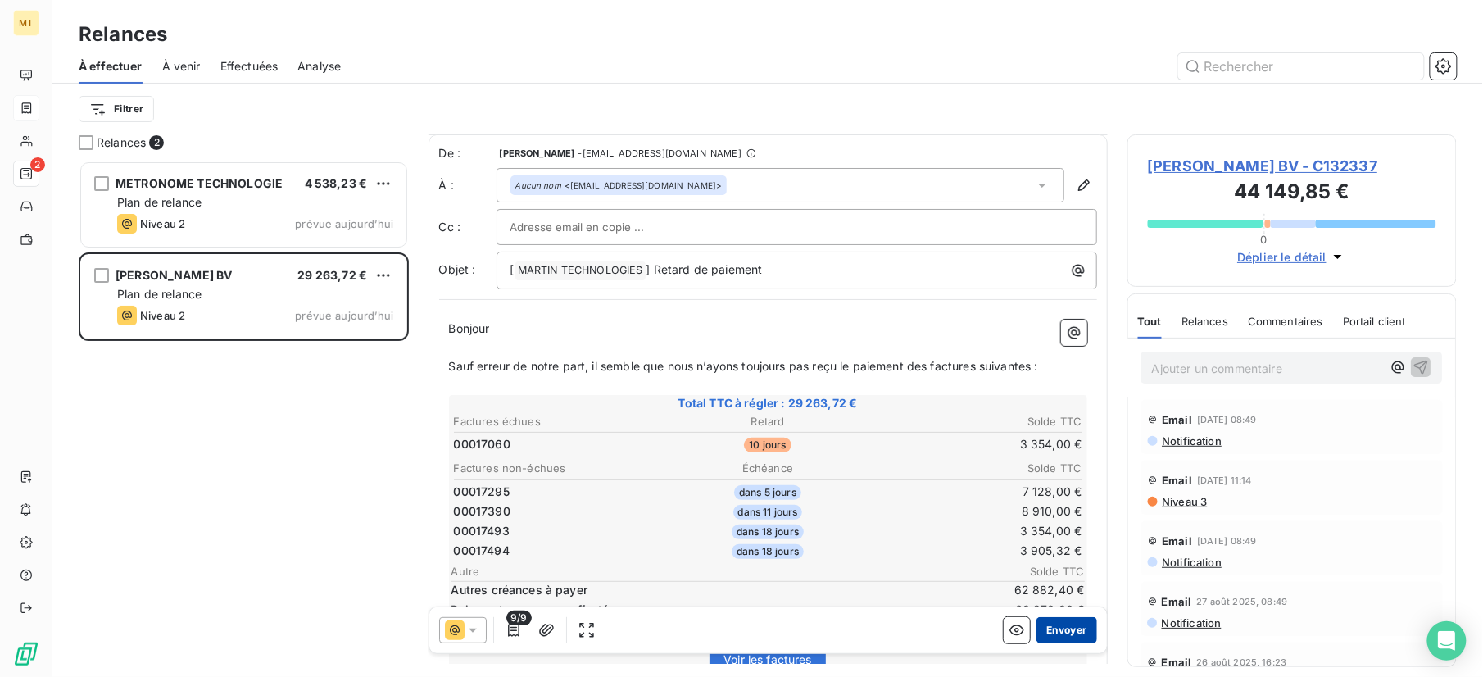
click at [1044, 634] on button "Envoyer" at bounding box center [1067, 630] width 60 height 26
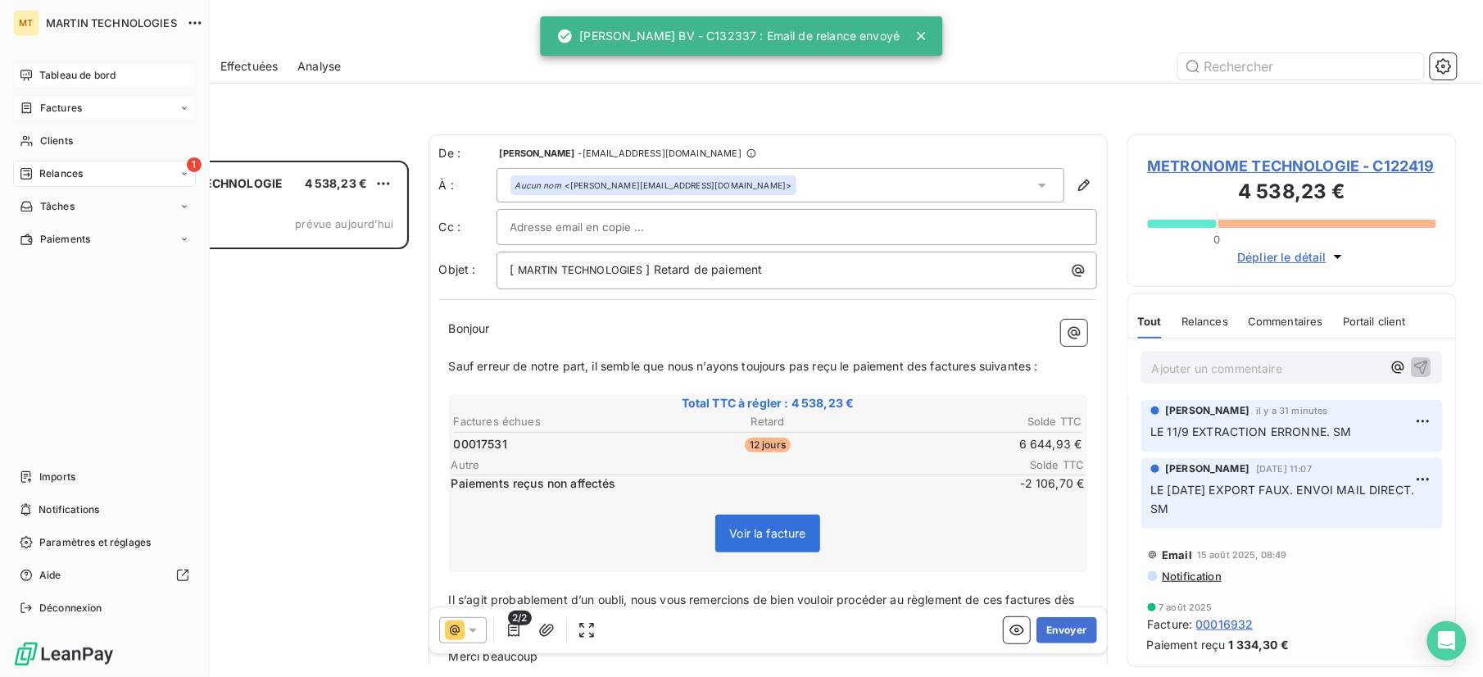
click at [56, 80] on span "Tableau de bord" at bounding box center [77, 75] width 76 height 15
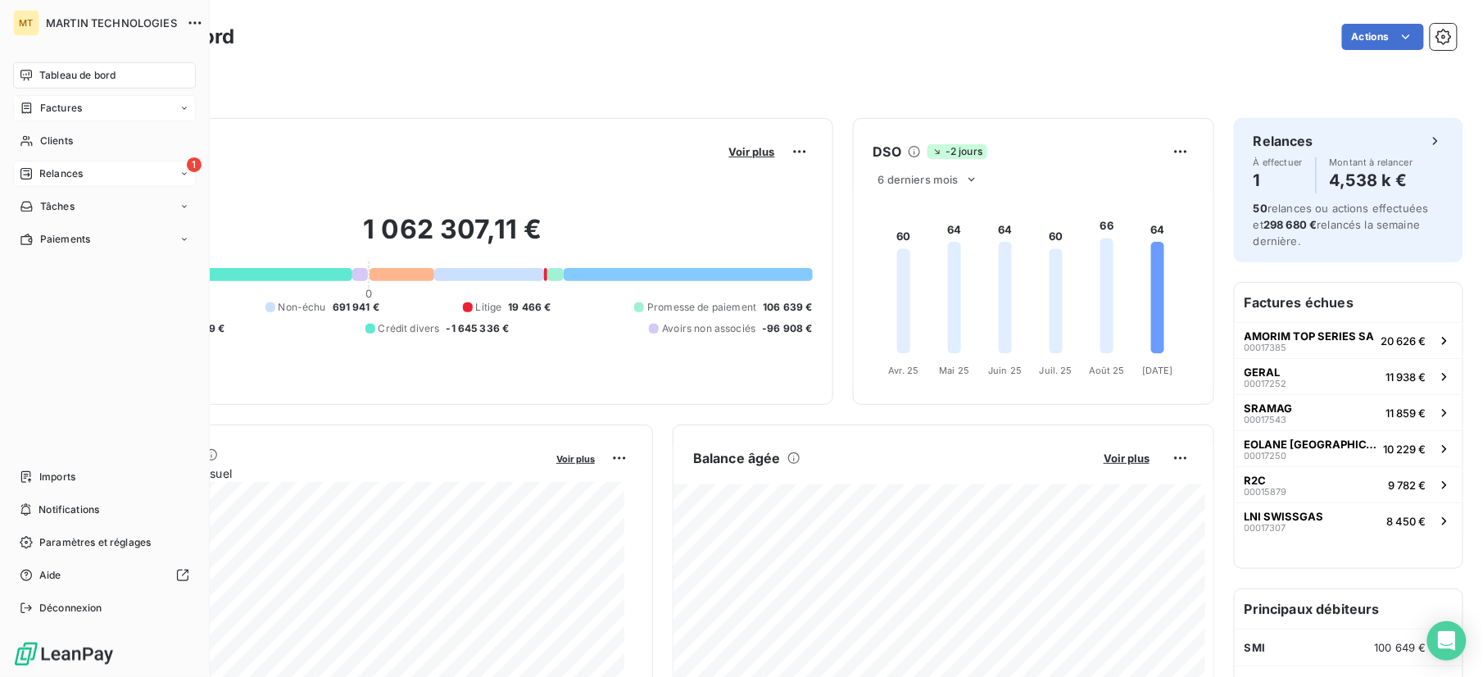
click at [70, 171] on span "Relances" at bounding box center [60, 173] width 43 height 15
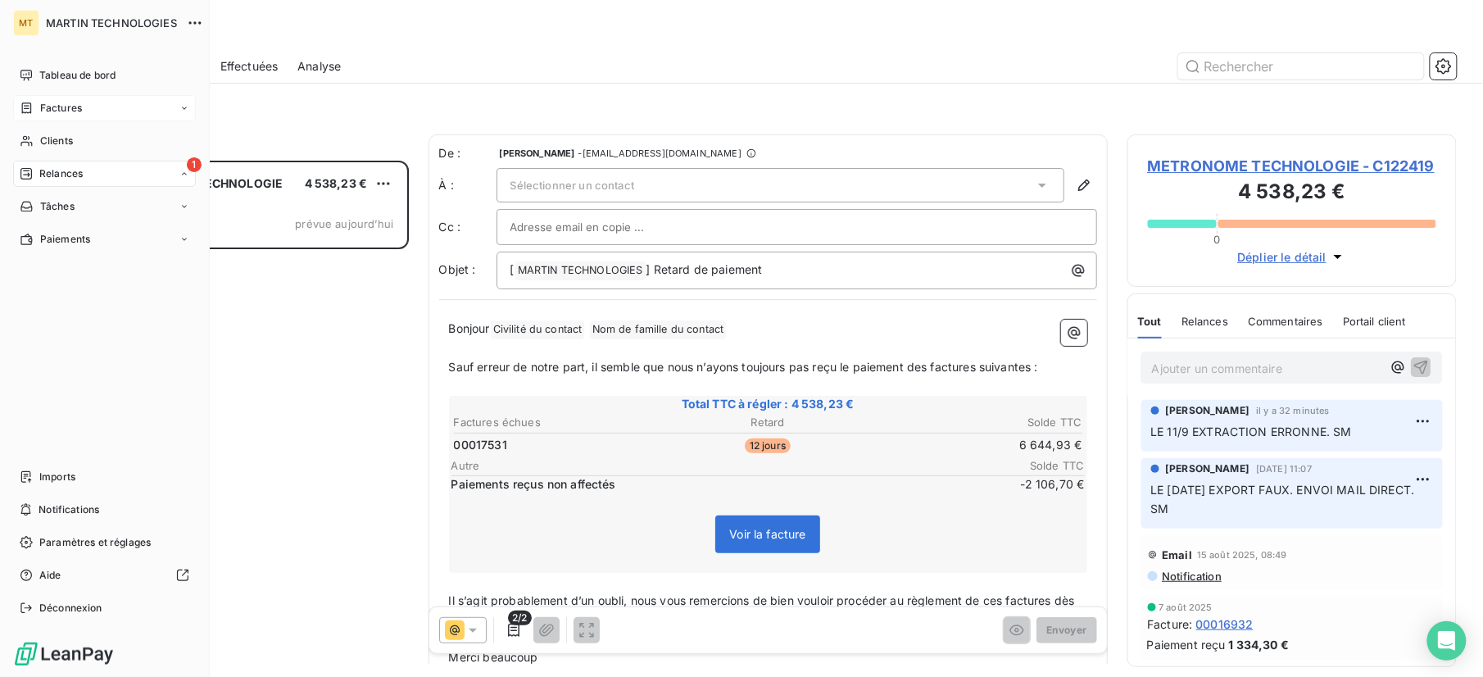
scroll to position [500, 313]
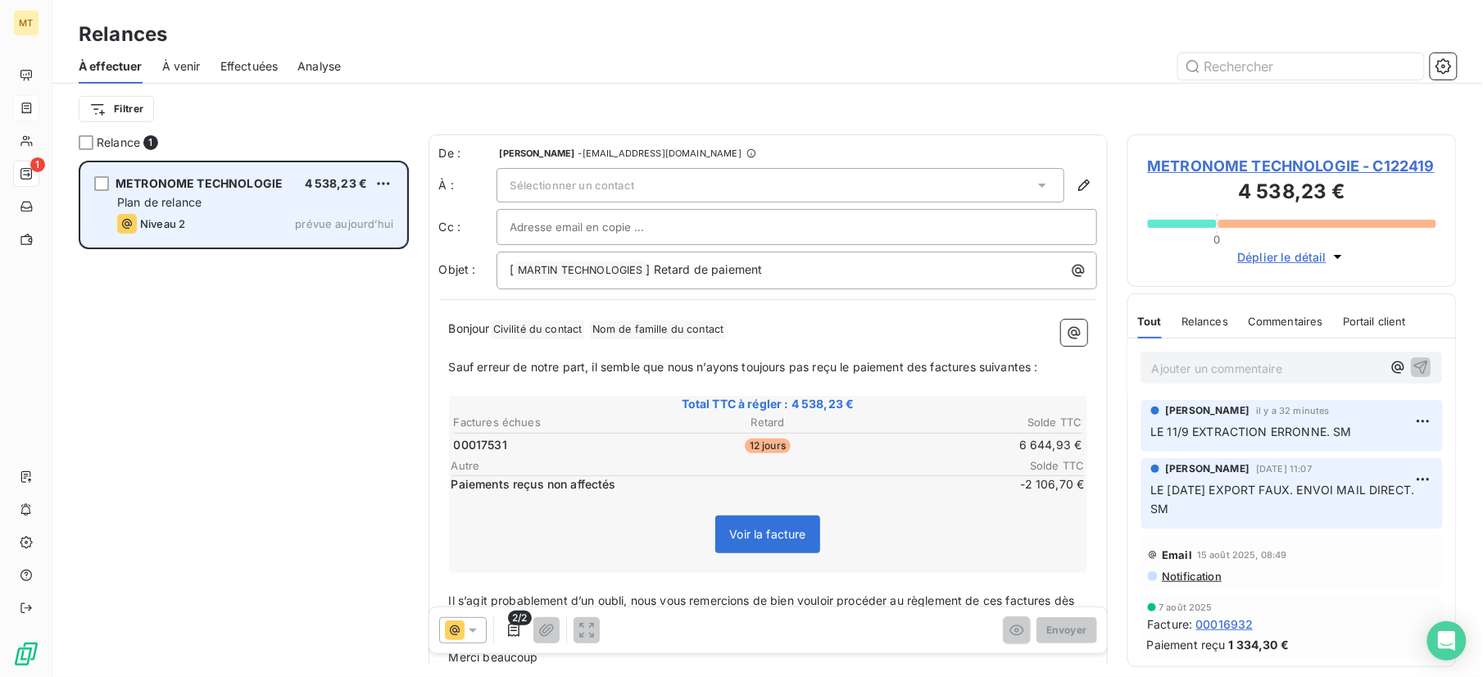
click at [229, 223] on div "Niveau 2 prévue aujourd’hui" at bounding box center [255, 224] width 276 height 20
click at [382, 185] on html "MT 1 Relances À effectuer À venir Effectuées Analyse Filtrer Relance 1 METRONOM…" at bounding box center [741, 338] width 1483 height 677
click at [346, 220] on div "Replanifier cette action" at bounding box center [312, 216] width 147 height 26
select select "8"
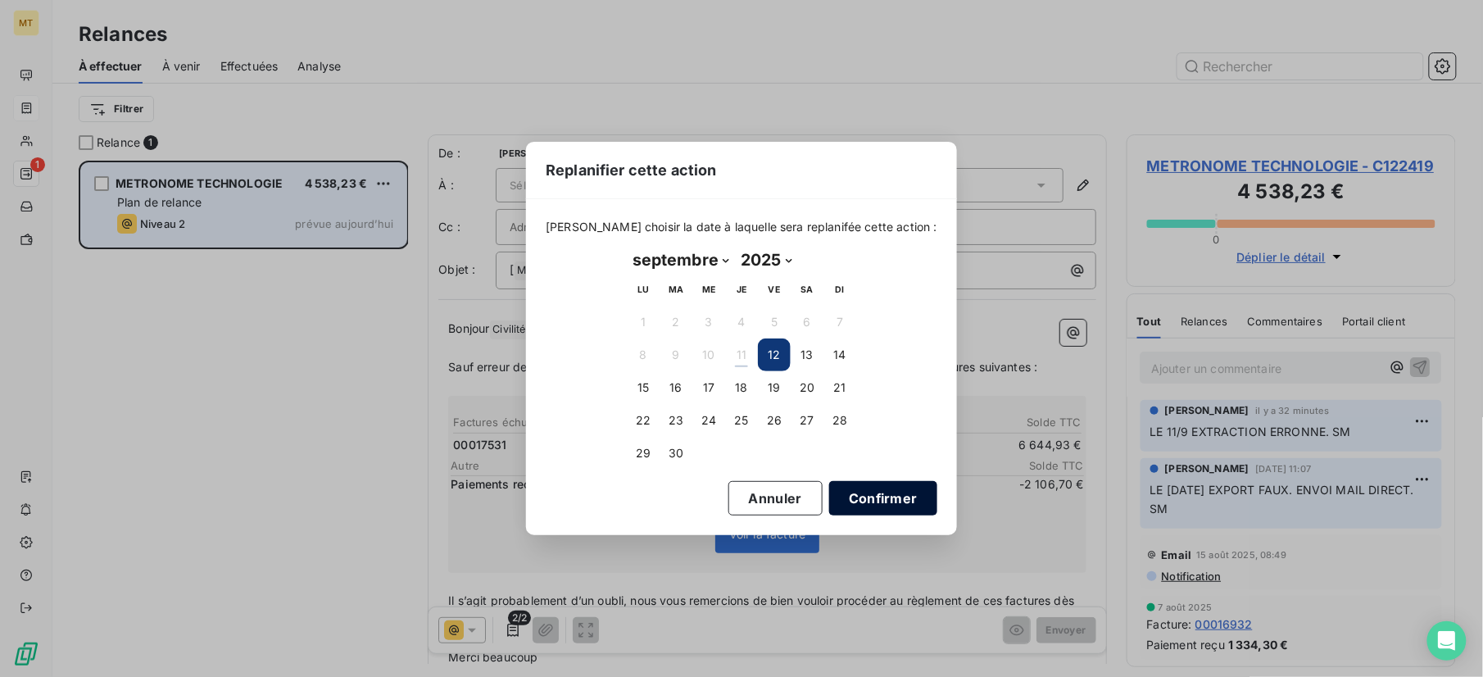
click at [852, 496] on button "Confirmer" at bounding box center [883, 498] width 108 height 34
